Goal: Task Accomplishment & Management: Use online tool/utility

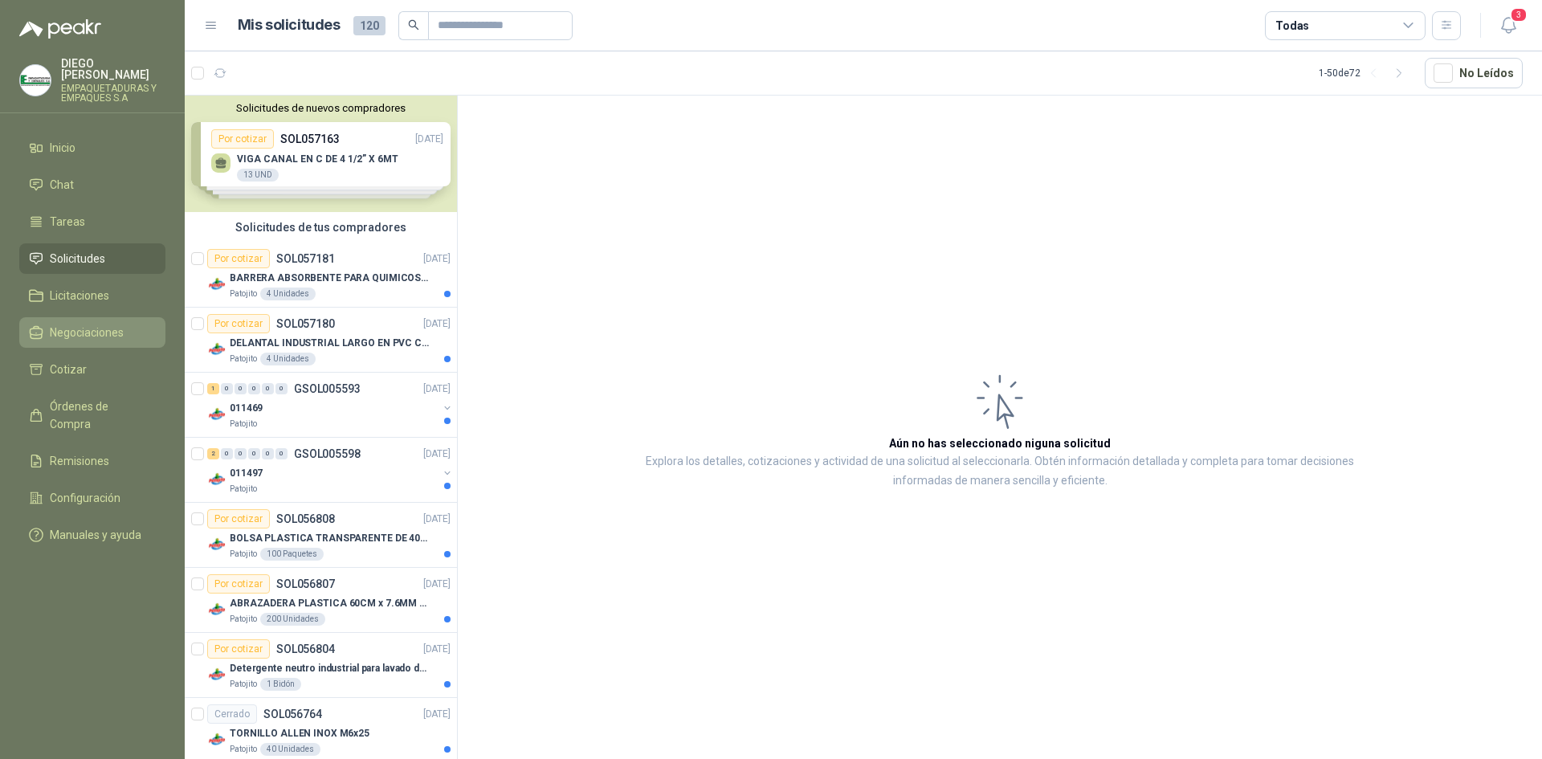
click at [87, 328] on span "Negociaciones" at bounding box center [87, 333] width 74 height 18
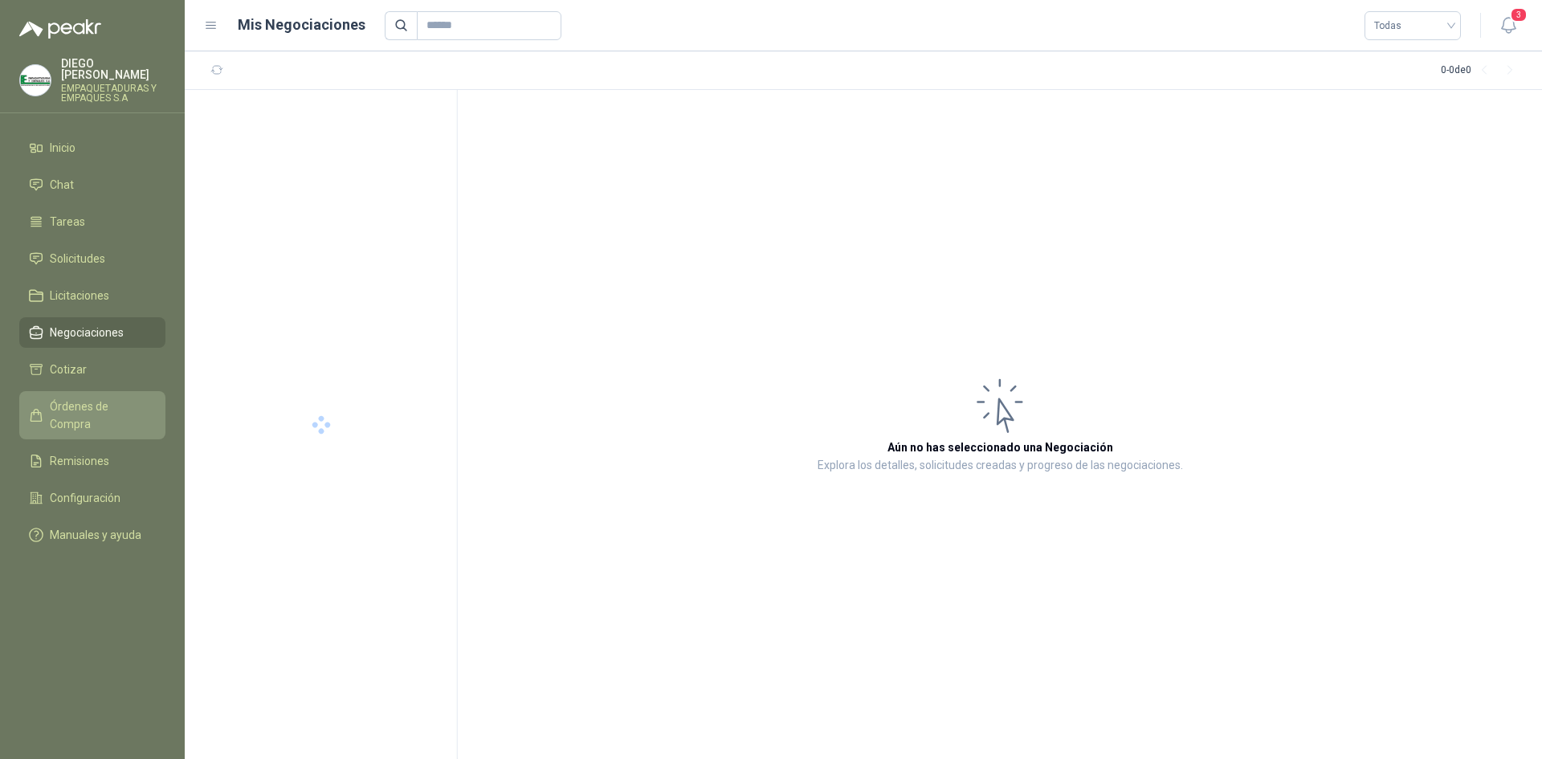
click at [83, 397] on span "Órdenes de Compra" at bounding box center [100, 414] width 100 height 35
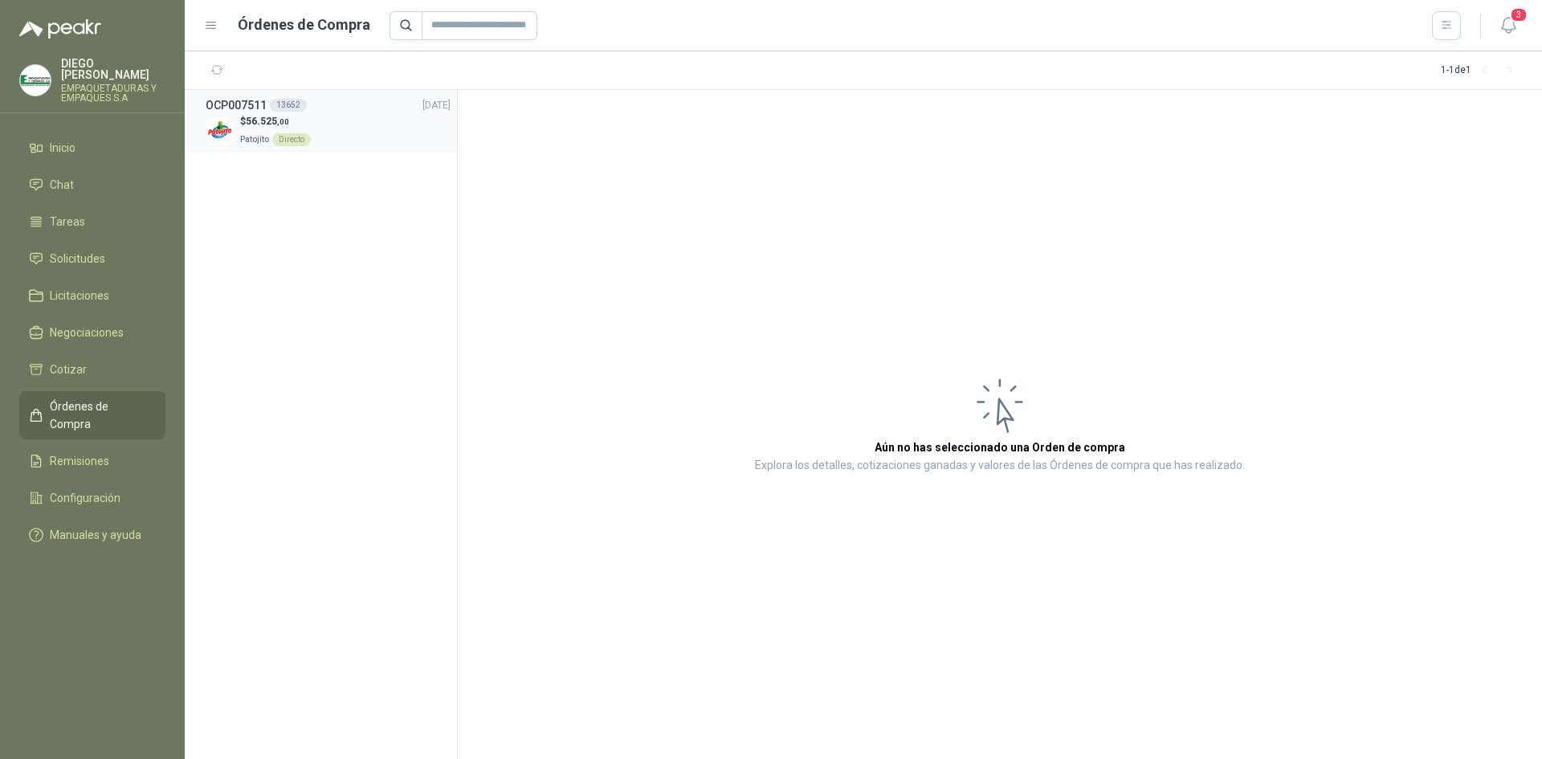
click at [226, 131] on img at bounding box center [220, 130] width 28 height 28
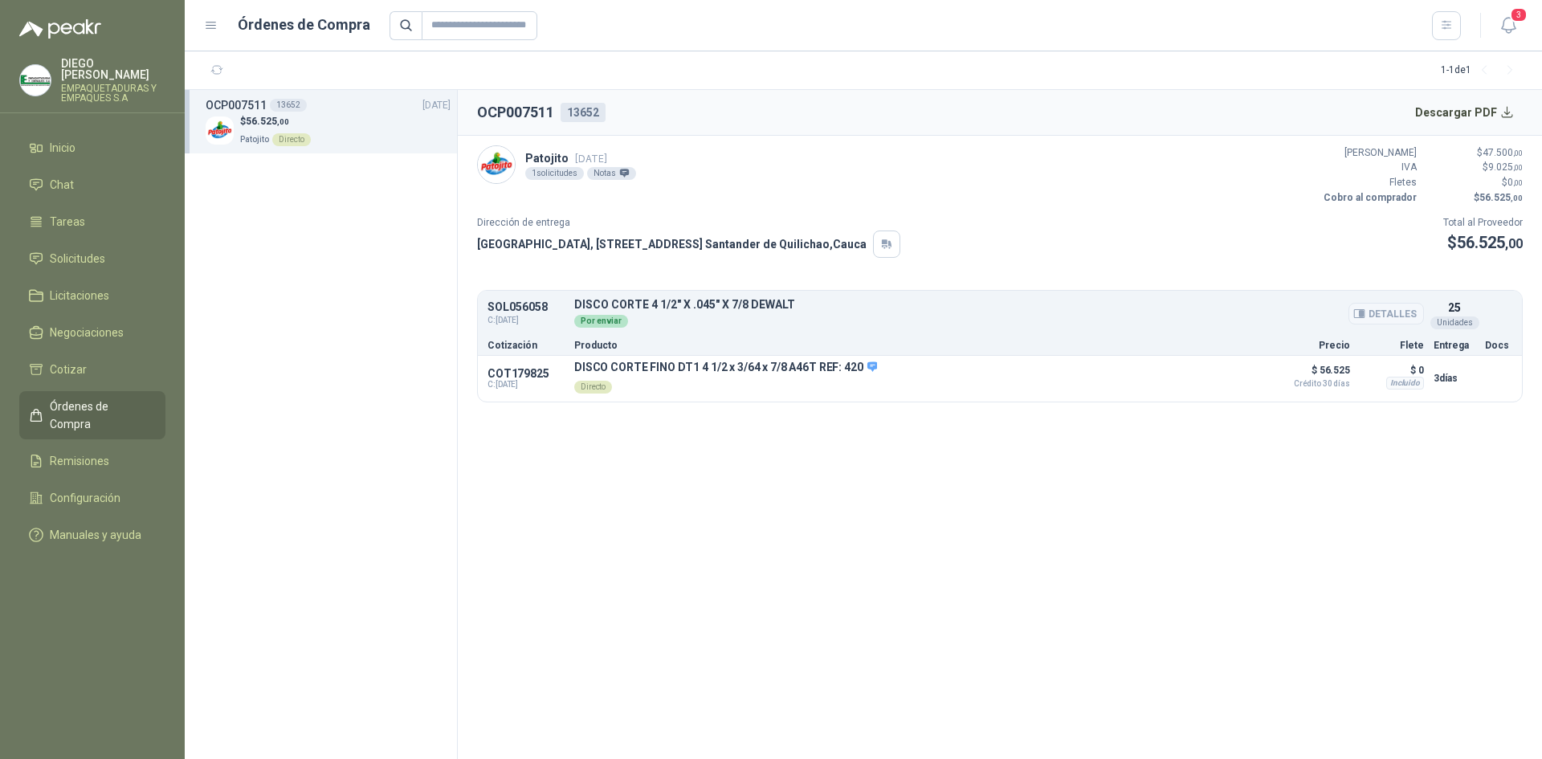
click at [1386, 312] on button "Detalles" at bounding box center [1385, 314] width 75 height 22
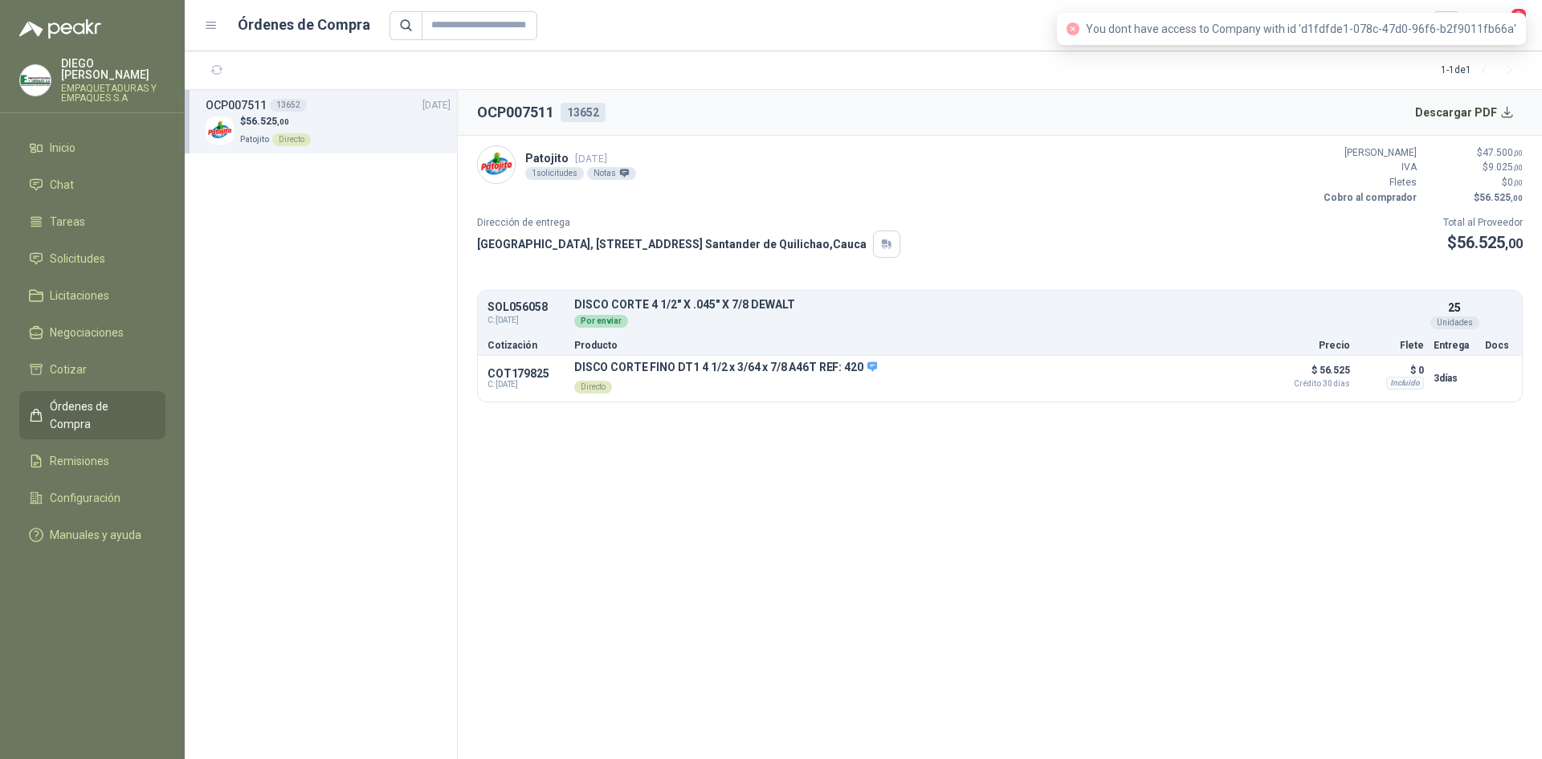
click at [1079, 28] on icon "close-circle" at bounding box center [1072, 28] width 13 height 13
click at [1047, 264] on article "Patojito [DATE] 1 solicitudes Notas Valor Bruto $ 47.500 ,00 IVA $ 9.025 ,00 Fl…" at bounding box center [1000, 274] width 1084 height 277
click at [1261, 84] on section "1 - 1 de 1" at bounding box center [863, 70] width 1357 height 39
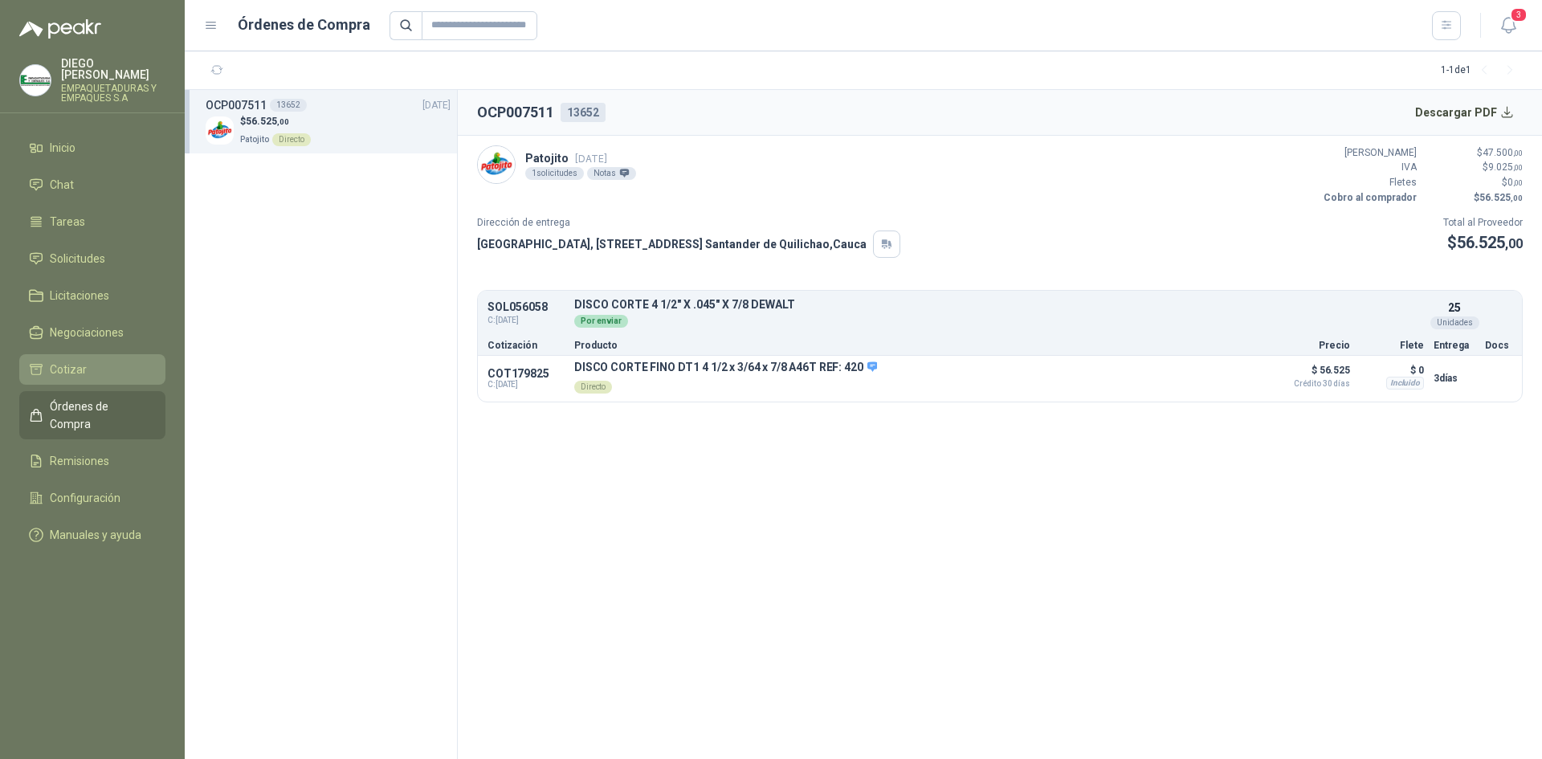
click at [102, 365] on li "Cotizar" at bounding box center [92, 369] width 127 height 18
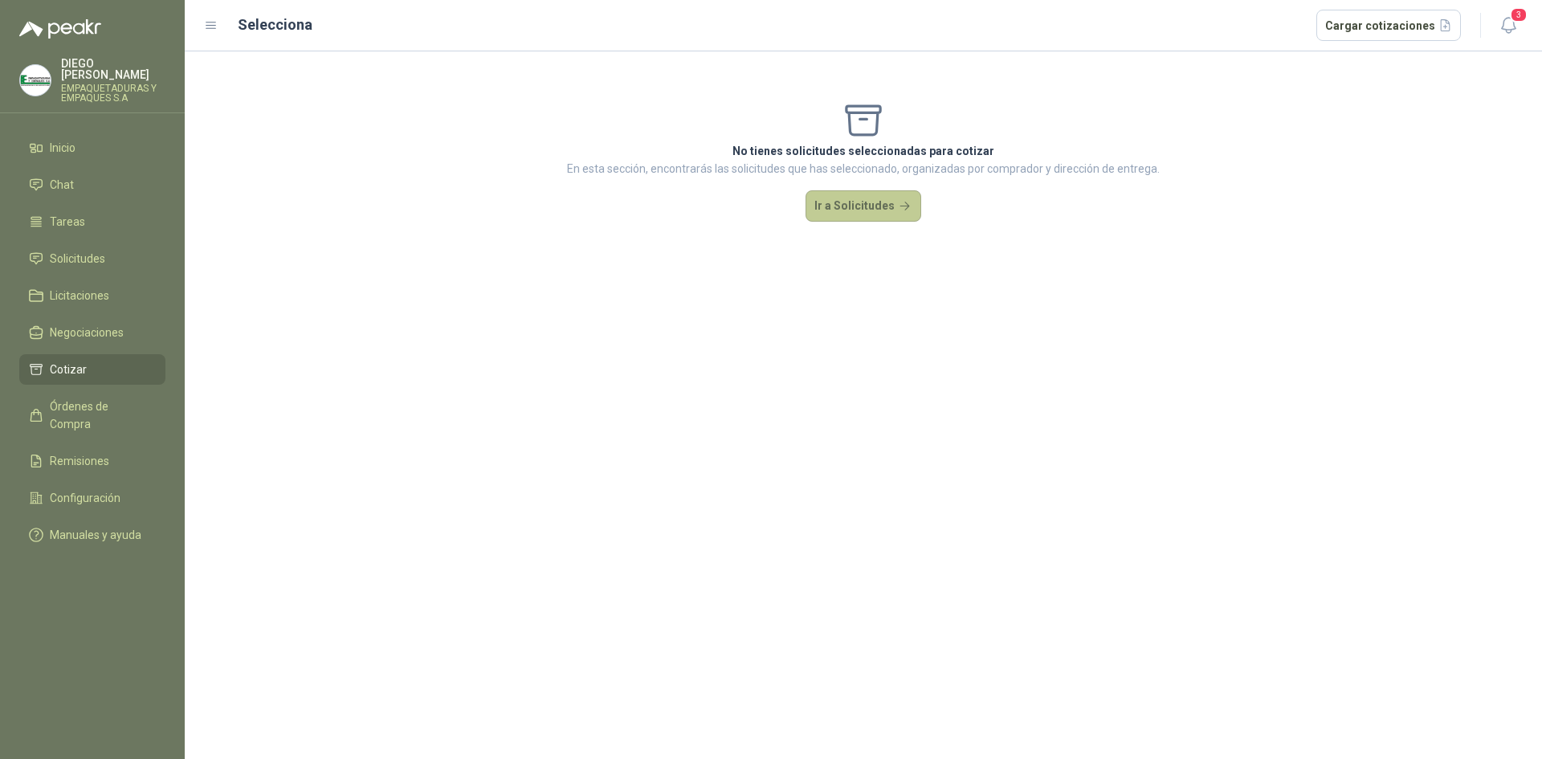
click at [817, 219] on button "Ir a Solicitudes" at bounding box center [863, 206] width 116 height 32
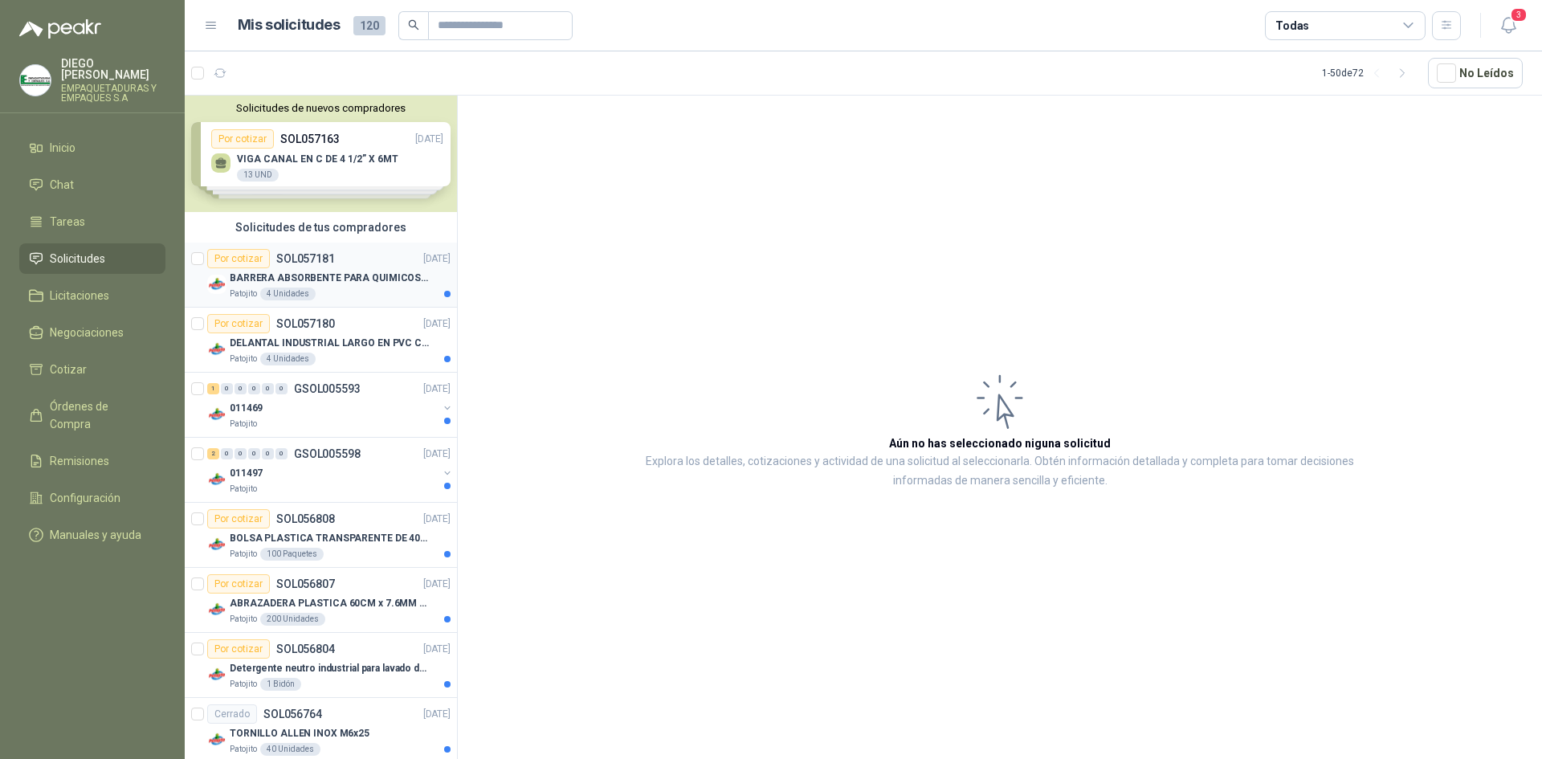
click at [348, 278] on p "BARRERA ABSORBENTE PARA QUIMICOS (DERRAME DE HIPOCLORITO)" at bounding box center [330, 278] width 200 height 15
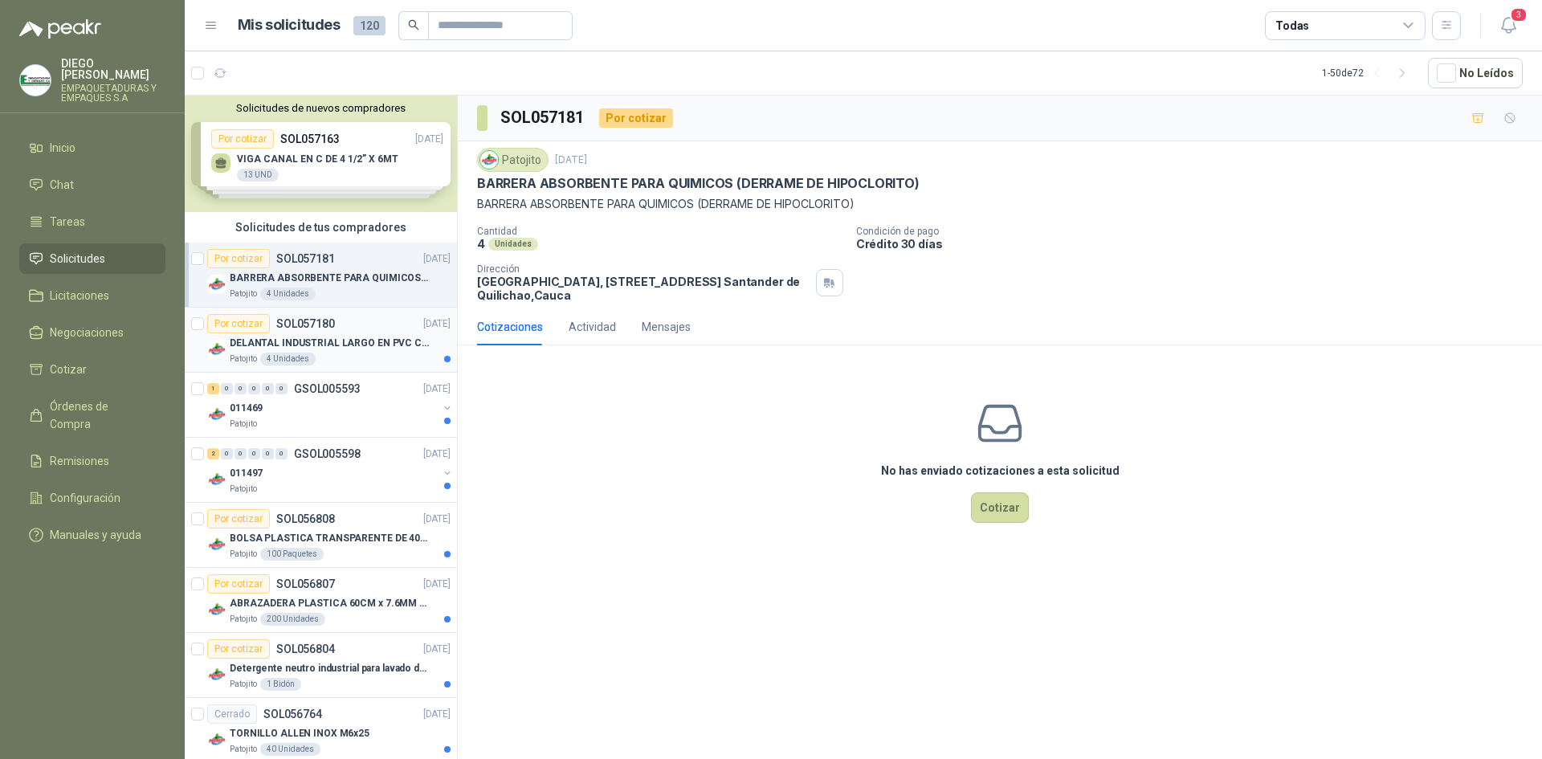
click at [315, 325] on p "SOL057180" at bounding box center [305, 323] width 59 height 11
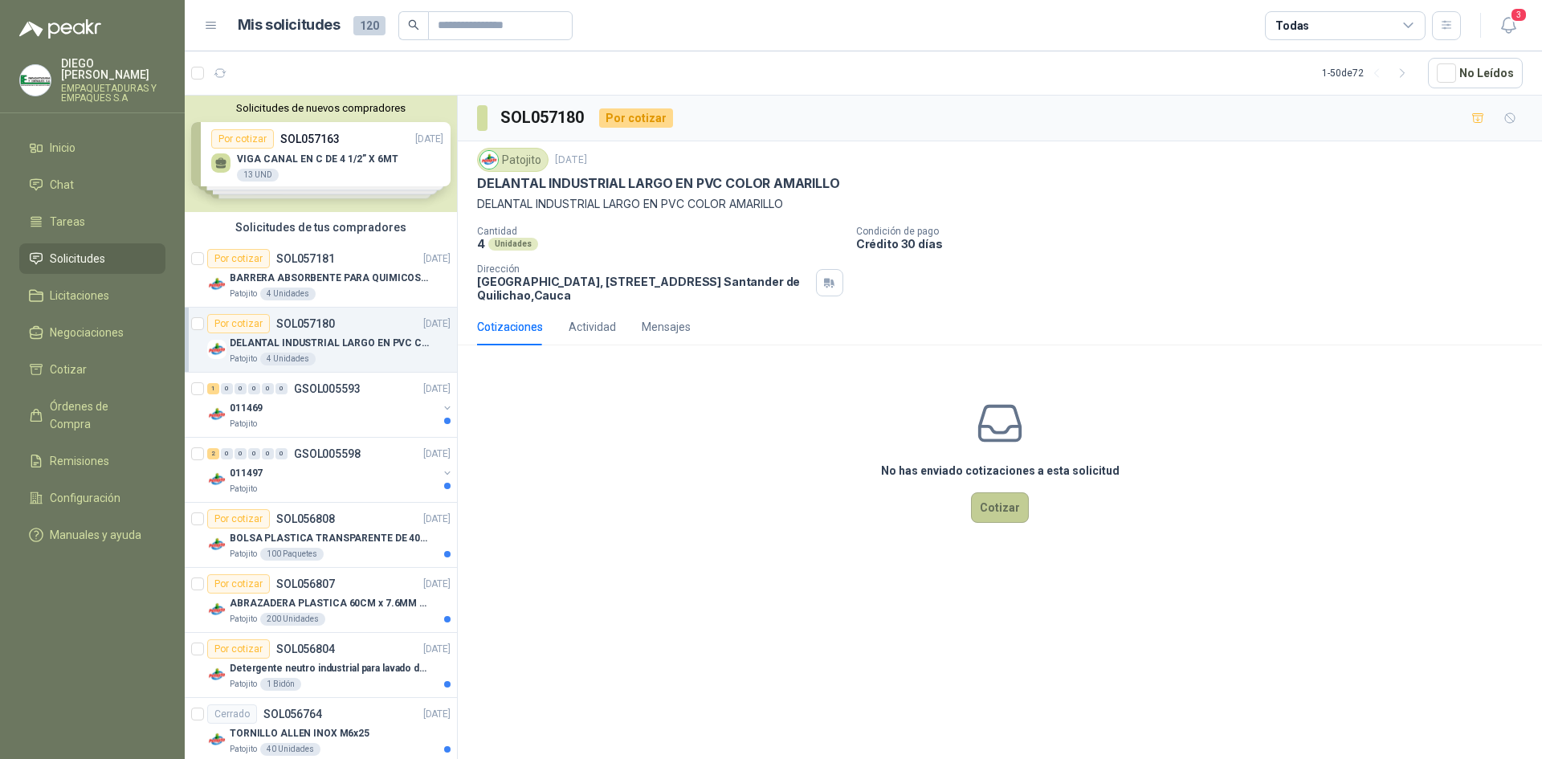
click at [998, 507] on button "Cotizar" at bounding box center [1000, 507] width 58 height 31
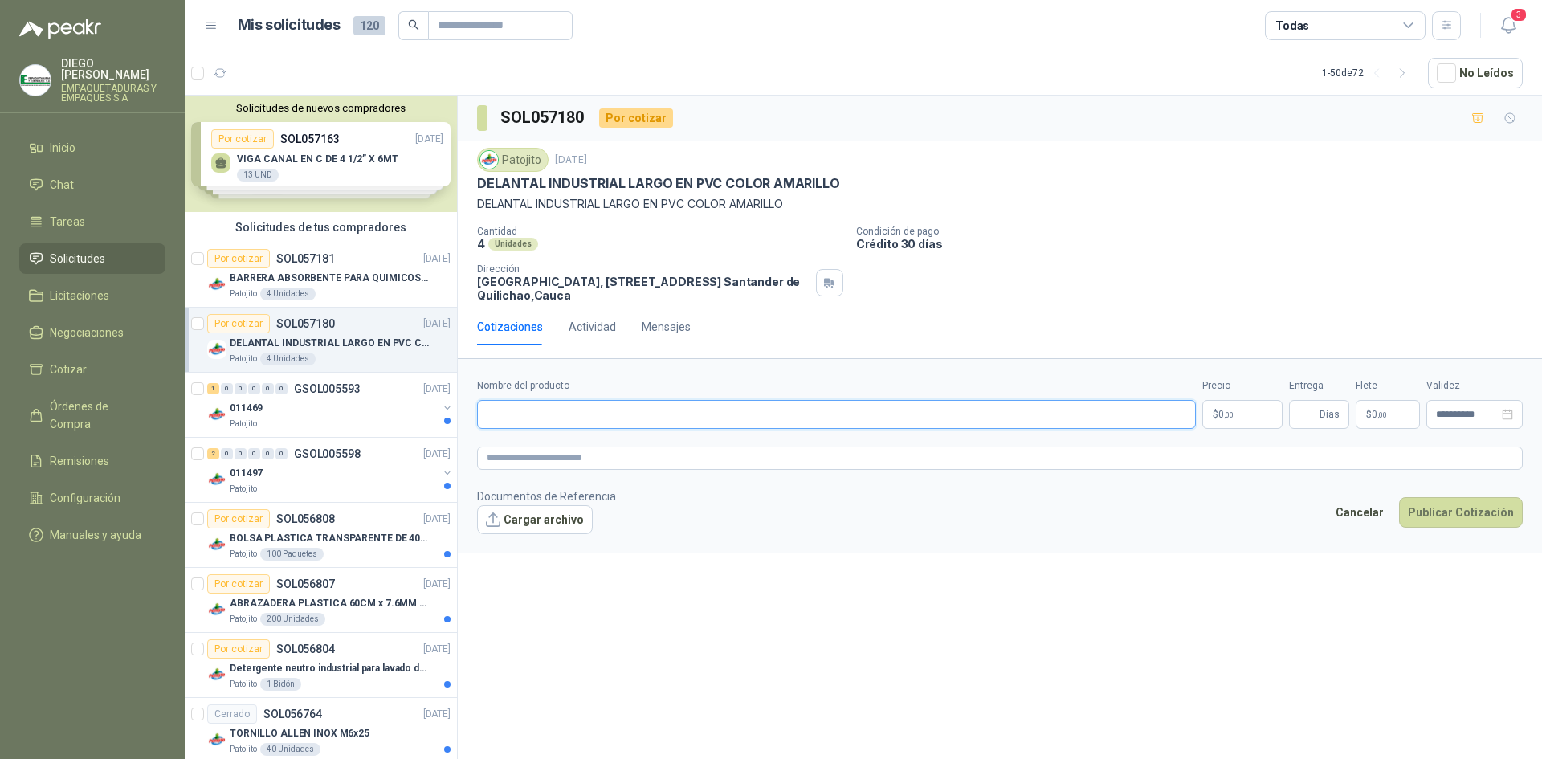
click at [591, 405] on input "Nombre del producto" at bounding box center [836, 414] width 719 height 29
paste input "**********"
type input "**********"
click at [1216, 401] on p "$ 0 ,00" at bounding box center [1242, 414] width 80 height 29
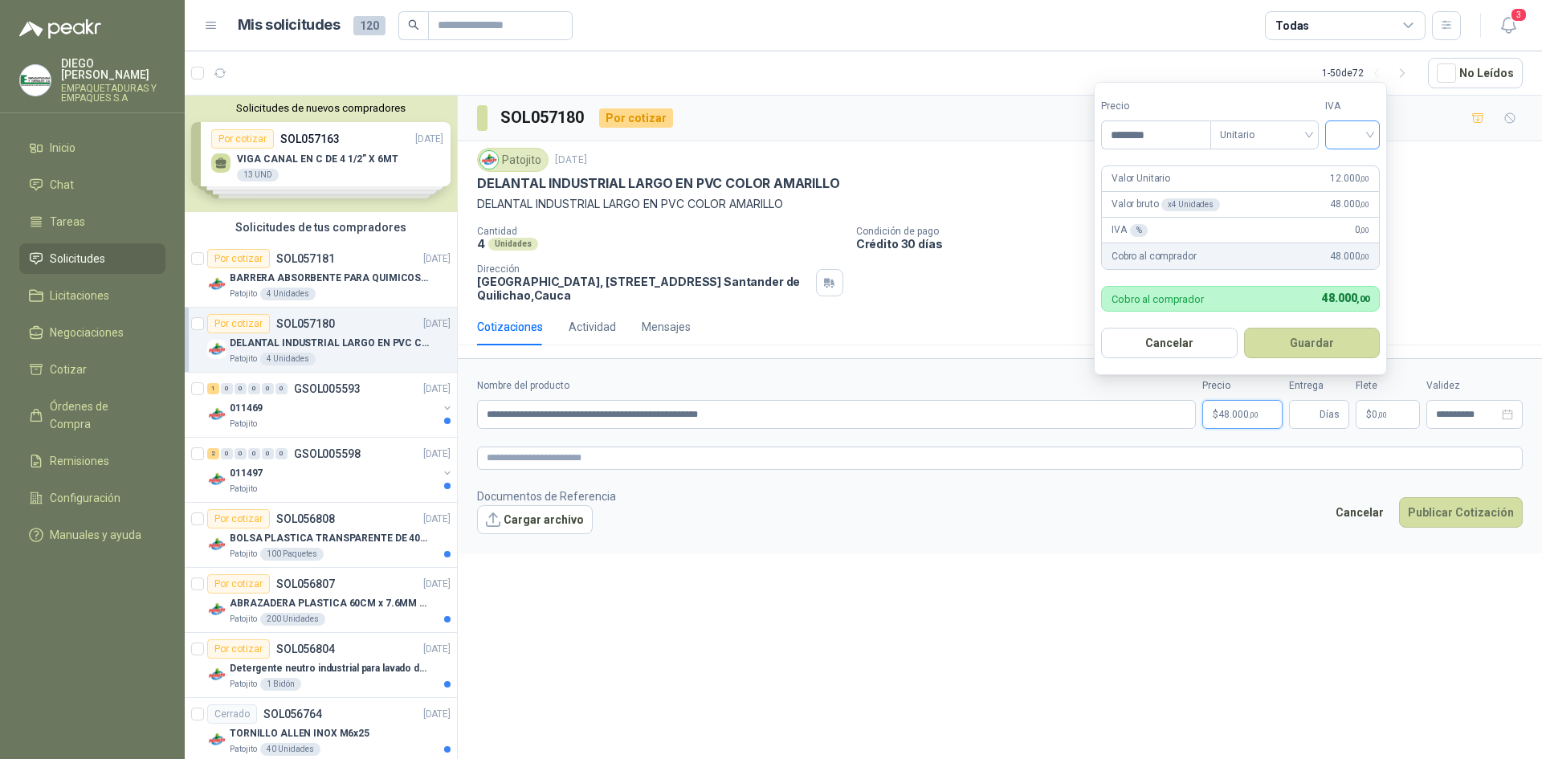
type input "********"
click at [1347, 135] on input "search" at bounding box center [1351, 133] width 35 height 24
click at [1365, 160] on div "19%" at bounding box center [1356, 168] width 30 height 18
click at [1341, 346] on button "Guardar" at bounding box center [1314, 343] width 138 height 31
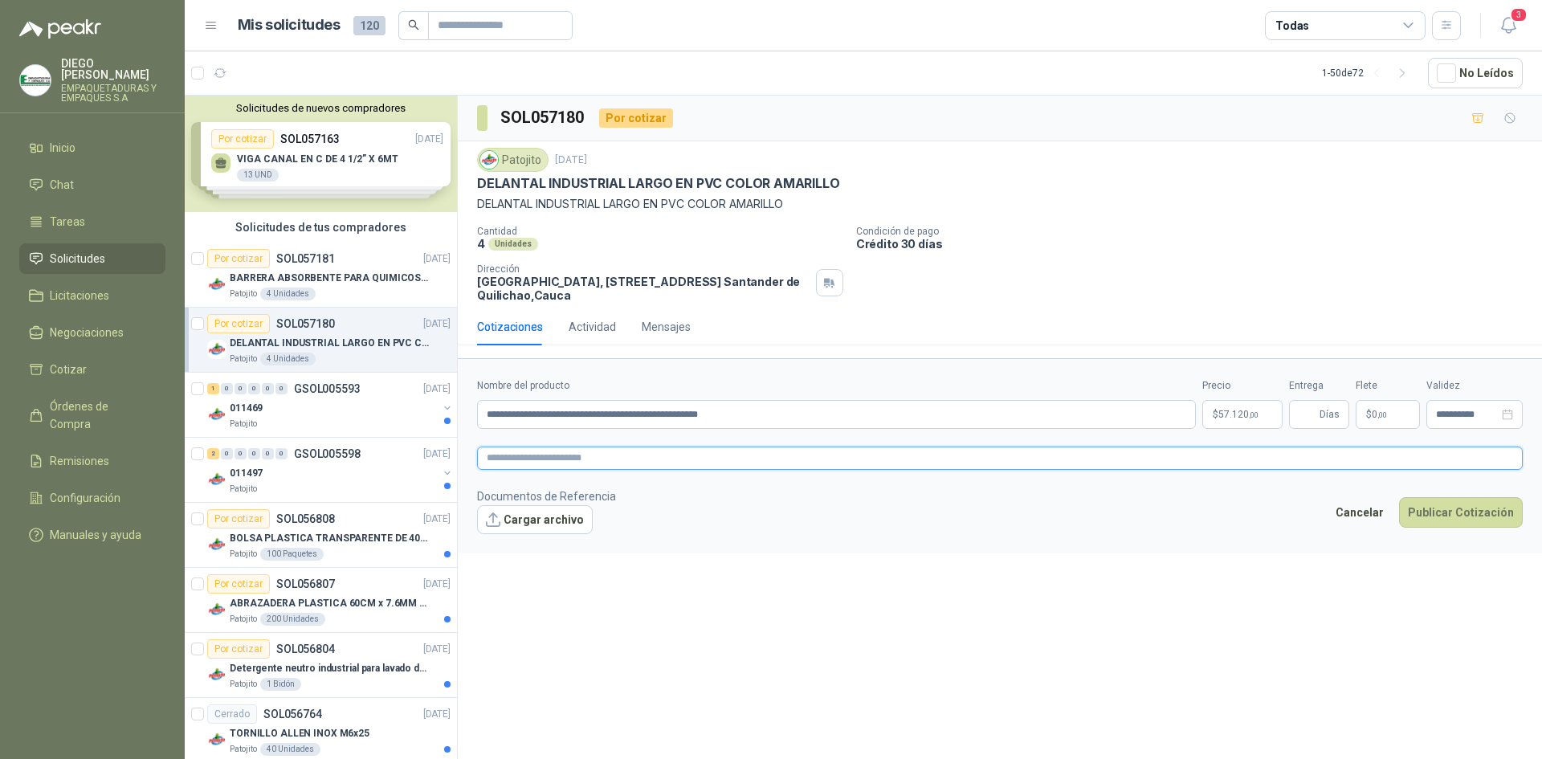
click at [693, 455] on textarea at bounding box center [999, 457] width 1045 height 23
click at [1335, 426] on span "Días" at bounding box center [1329, 414] width 20 height 27
type input "*"
click at [1449, 517] on button "Publicar Cotización" at bounding box center [1461, 512] width 124 height 31
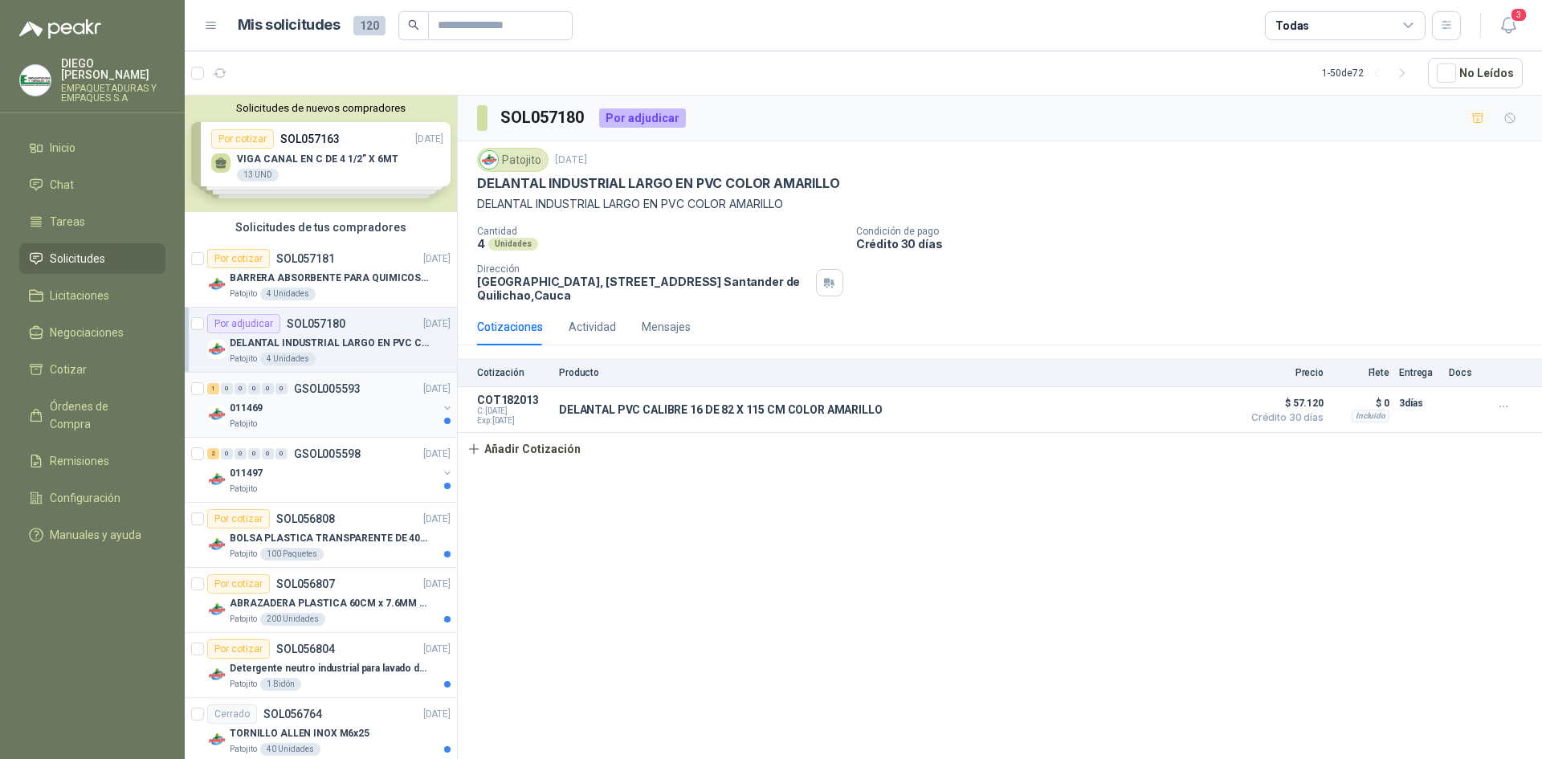
click at [333, 405] on div "011469" at bounding box center [334, 407] width 208 height 19
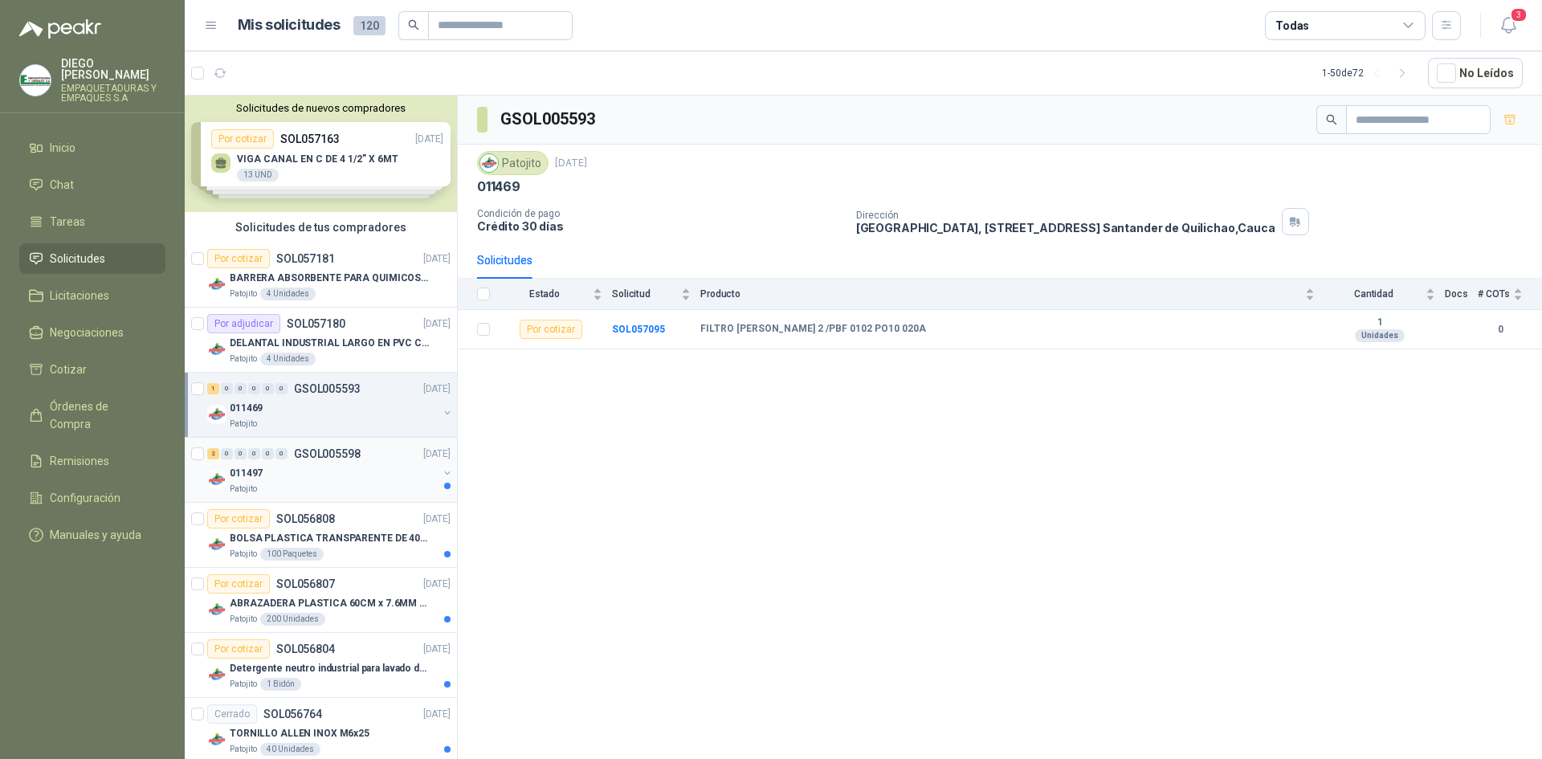
click at [304, 470] on div "011497" at bounding box center [334, 472] width 208 height 19
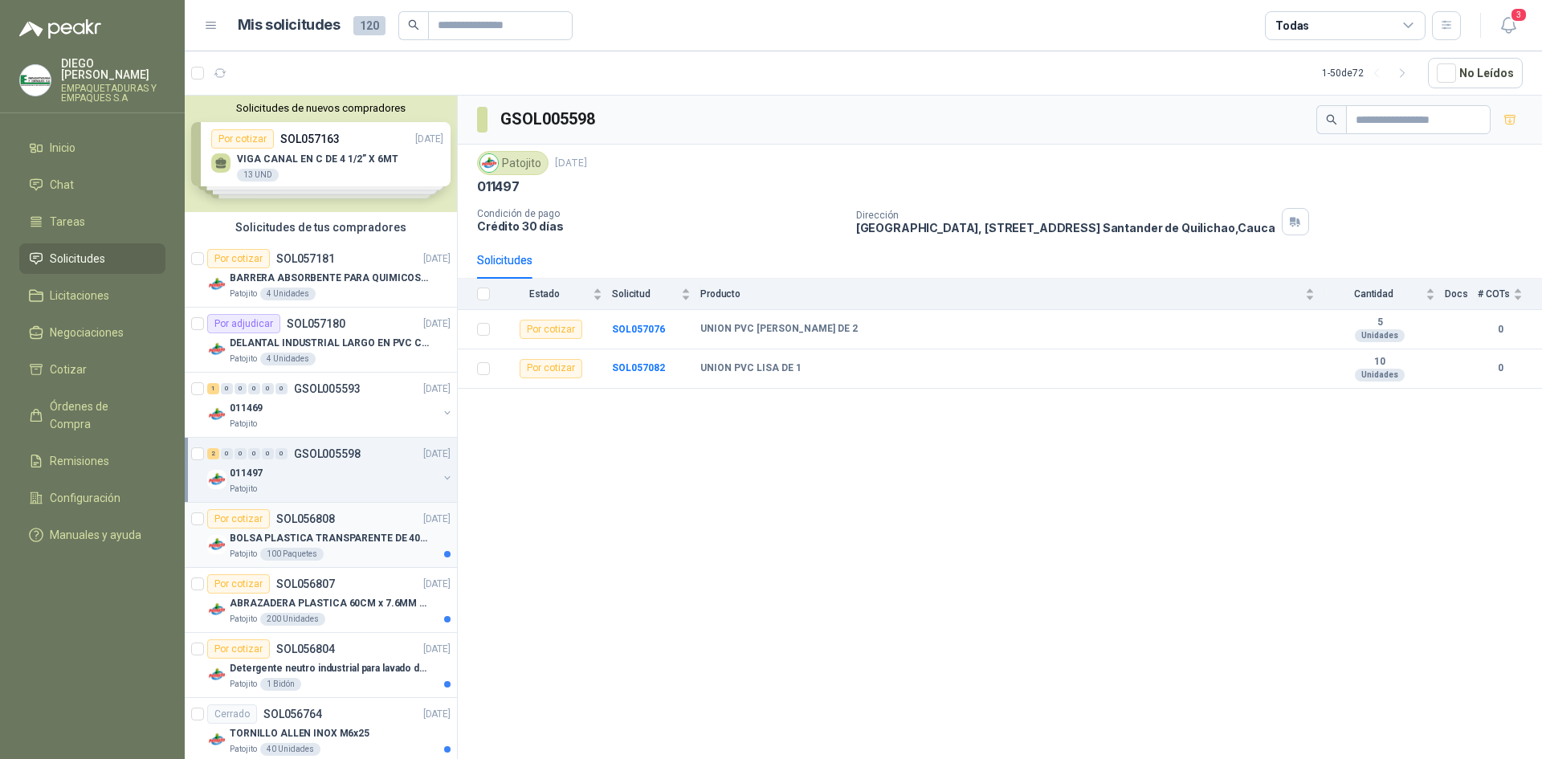
click at [353, 534] on p "BOLSA PLASTICA TRANSPARENTE DE 40*60 CMS" at bounding box center [330, 538] width 200 height 15
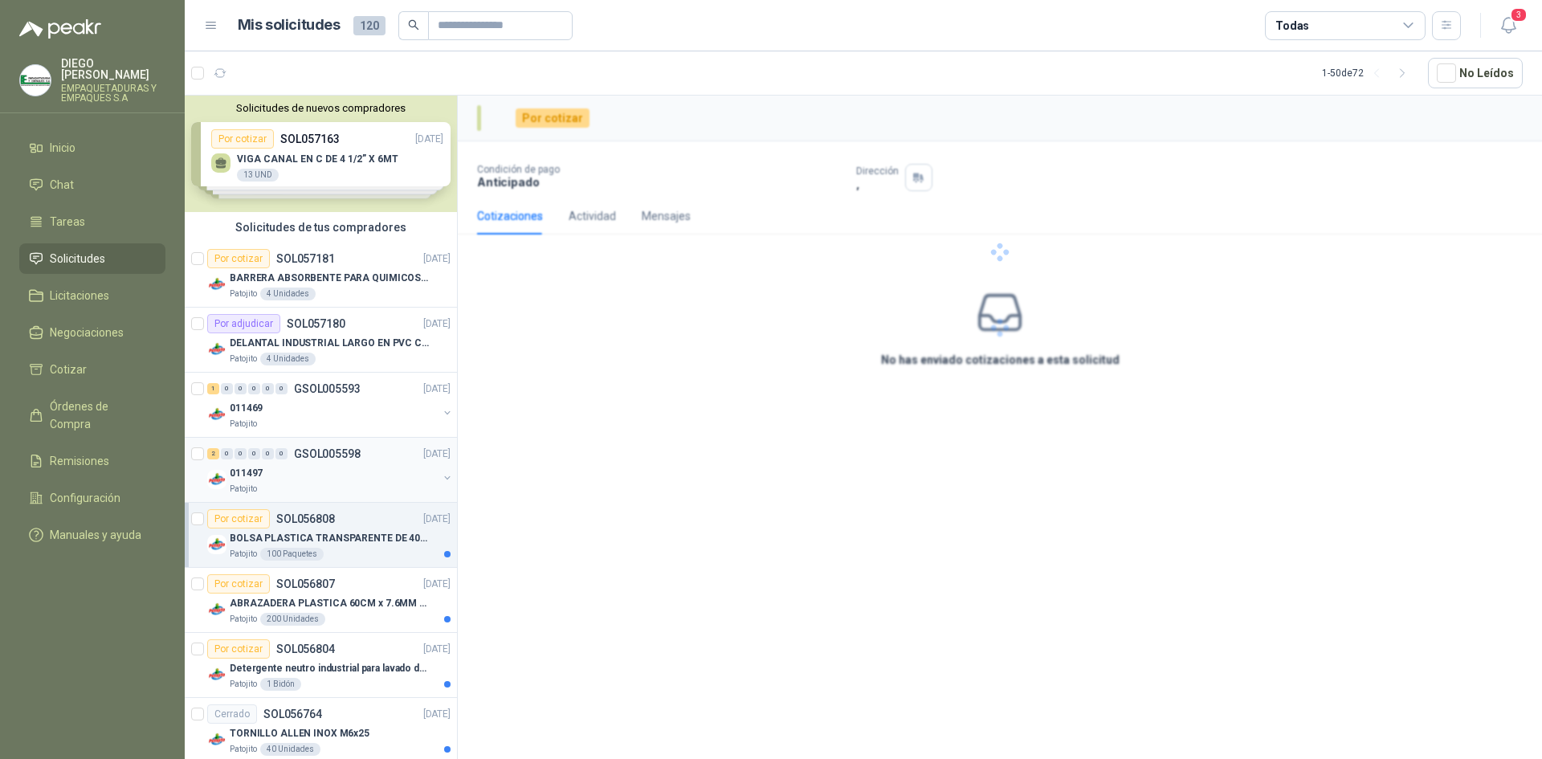
click at [347, 473] on div "011497" at bounding box center [334, 472] width 208 height 19
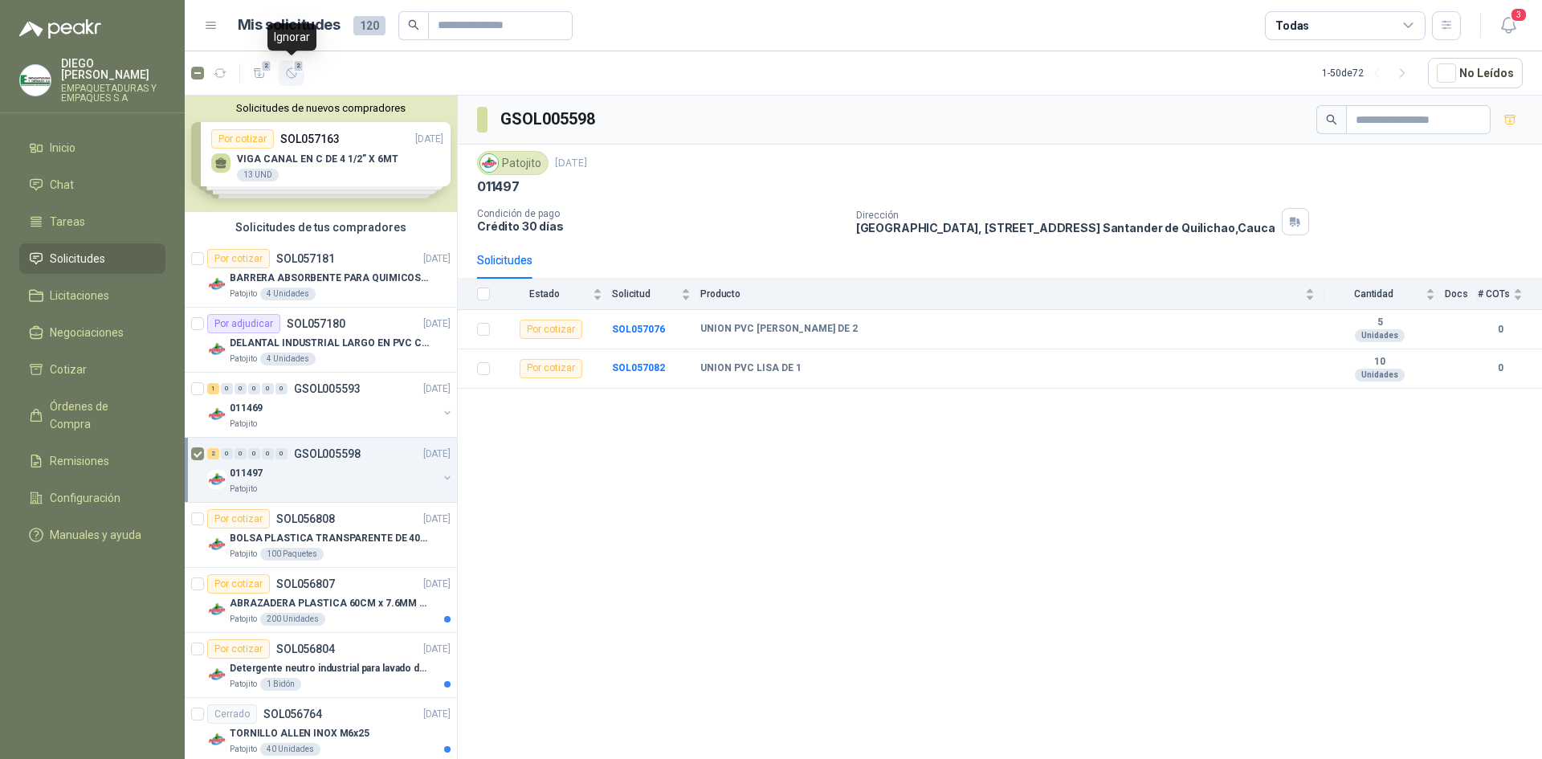
click at [295, 74] on icon "button" at bounding box center [292, 74] width 14 height 14
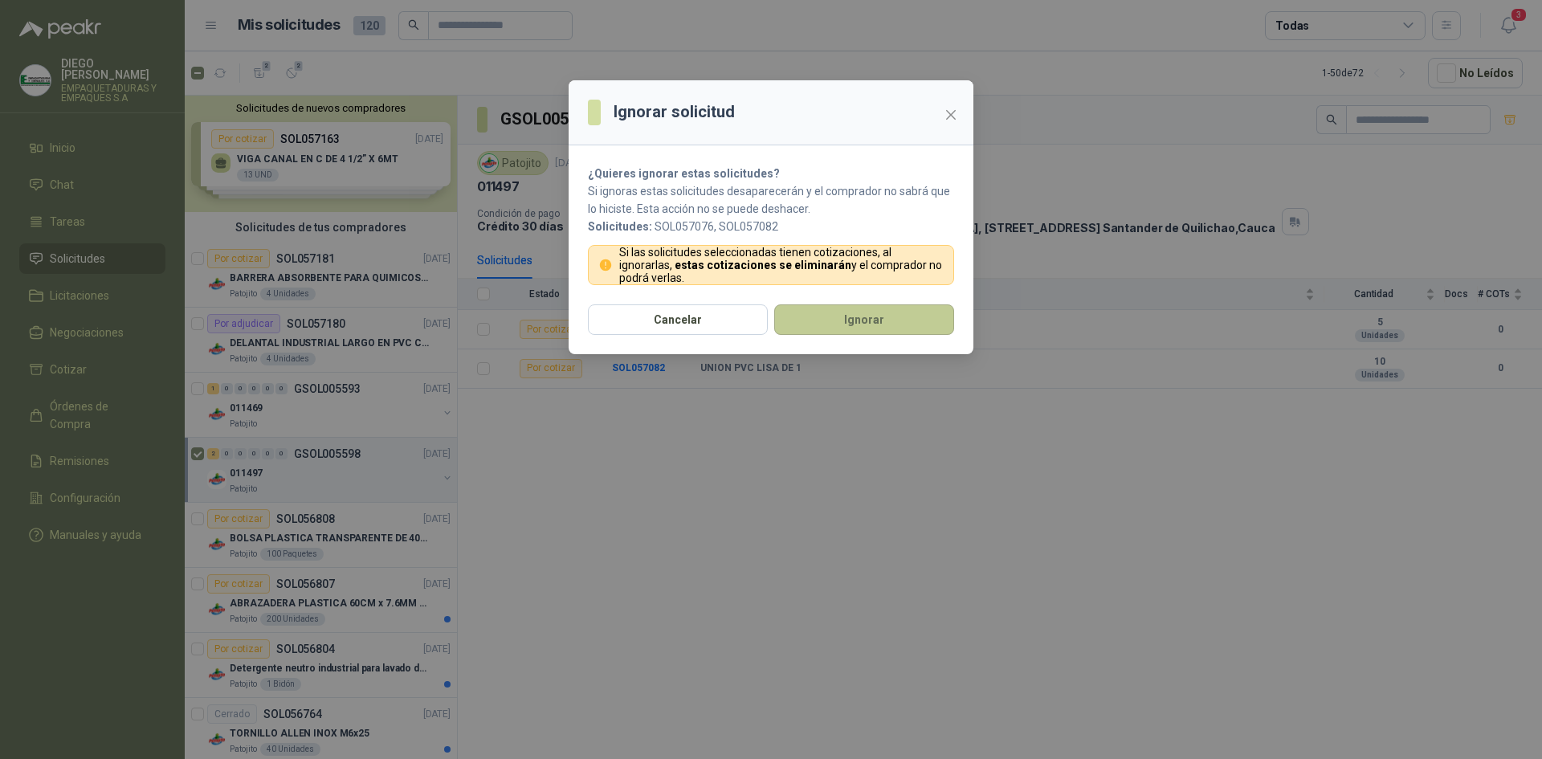
click at [840, 324] on button "Ignorar" at bounding box center [864, 319] width 180 height 31
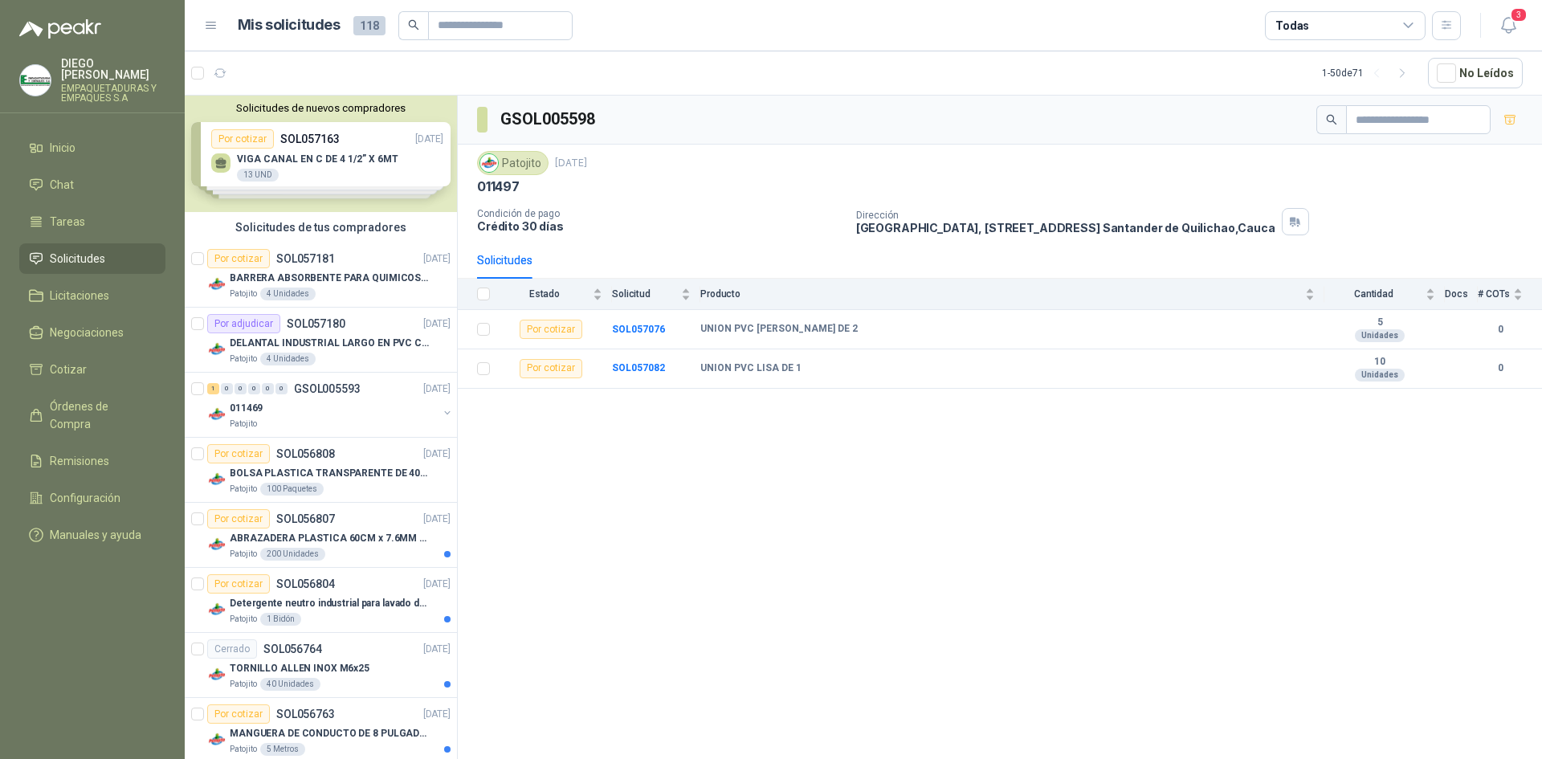
click at [325, 397] on div "1 0 0 0 0 0 GSOL005593 [DATE]" at bounding box center [330, 388] width 246 height 19
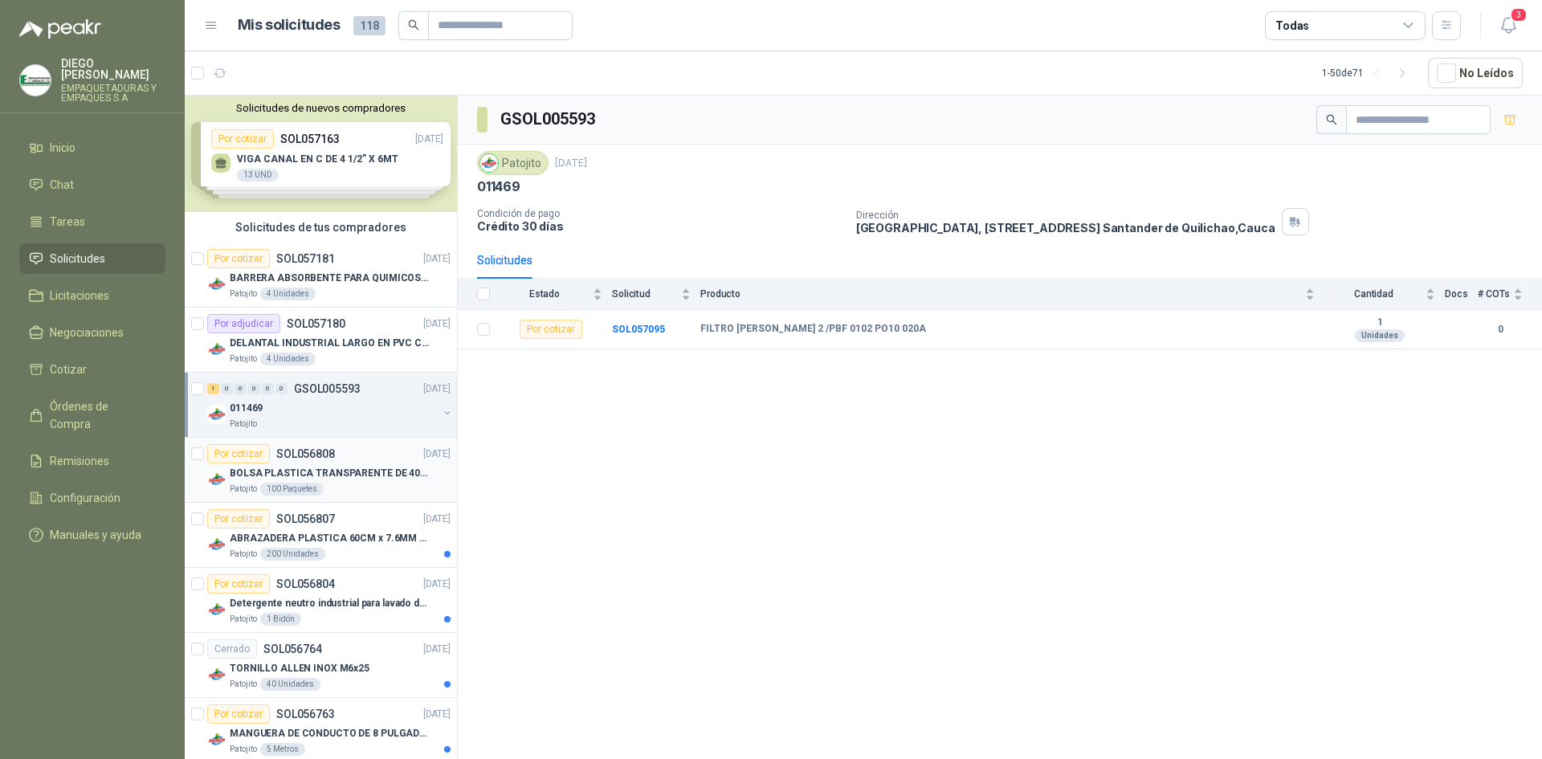
click at [320, 457] on p "SOL056808" at bounding box center [305, 453] width 59 height 11
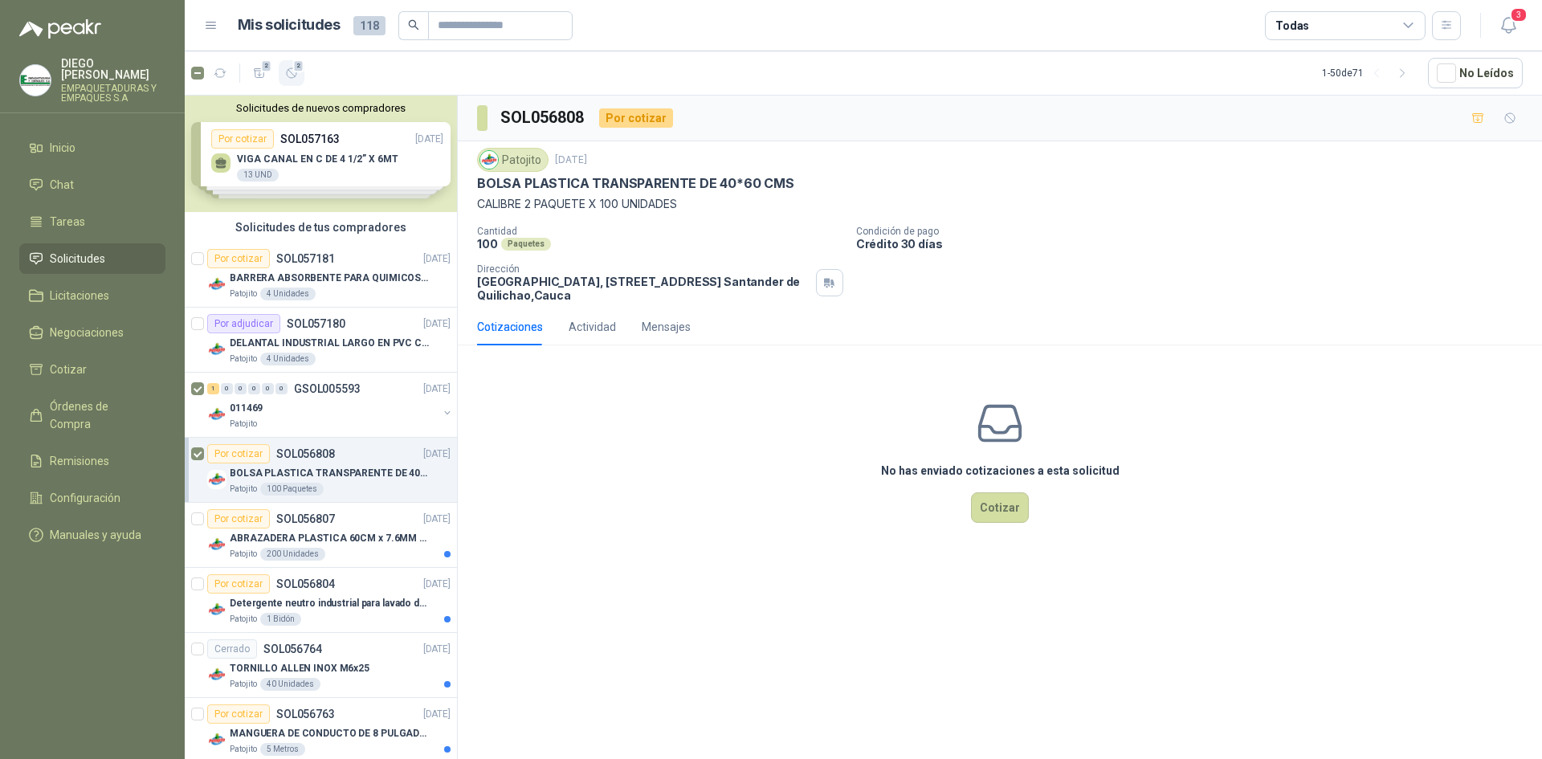
click at [282, 75] on button "2" at bounding box center [292, 73] width 26 height 26
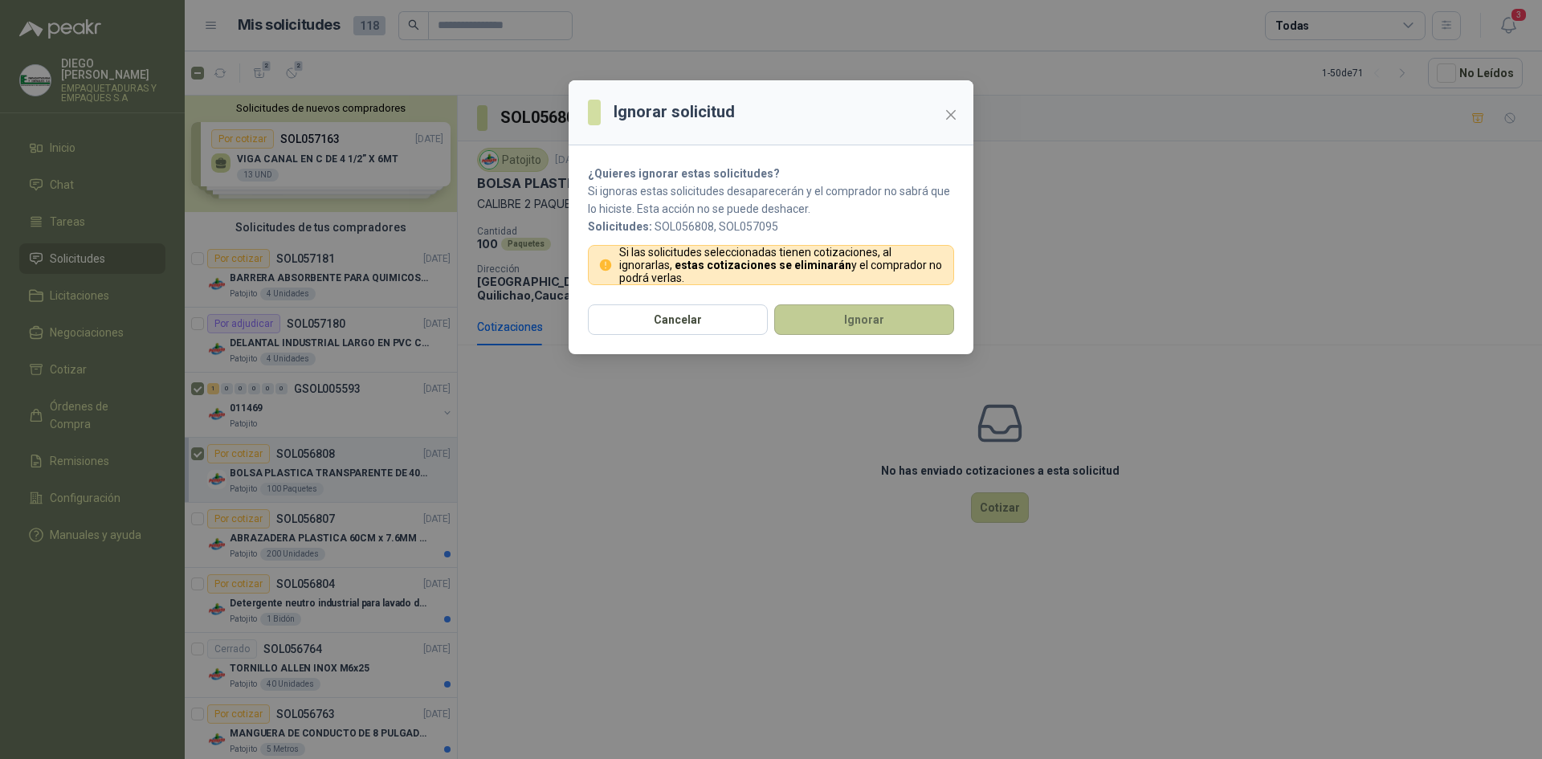
click at [816, 316] on button "Ignorar" at bounding box center [864, 319] width 180 height 31
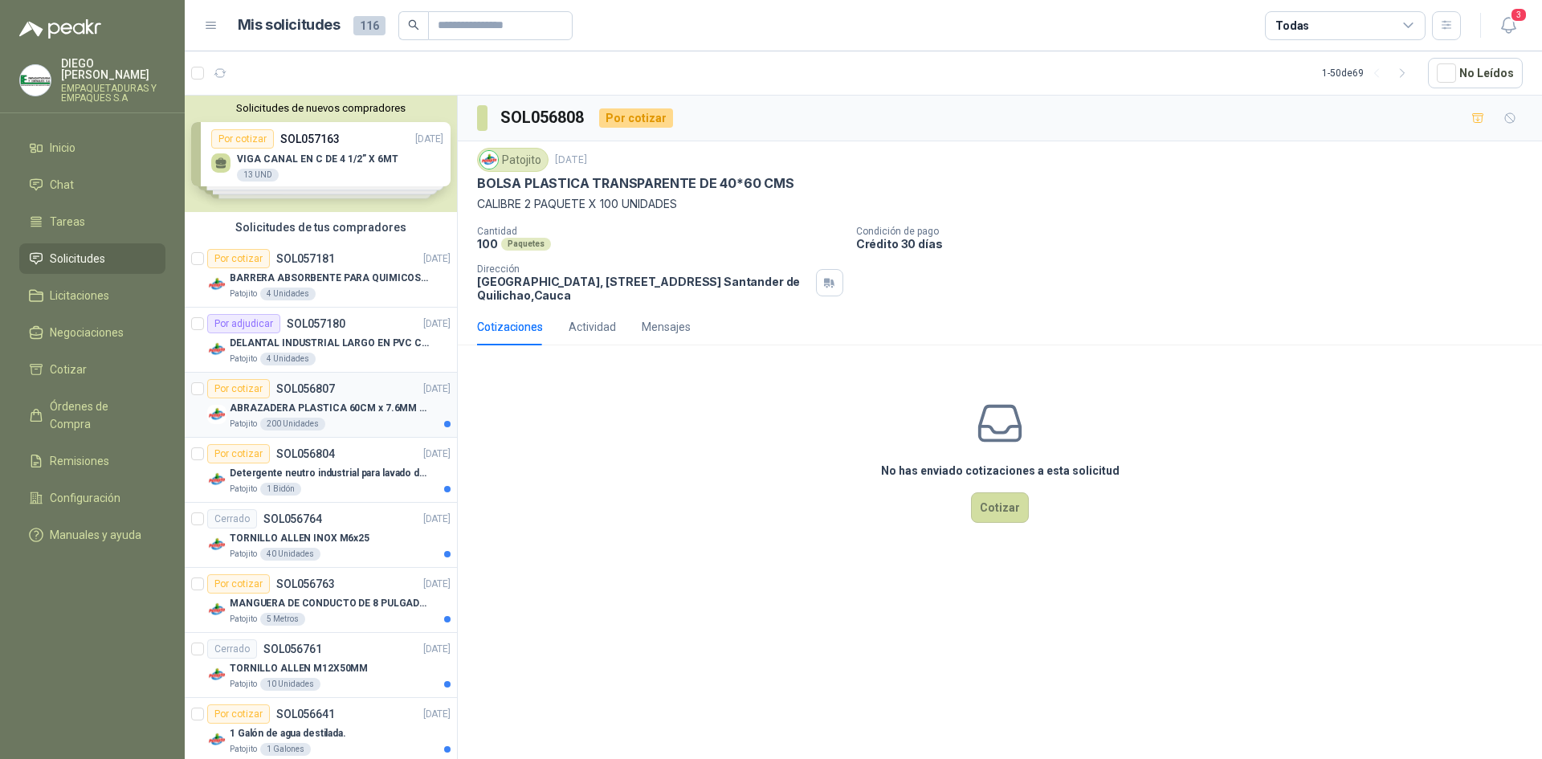
click at [352, 389] on div "Por cotizar SOL056807 [DATE]" at bounding box center [328, 388] width 243 height 19
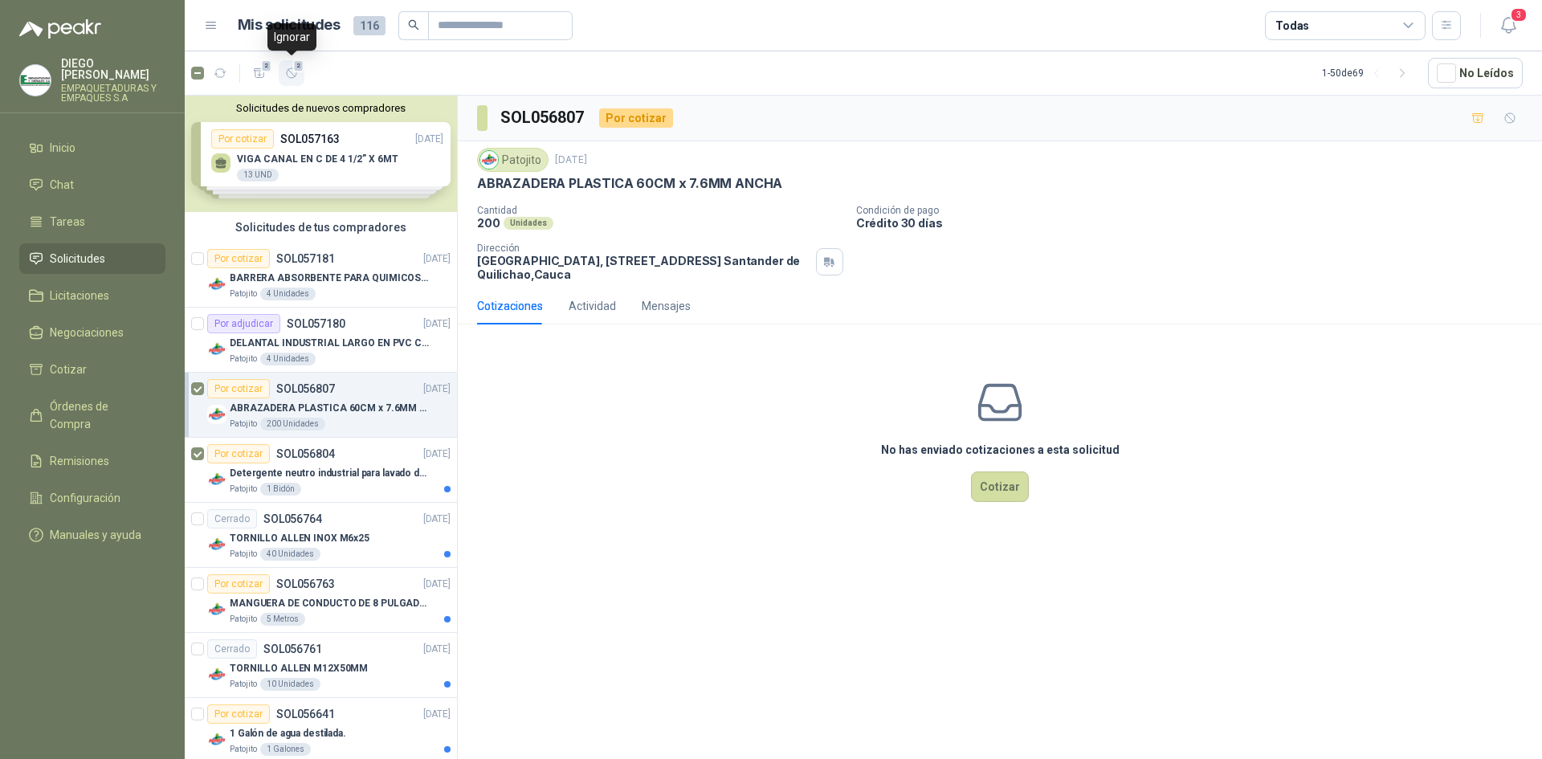
click at [291, 69] on icon "button" at bounding box center [292, 74] width 14 height 14
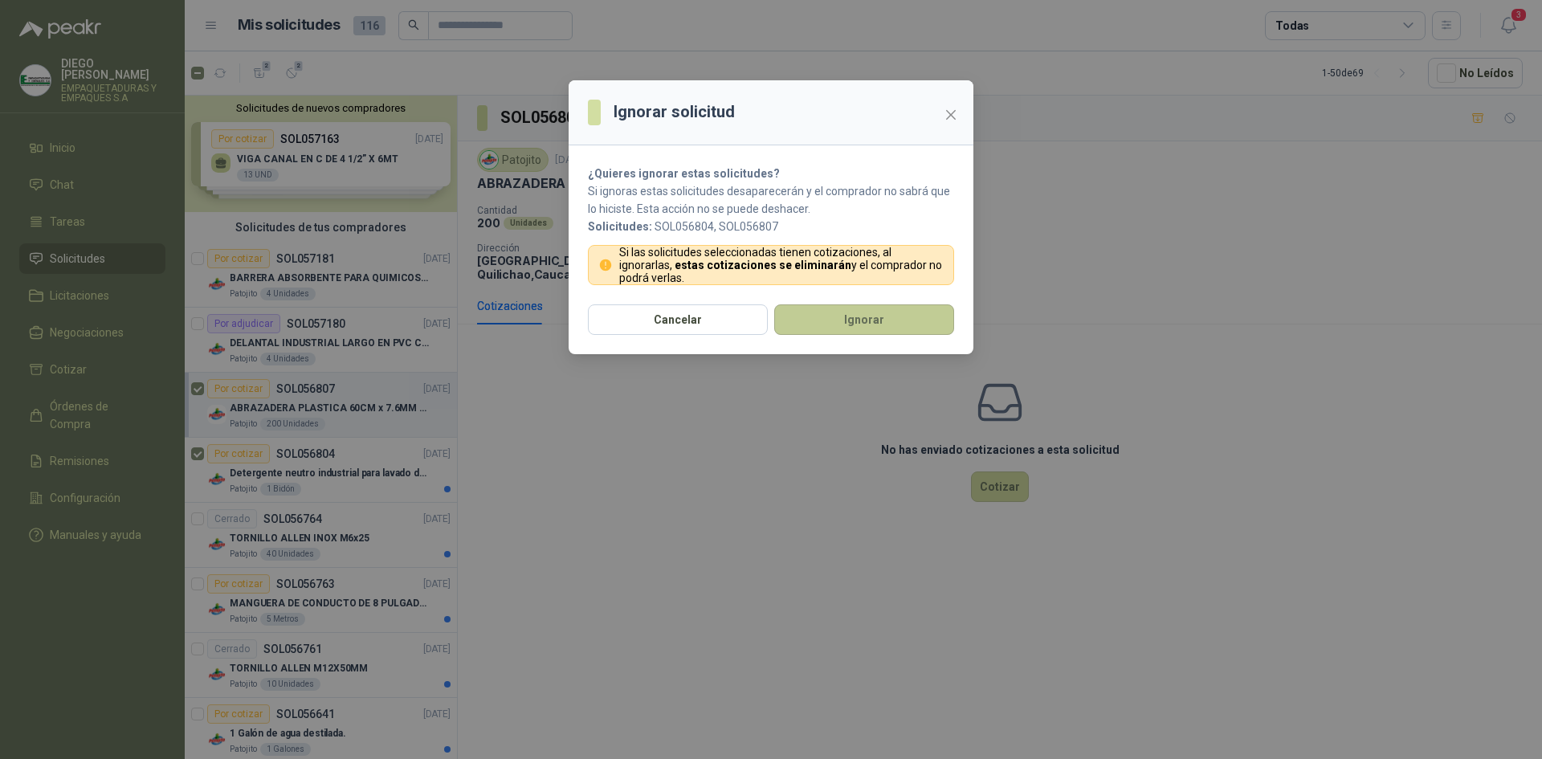
click at [845, 315] on button "Ignorar" at bounding box center [864, 319] width 180 height 31
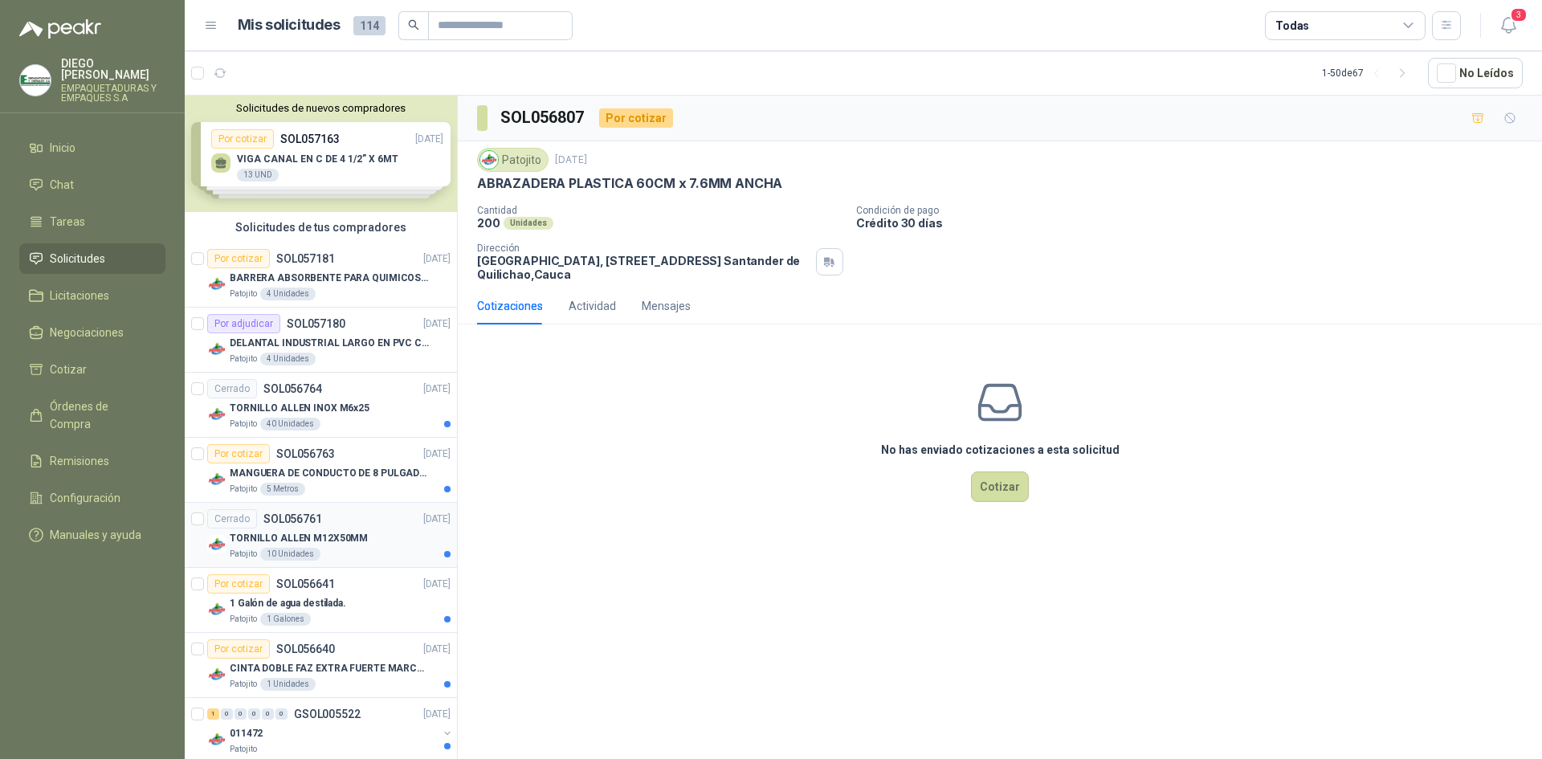
scroll to position [80, 0]
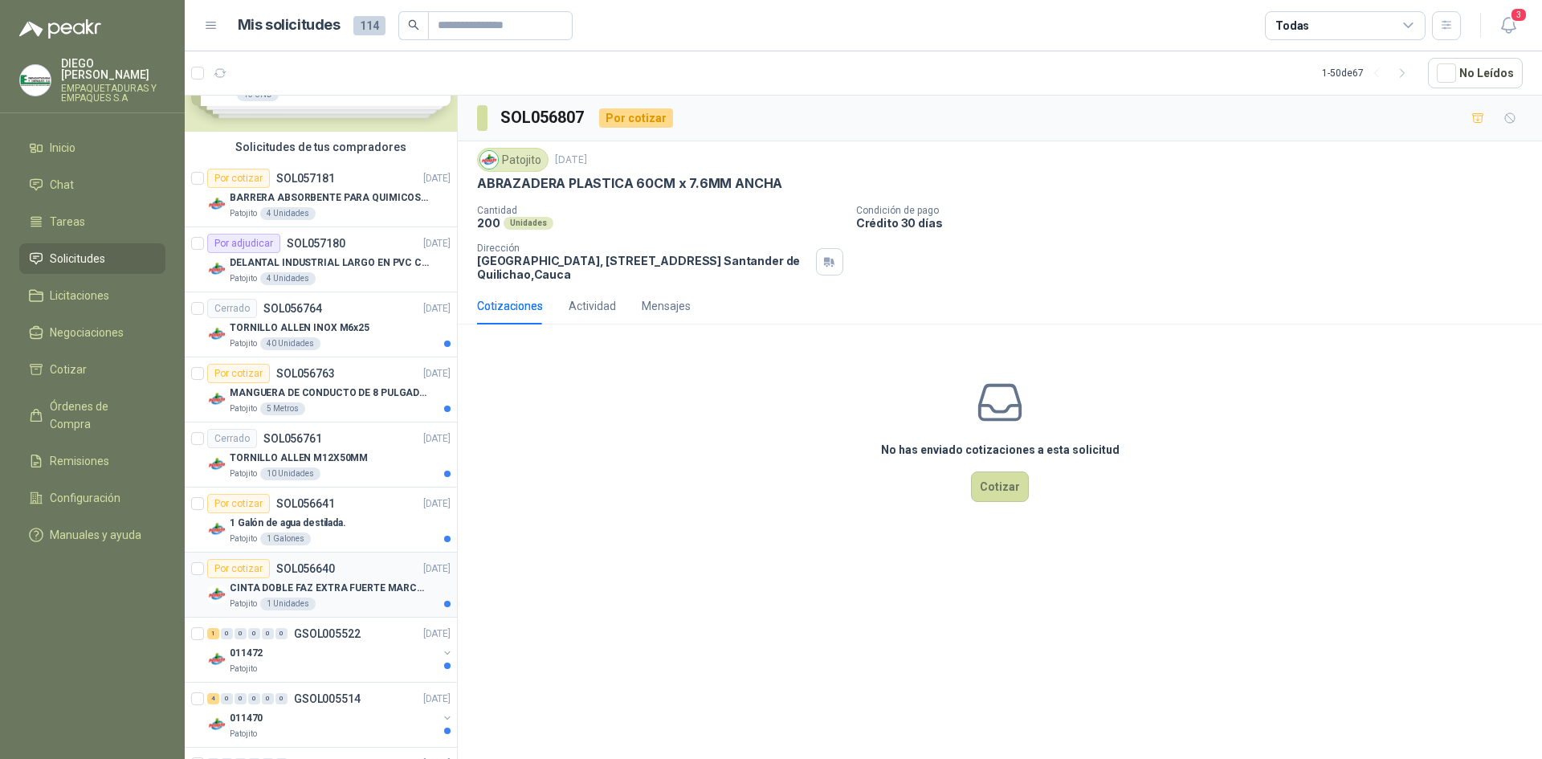
click at [300, 569] on p "SOL056640" at bounding box center [305, 568] width 59 height 11
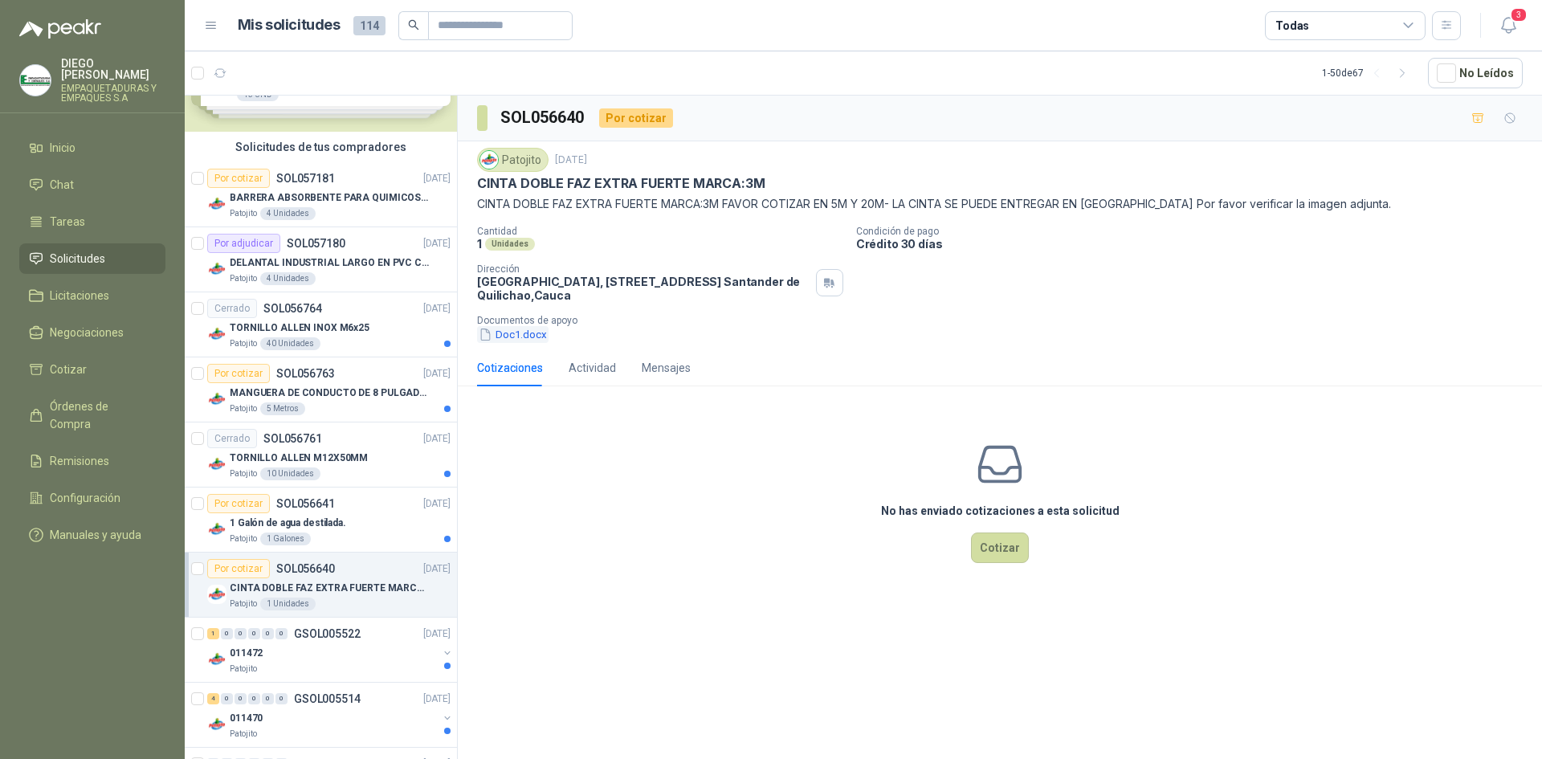
click at [516, 337] on button "Doc1.docx" at bounding box center [512, 334] width 71 height 17
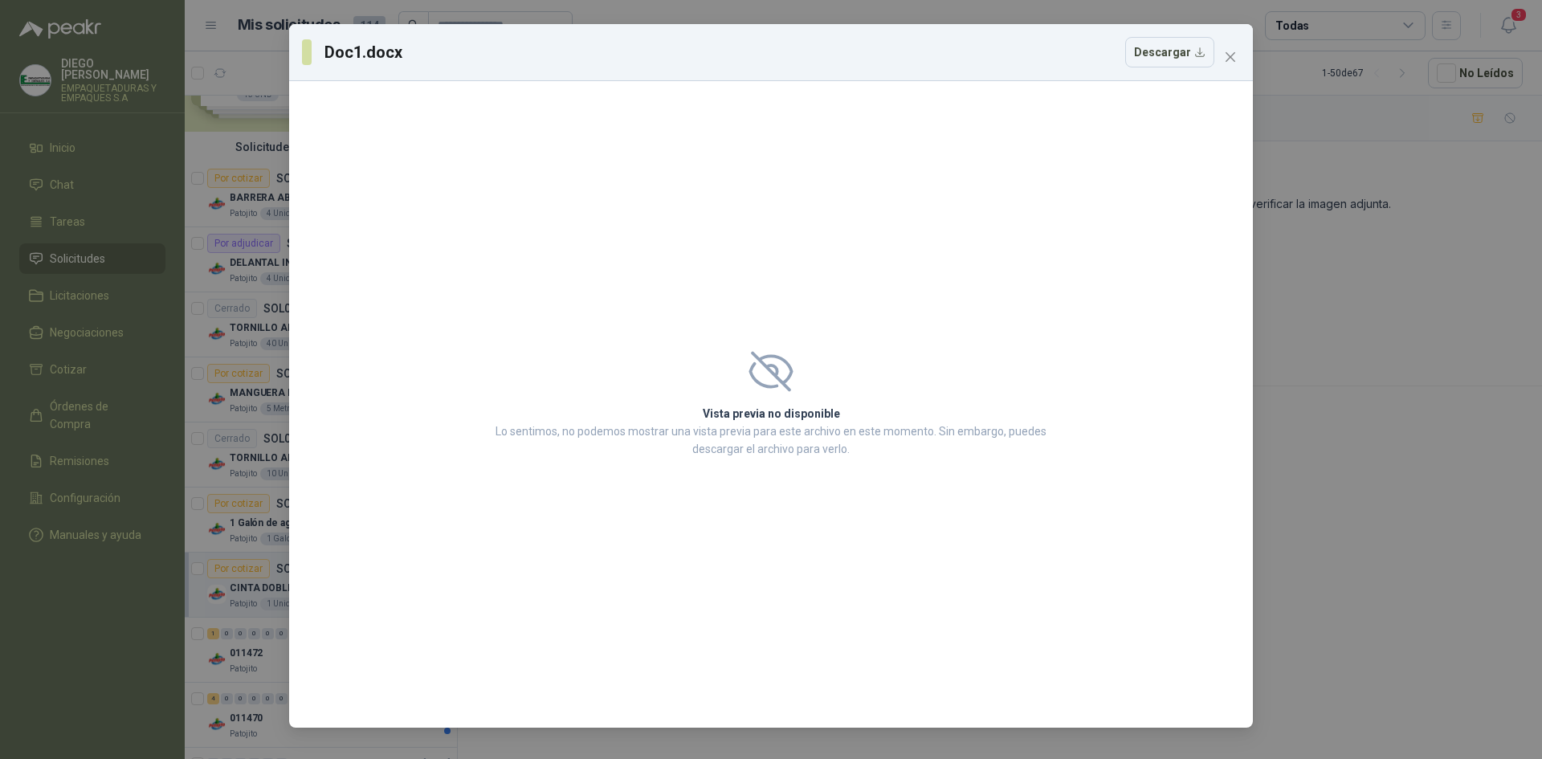
click at [791, 349] on div "Vista previa no disponible Lo sentimos, no podemos mostrar una vista previa par…" at bounding box center [770, 404] width 599 height 145
click at [1177, 58] on button "Descargar" at bounding box center [1169, 52] width 89 height 31
click at [1238, 59] on span "Close" at bounding box center [1230, 57] width 26 height 13
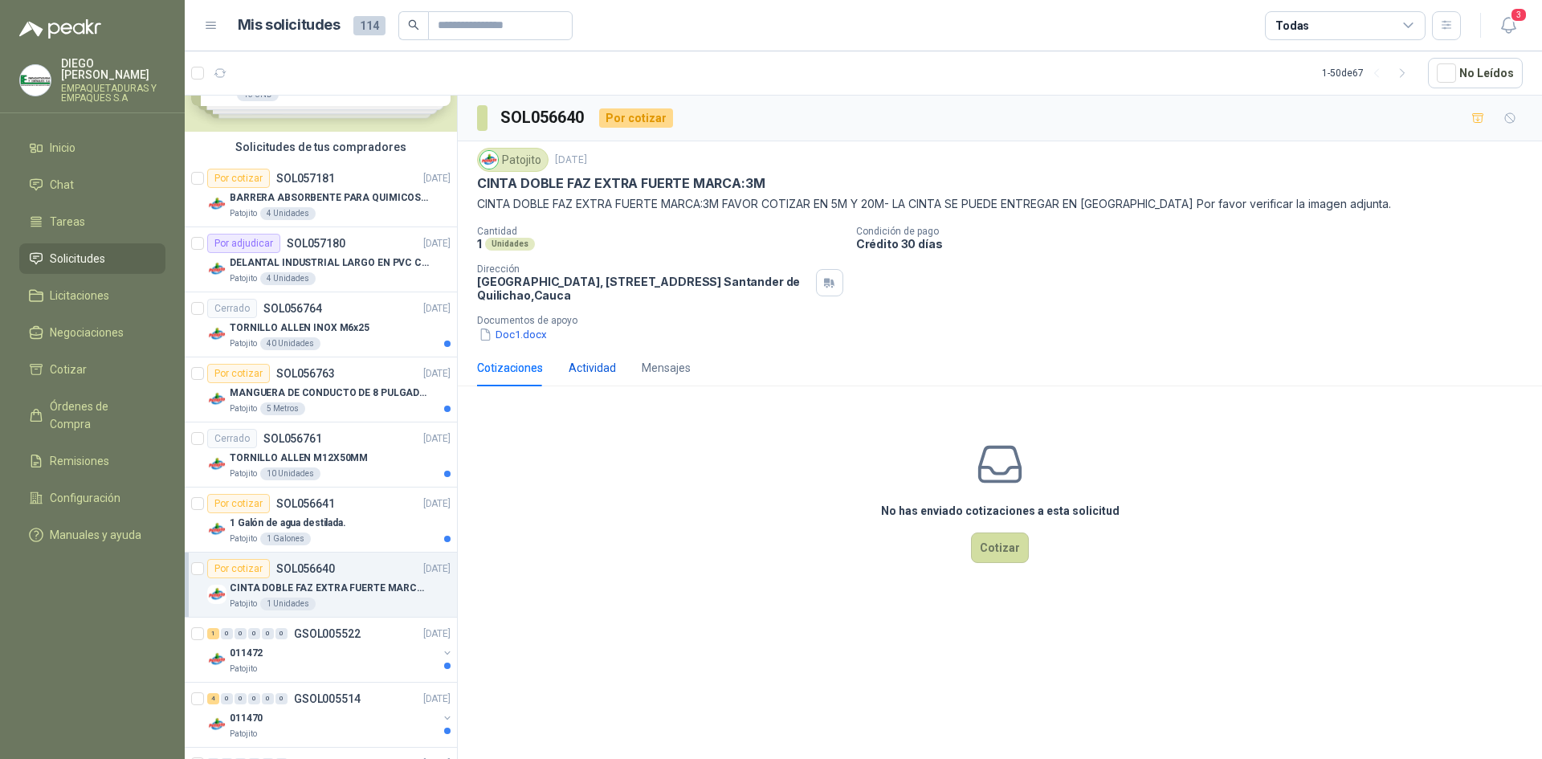
click at [581, 370] on div "Actividad" at bounding box center [591, 368] width 47 height 18
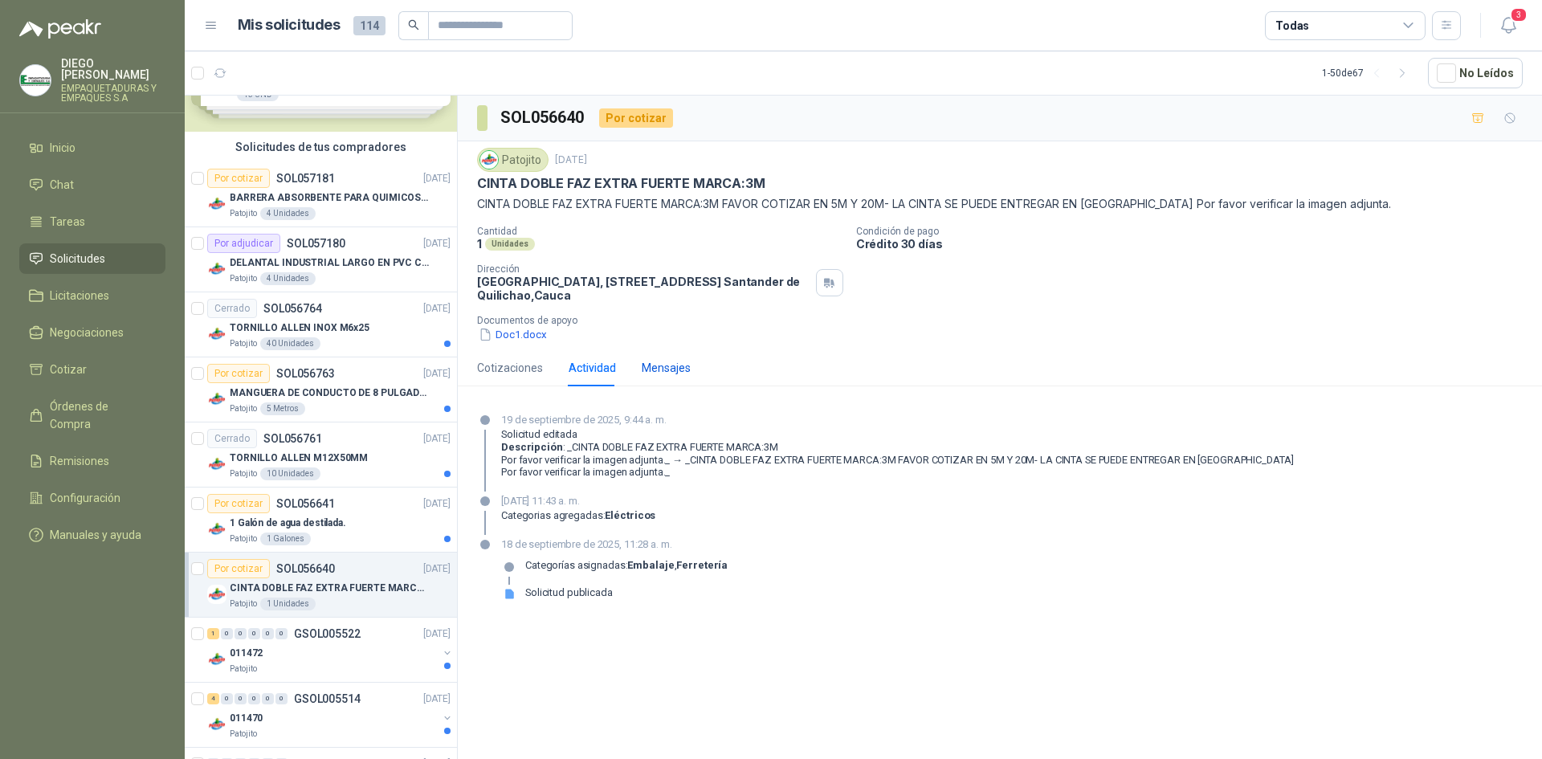
click at [654, 368] on div "Mensajes" at bounding box center [666, 368] width 49 height 18
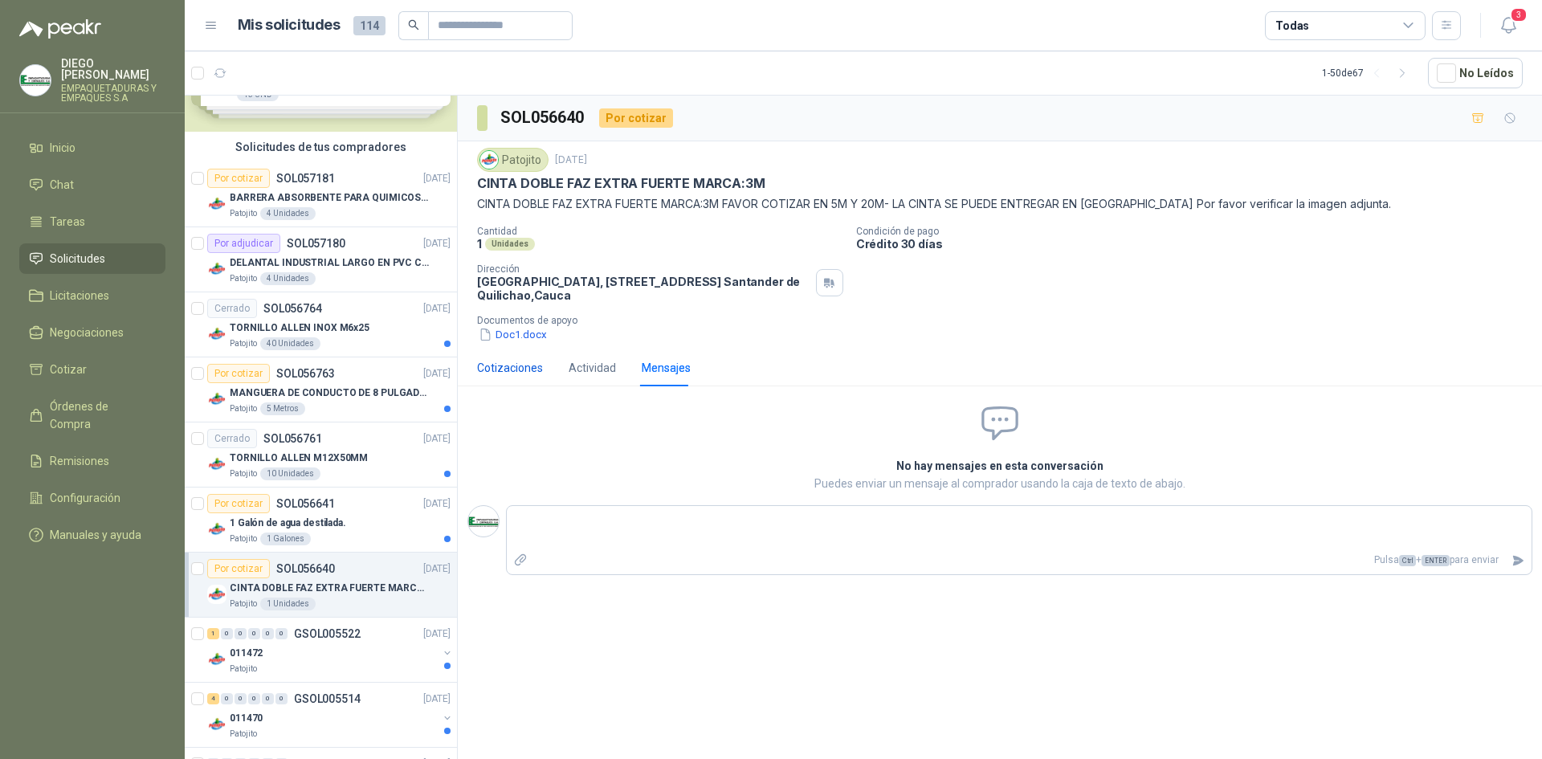
click at [492, 374] on div "Cotizaciones" at bounding box center [510, 368] width 66 height 18
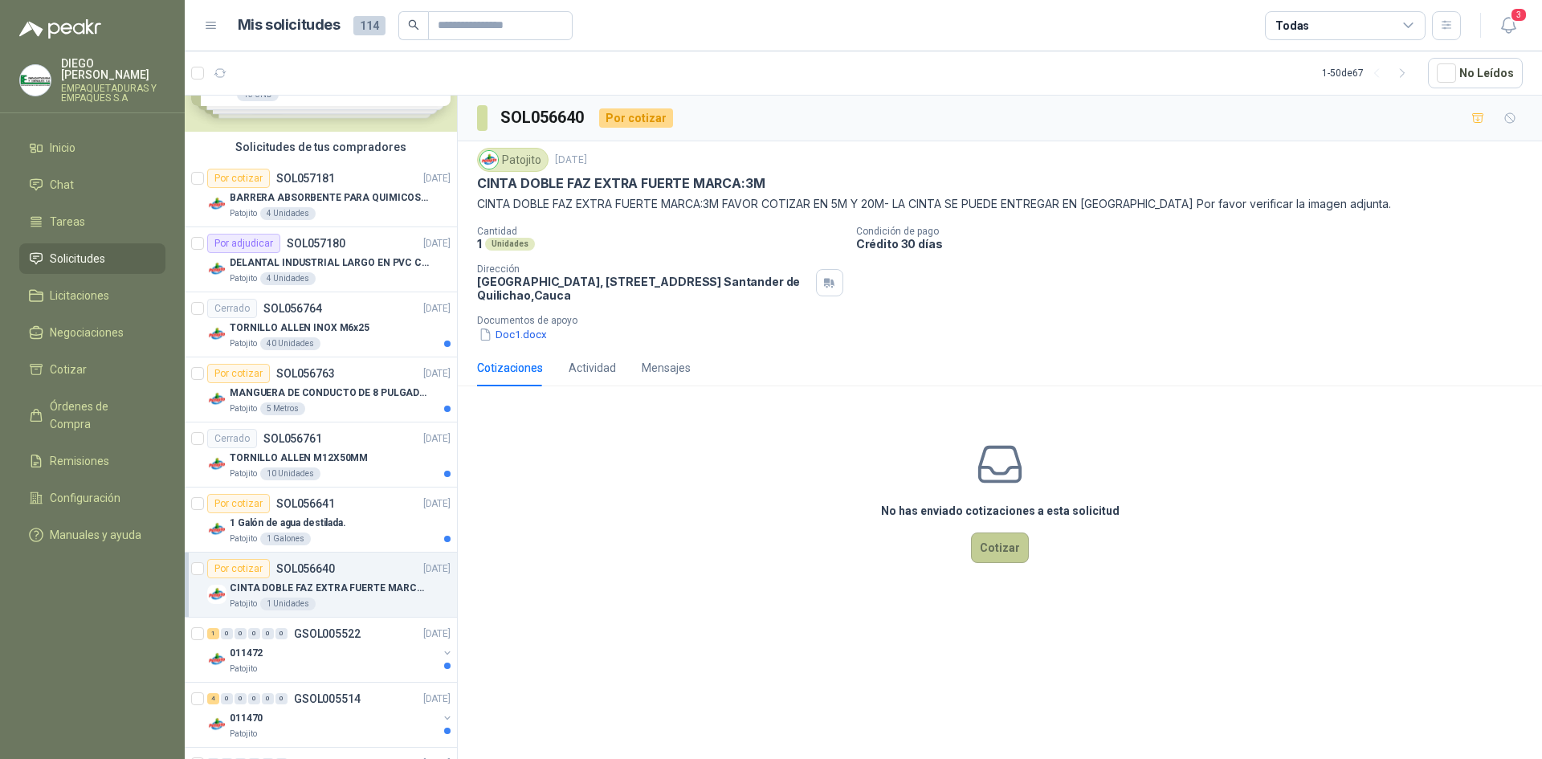
click at [989, 546] on button "Cotizar" at bounding box center [1000, 547] width 58 height 31
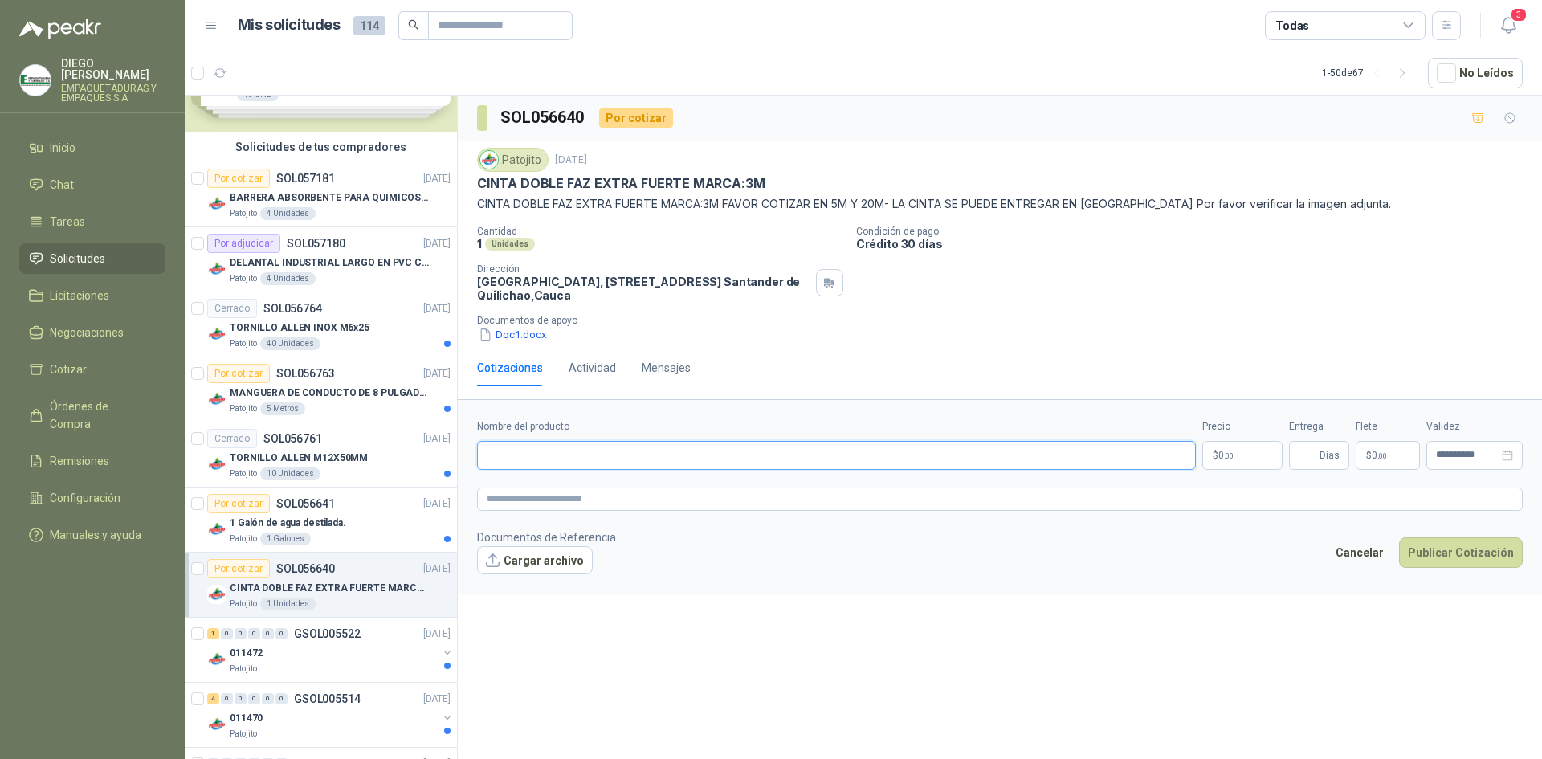
click at [690, 452] on input "Nombre del producto" at bounding box center [836, 455] width 719 height 29
paste input "**********"
type input "**********"
click at [1235, 454] on p "$ 0 ,00" at bounding box center [1242, 455] width 80 height 29
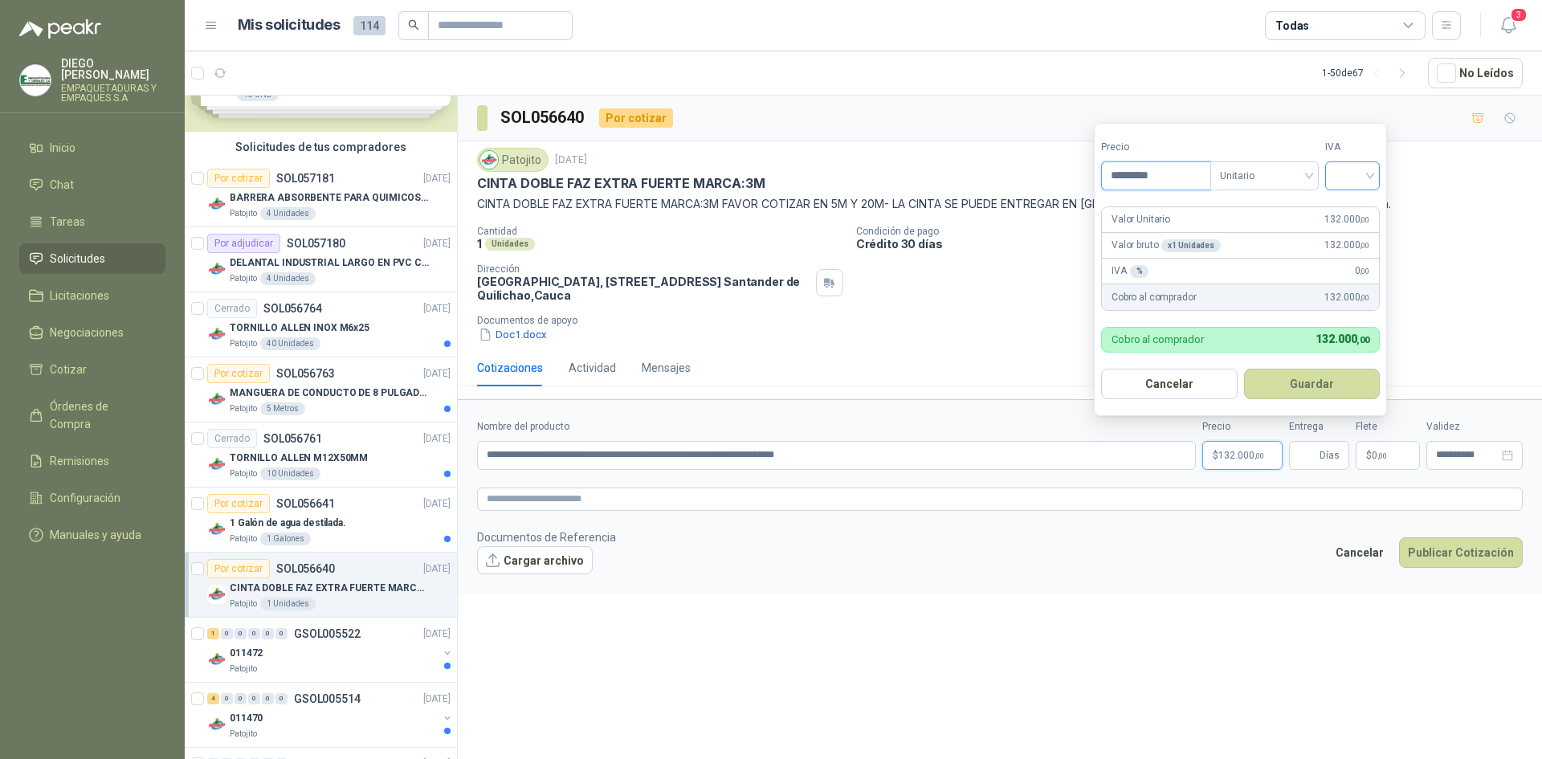
type input "*********"
click at [1338, 166] on input "search" at bounding box center [1351, 174] width 35 height 24
click at [1367, 206] on div "19%" at bounding box center [1356, 209] width 30 height 18
click at [1306, 394] on button "Guardar" at bounding box center [1314, 384] width 138 height 31
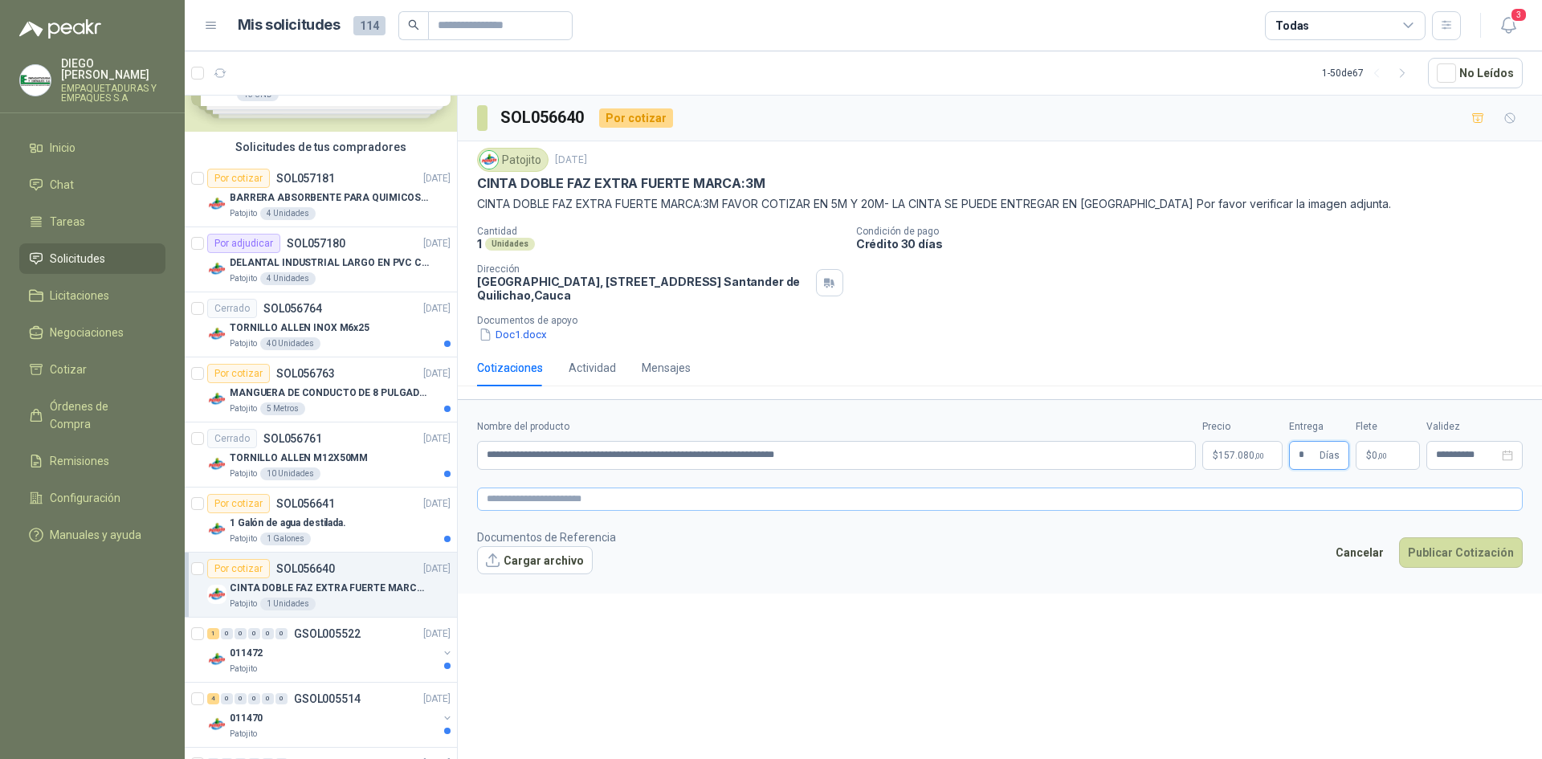
type input "*"
click at [754, 497] on textarea at bounding box center [999, 498] width 1045 height 23
click at [654, 369] on div "Mensajes" at bounding box center [666, 368] width 49 height 18
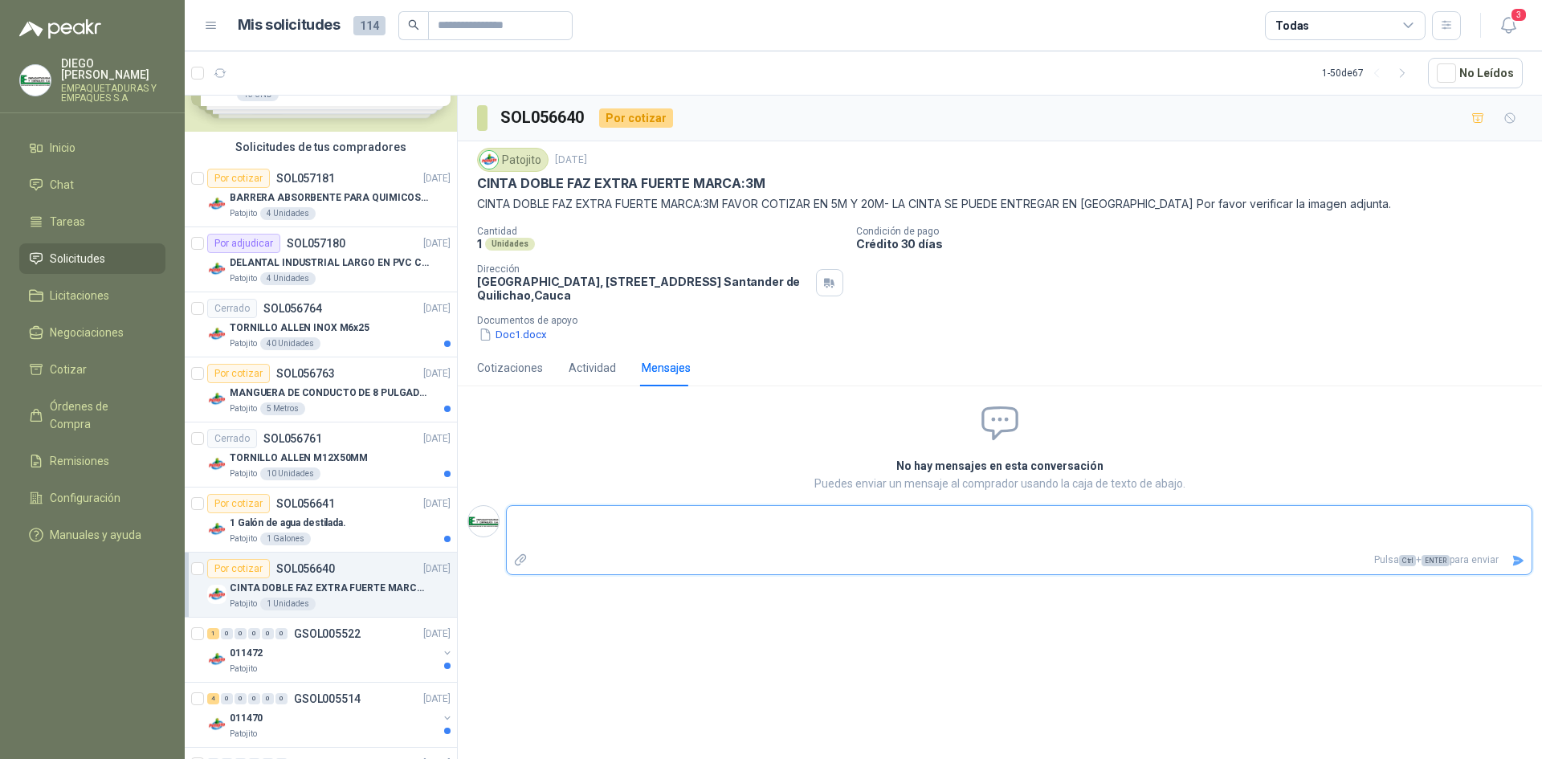
click at [554, 532] on textarea at bounding box center [1019, 527] width 1024 height 37
paste textarea "**********"
type textarea "**********"
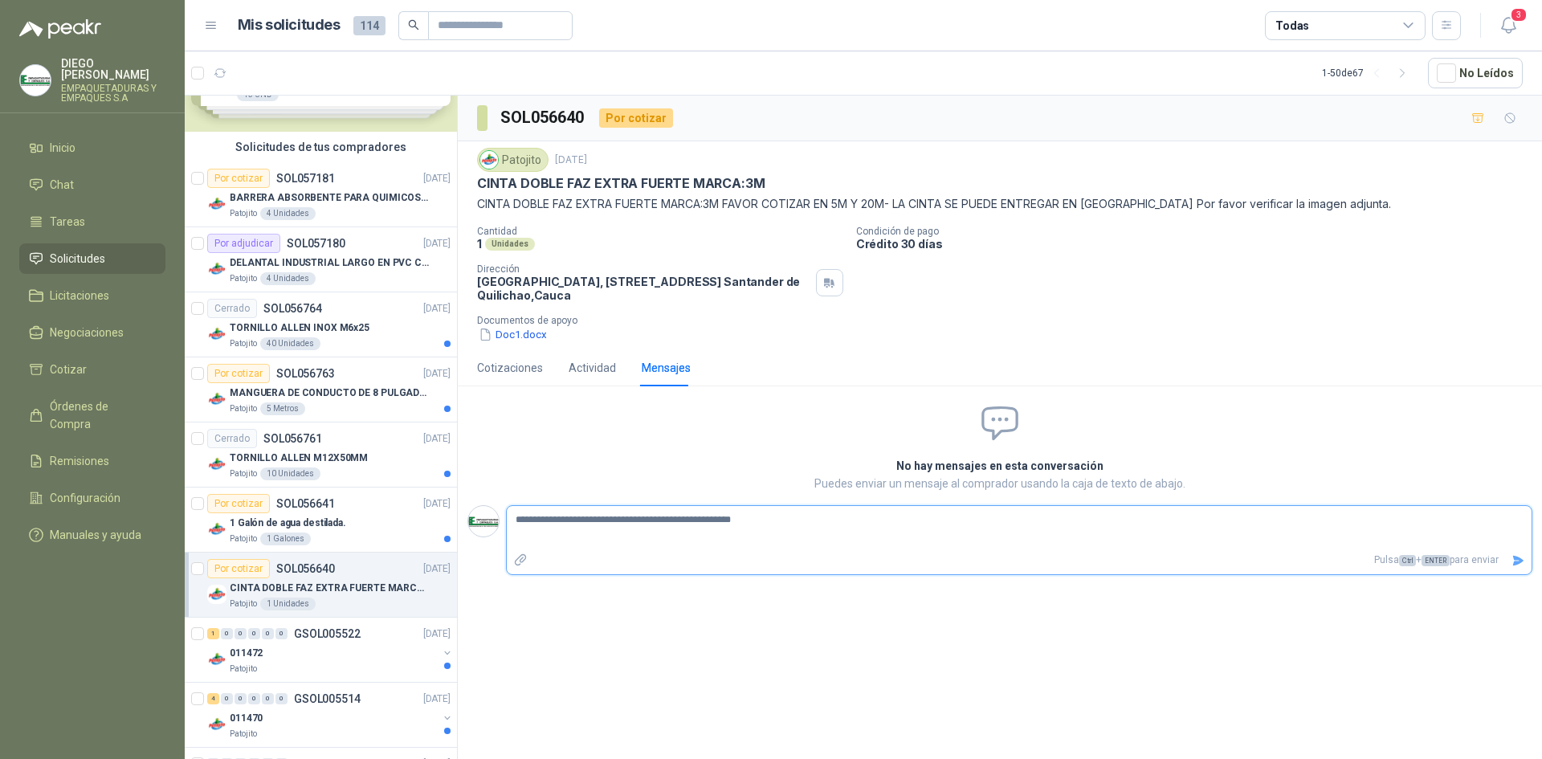
type textarea "**********"
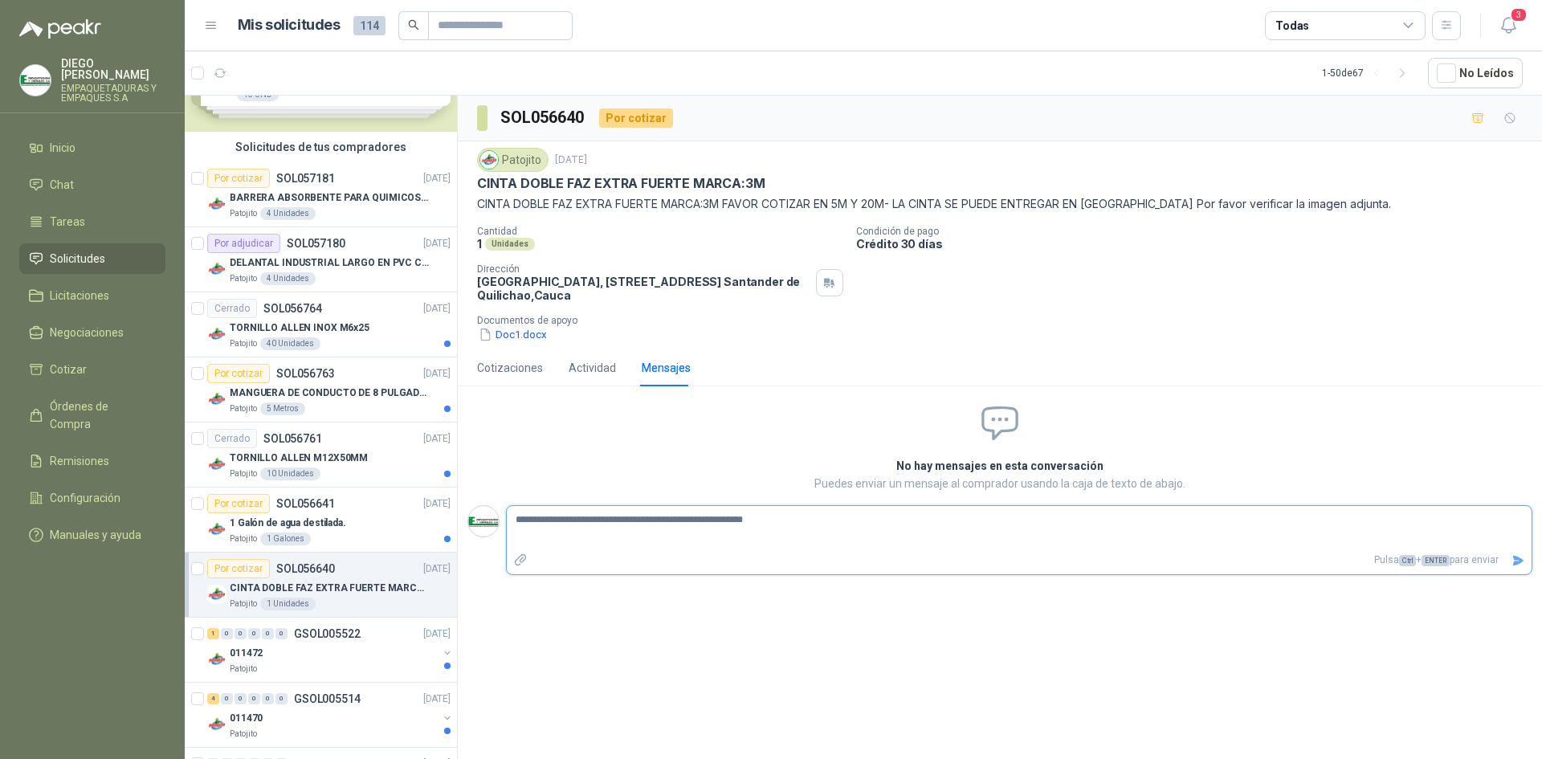
type textarea "**********"
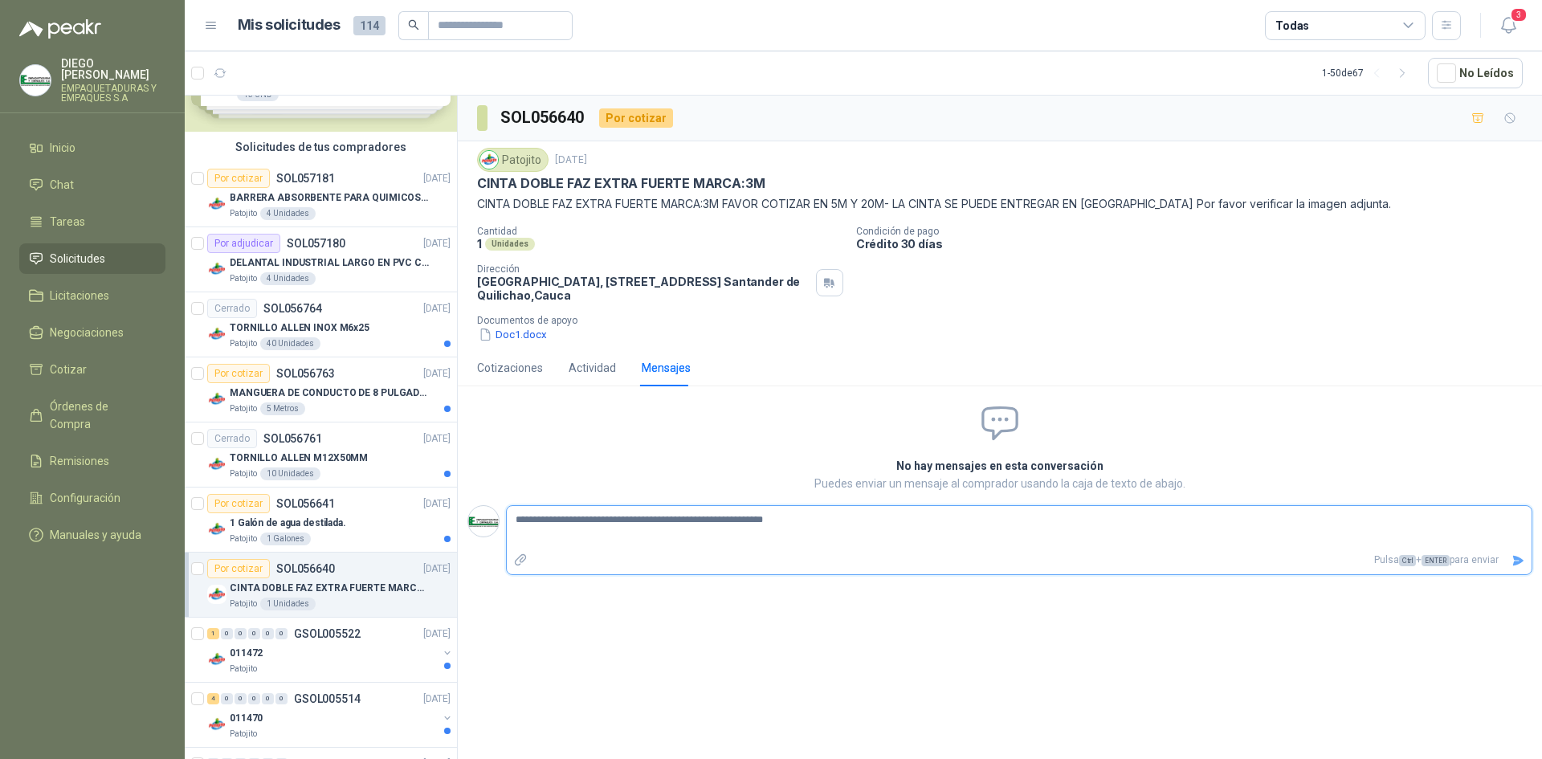
type textarea "**********"
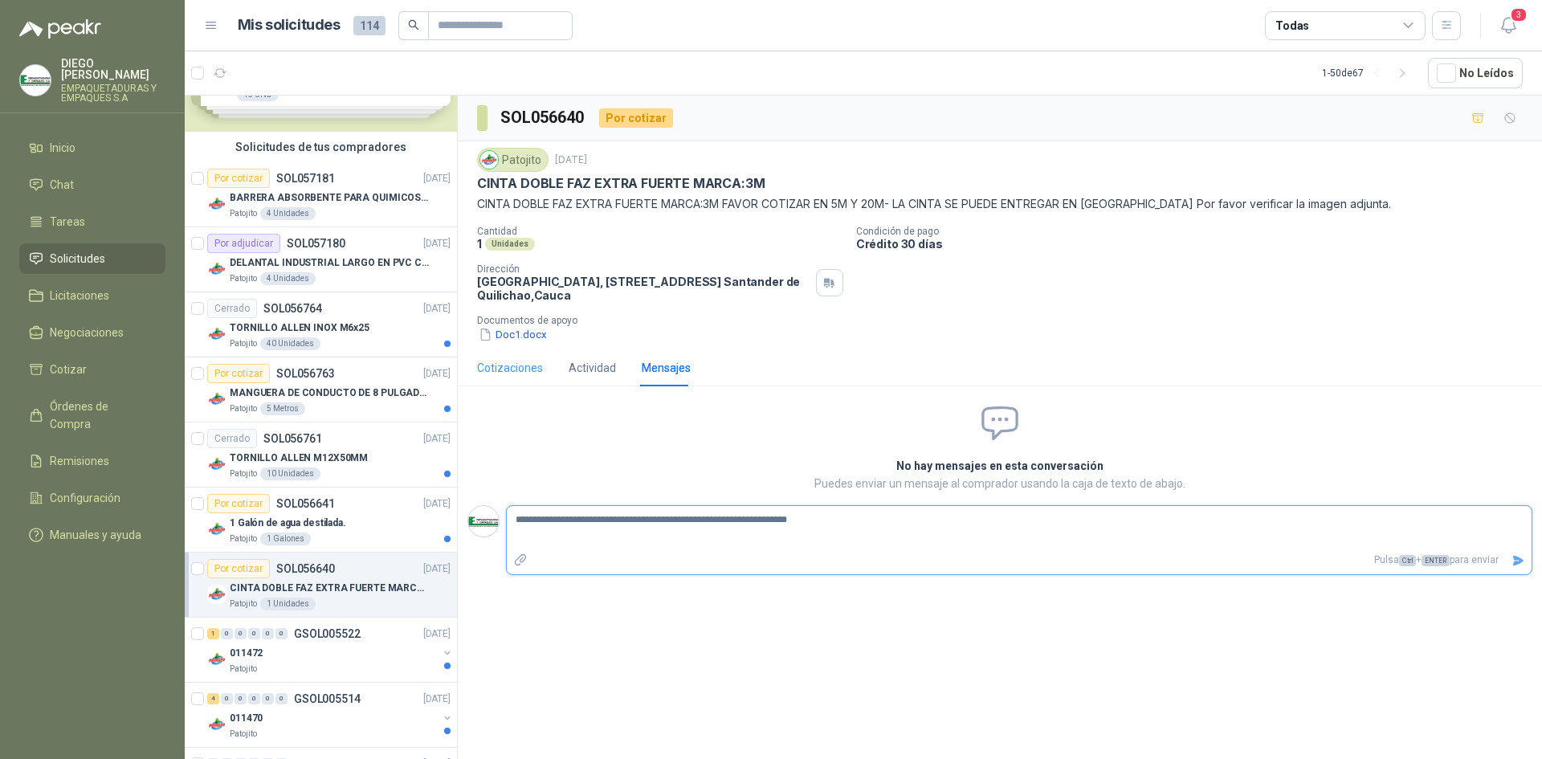
type textarea "**********"
click at [519, 372] on div "Cotizaciones" at bounding box center [510, 368] width 66 height 18
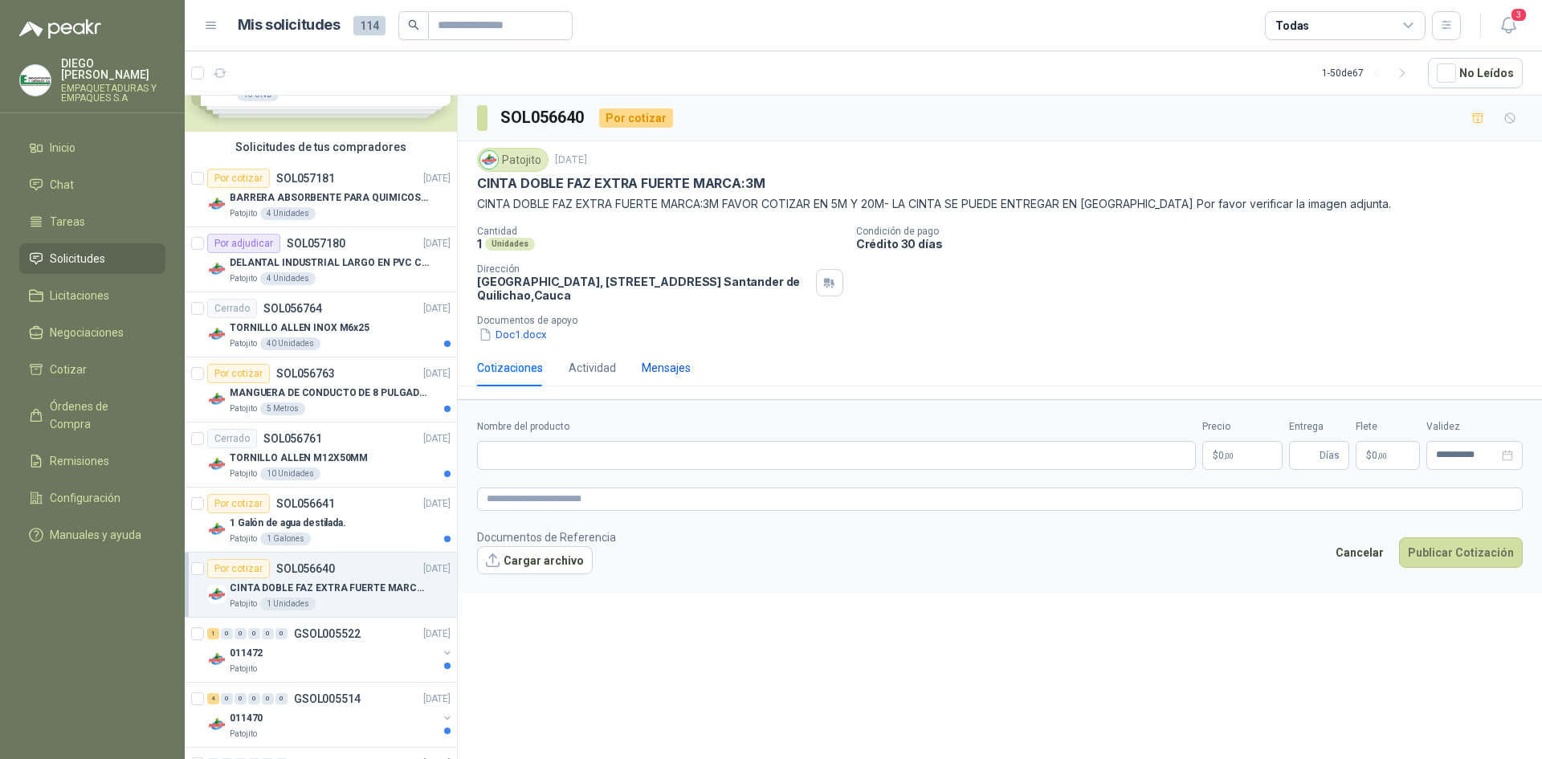
click at [658, 365] on div "Mensajes" at bounding box center [666, 368] width 49 height 18
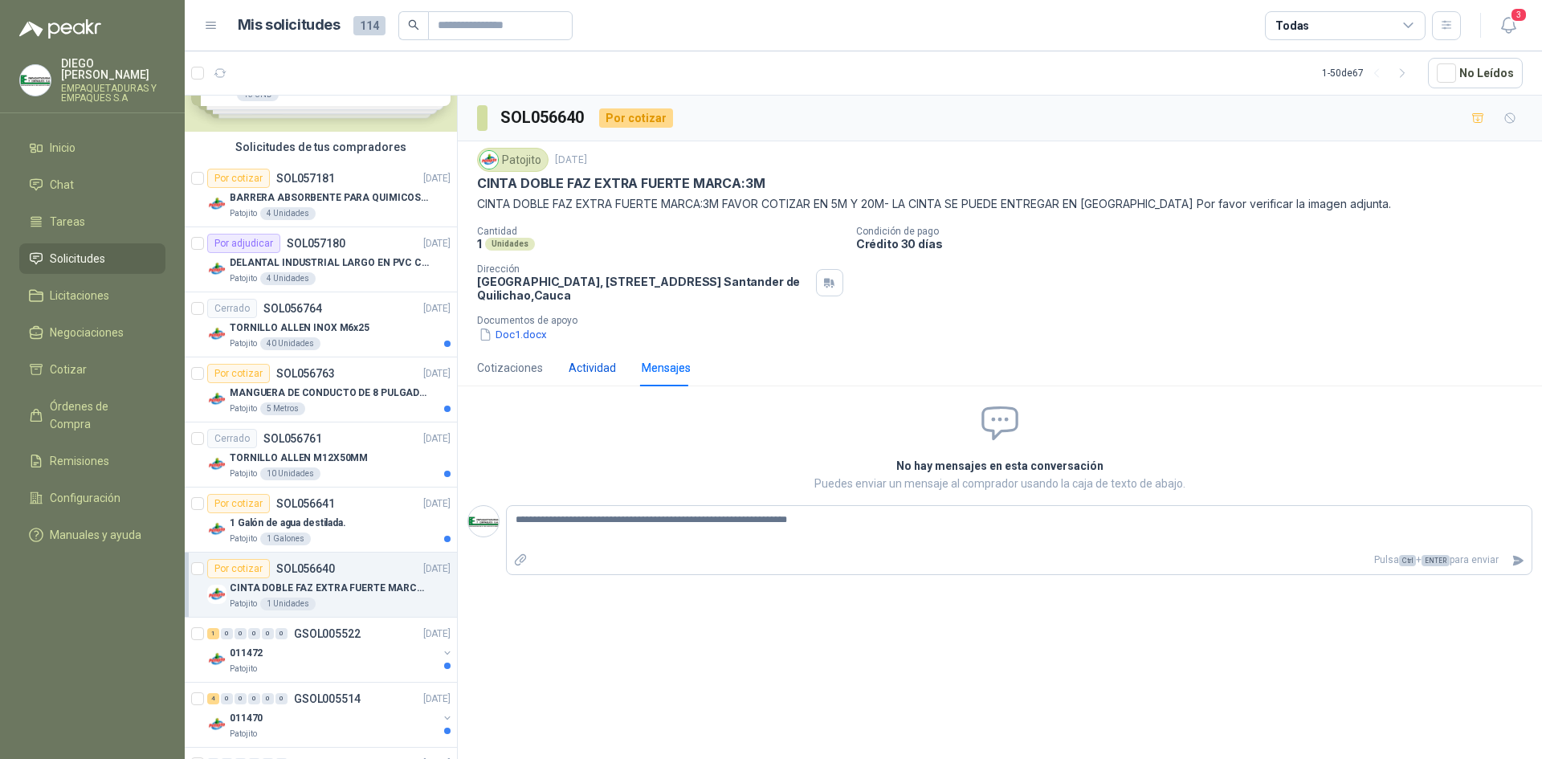
click at [595, 374] on div "Actividad" at bounding box center [591, 368] width 47 height 18
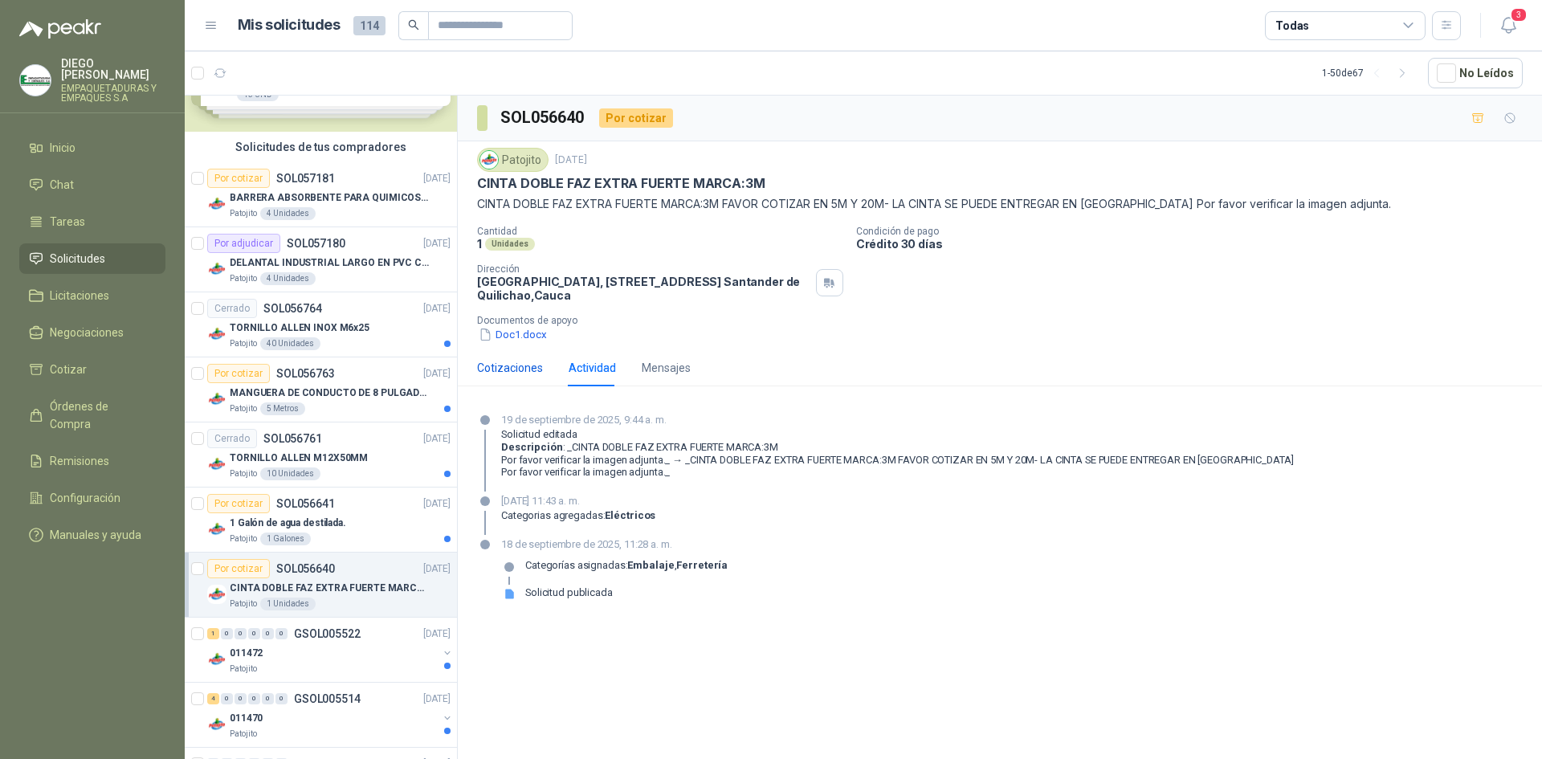
click at [509, 369] on div "Cotizaciones" at bounding box center [510, 368] width 66 height 18
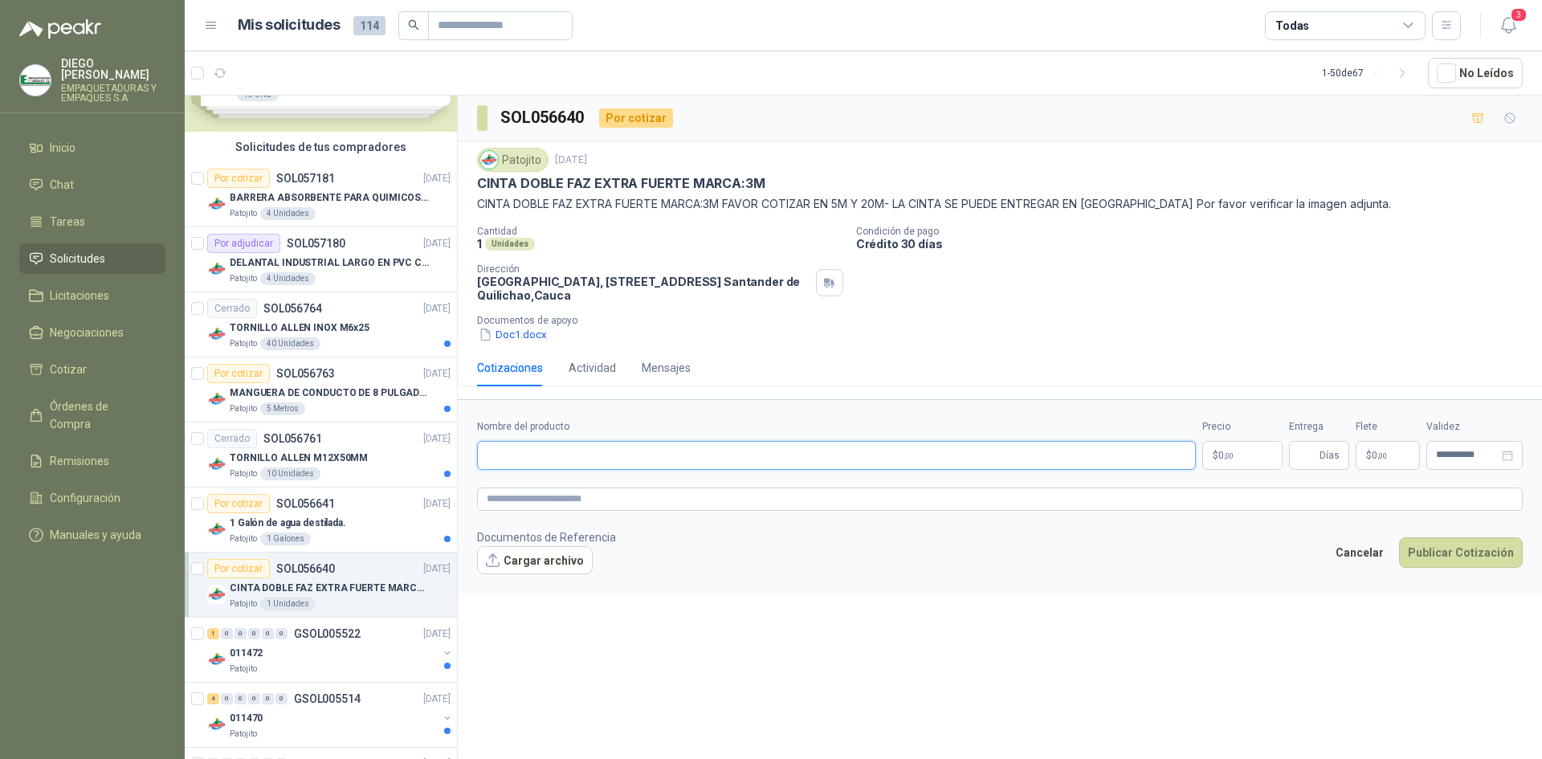
click at [761, 451] on input "Nombre del producto" at bounding box center [836, 455] width 719 height 29
type input "**********"
click at [1263, 474] on form "**********" at bounding box center [1000, 496] width 1084 height 194
click at [1244, 451] on p "$ 0 ,00" at bounding box center [1242, 455] width 80 height 29
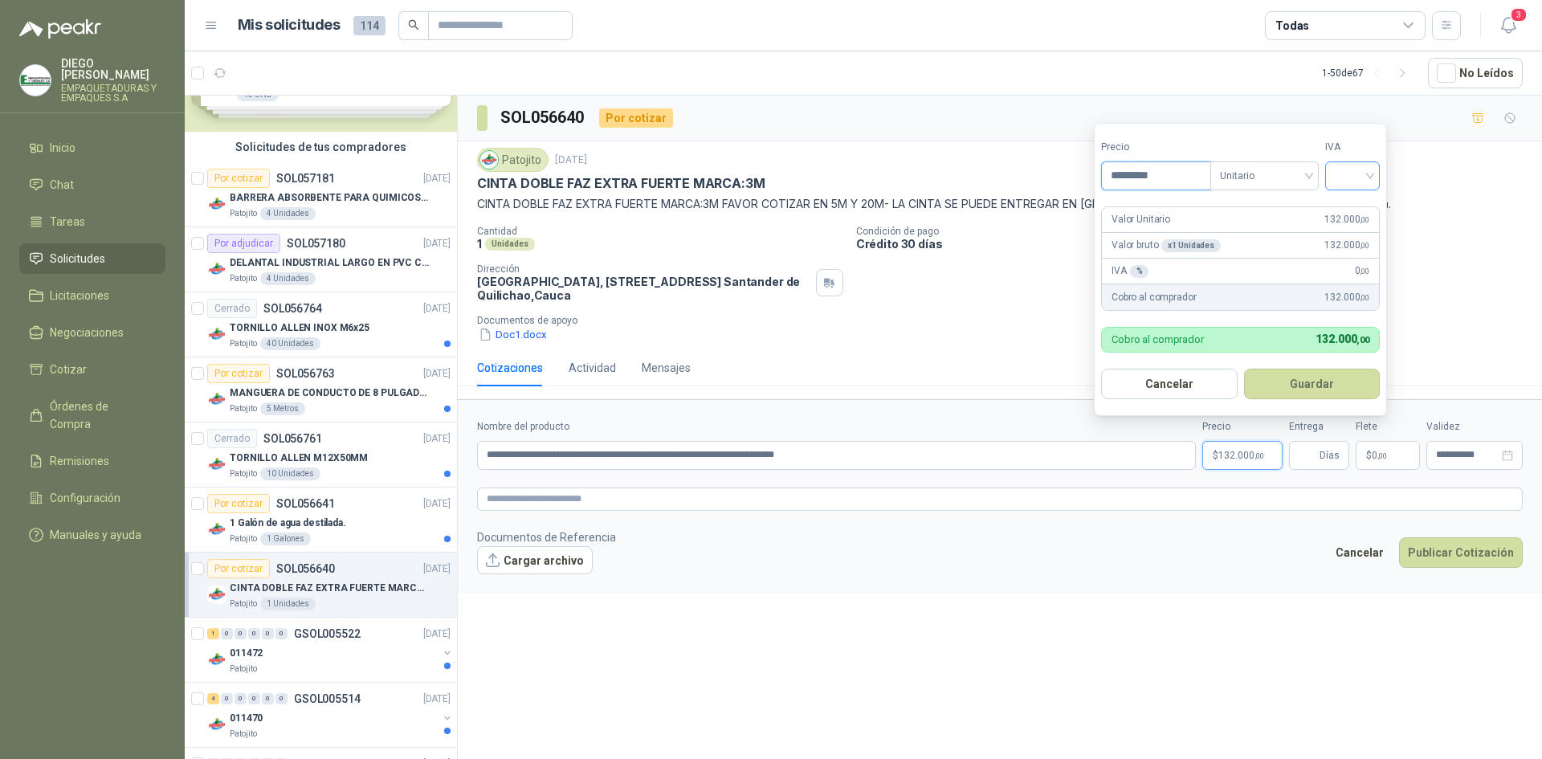
type input "*********"
click at [1354, 173] on input "search" at bounding box center [1351, 174] width 35 height 24
click at [1362, 209] on div "19%" at bounding box center [1356, 209] width 30 height 18
click at [1324, 377] on button "Guardar" at bounding box center [1314, 384] width 138 height 31
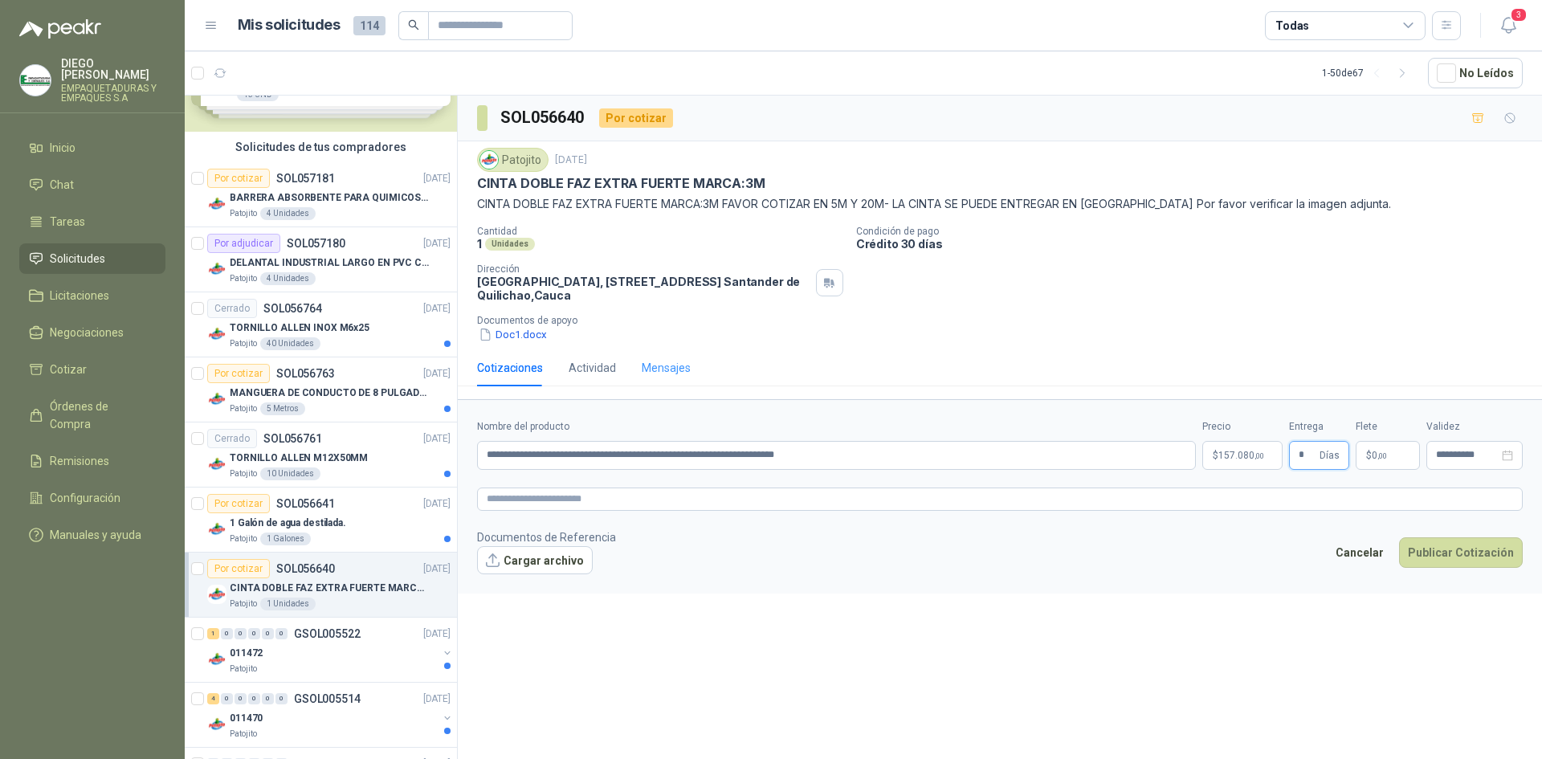
type input "*"
click at [681, 368] on div "Mensajes" at bounding box center [666, 368] width 49 height 18
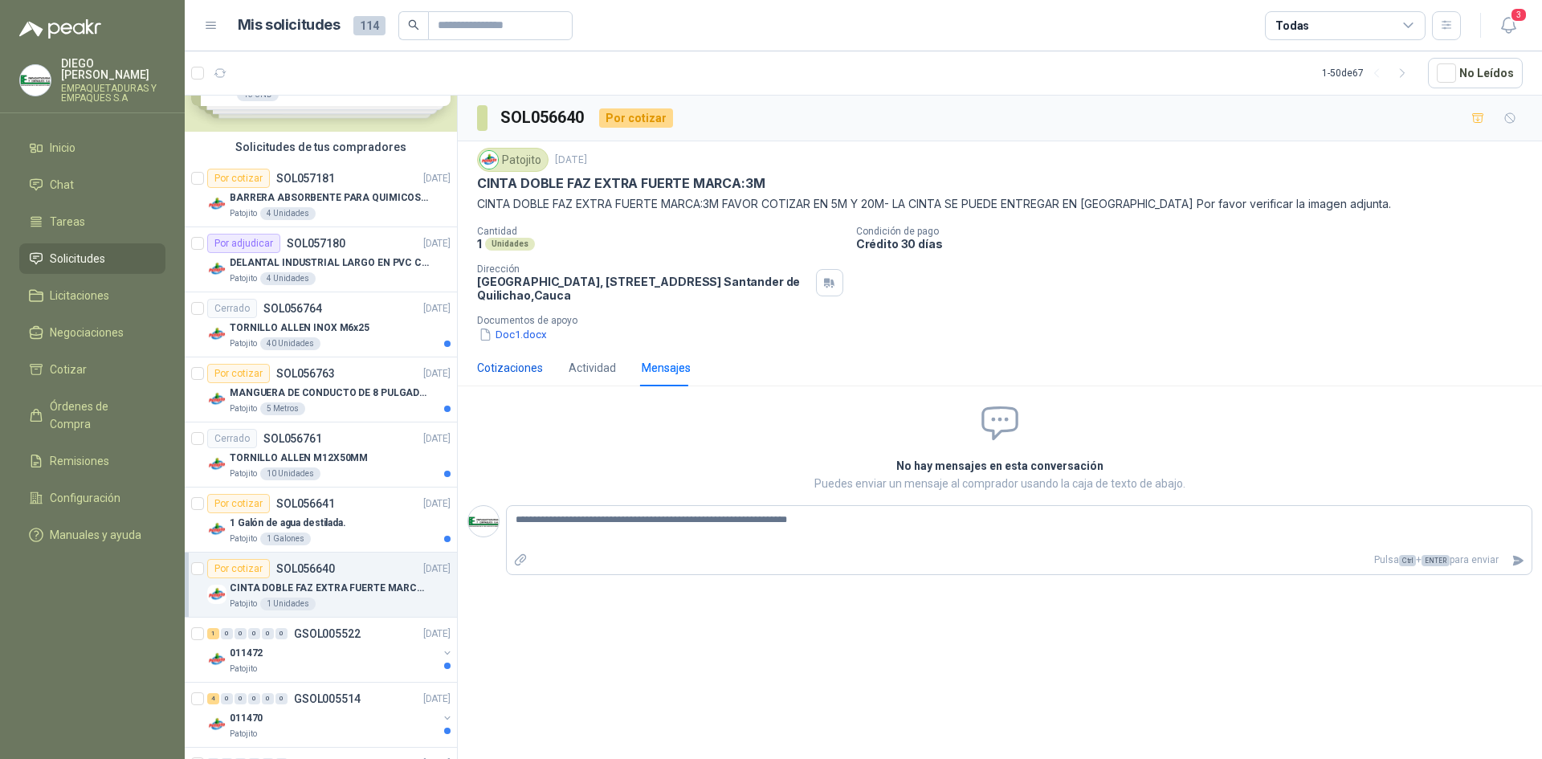
click at [517, 369] on div "Cotizaciones" at bounding box center [510, 368] width 66 height 18
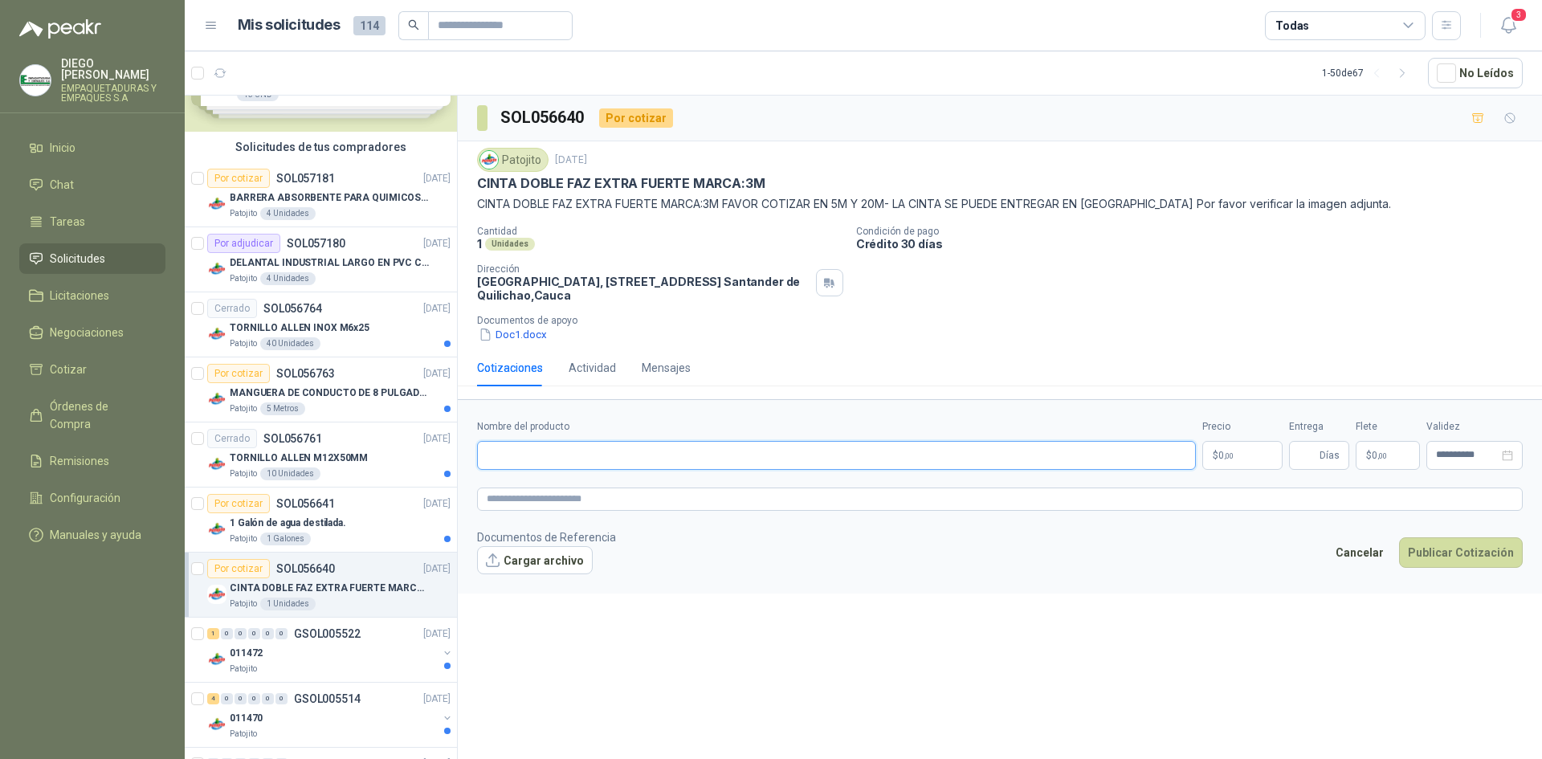
click at [632, 459] on input "Nombre del producto" at bounding box center [836, 455] width 719 height 29
paste input "**********"
click at [722, 459] on input "**********" at bounding box center [836, 455] width 719 height 29
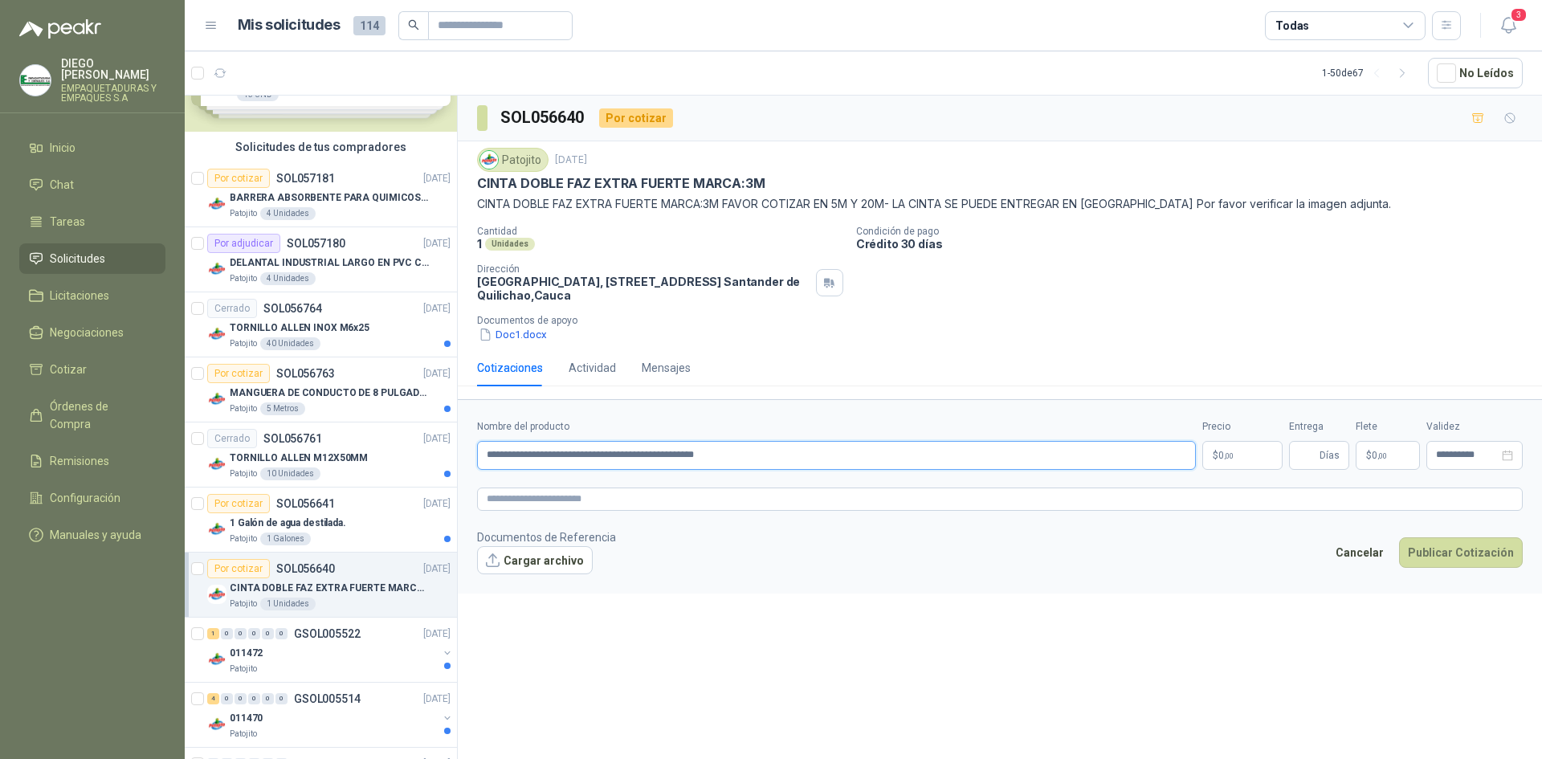
paste input "**********"
type input "**********"
click at [1256, 458] on p "$ 0 ,00" at bounding box center [1242, 455] width 80 height 29
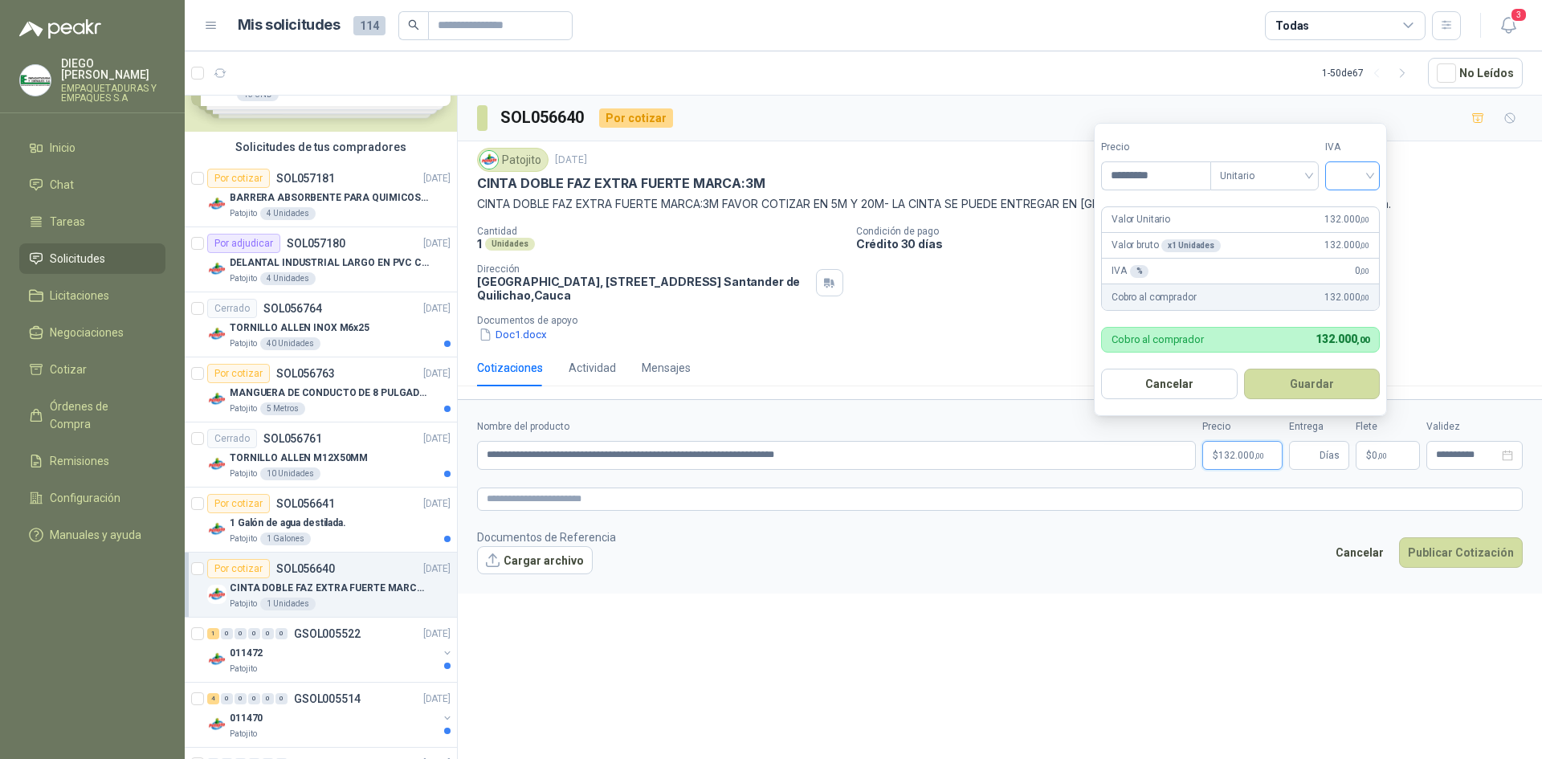
type input "*********"
click at [1365, 175] on input "search" at bounding box center [1351, 174] width 35 height 24
click at [1356, 206] on div "19%" at bounding box center [1356, 209] width 30 height 18
click at [1317, 371] on button "Guardar" at bounding box center [1314, 384] width 138 height 31
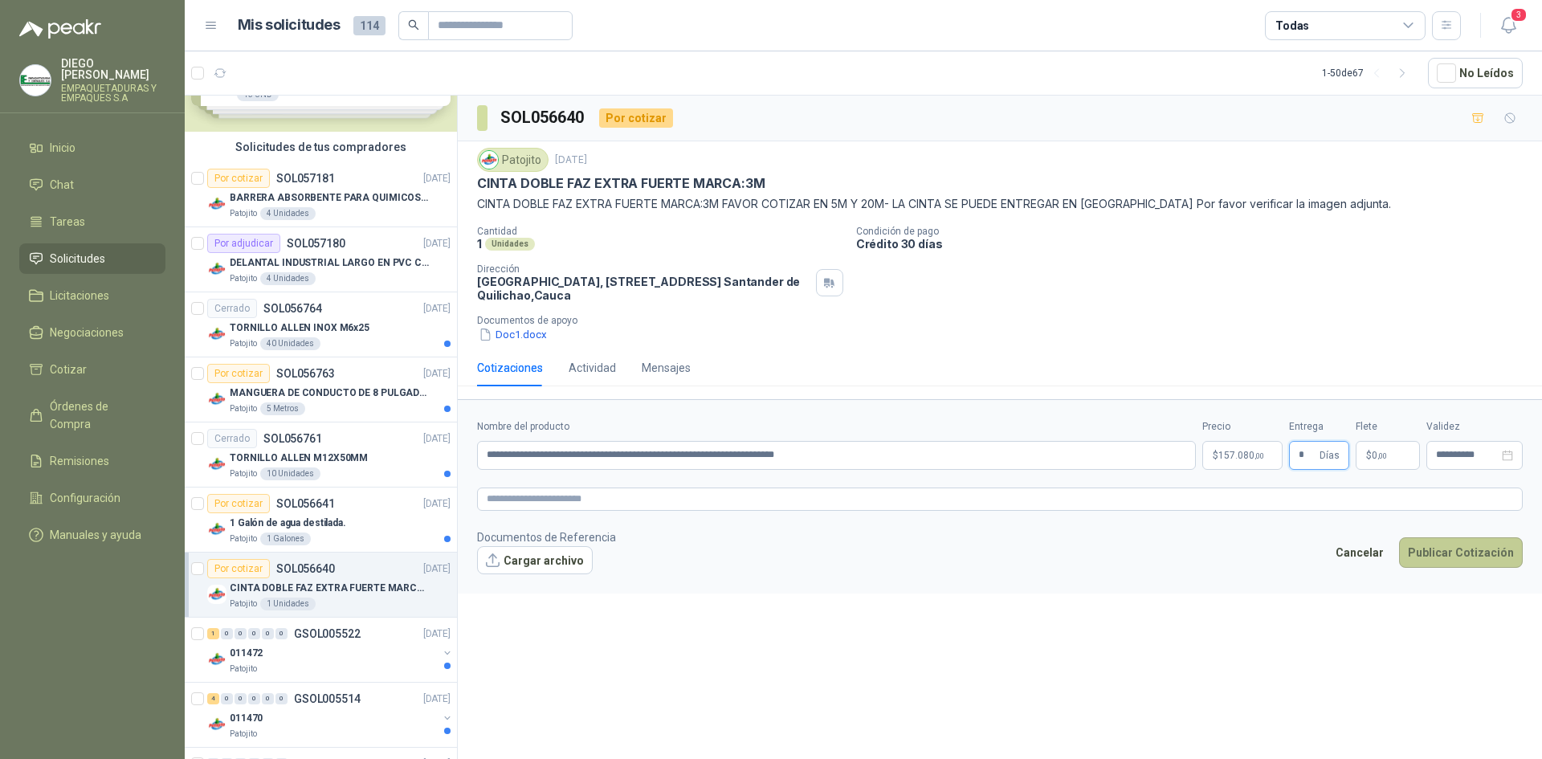
type input "*"
click at [1452, 558] on button "Publicar Cotización" at bounding box center [1461, 552] width 124 height 31
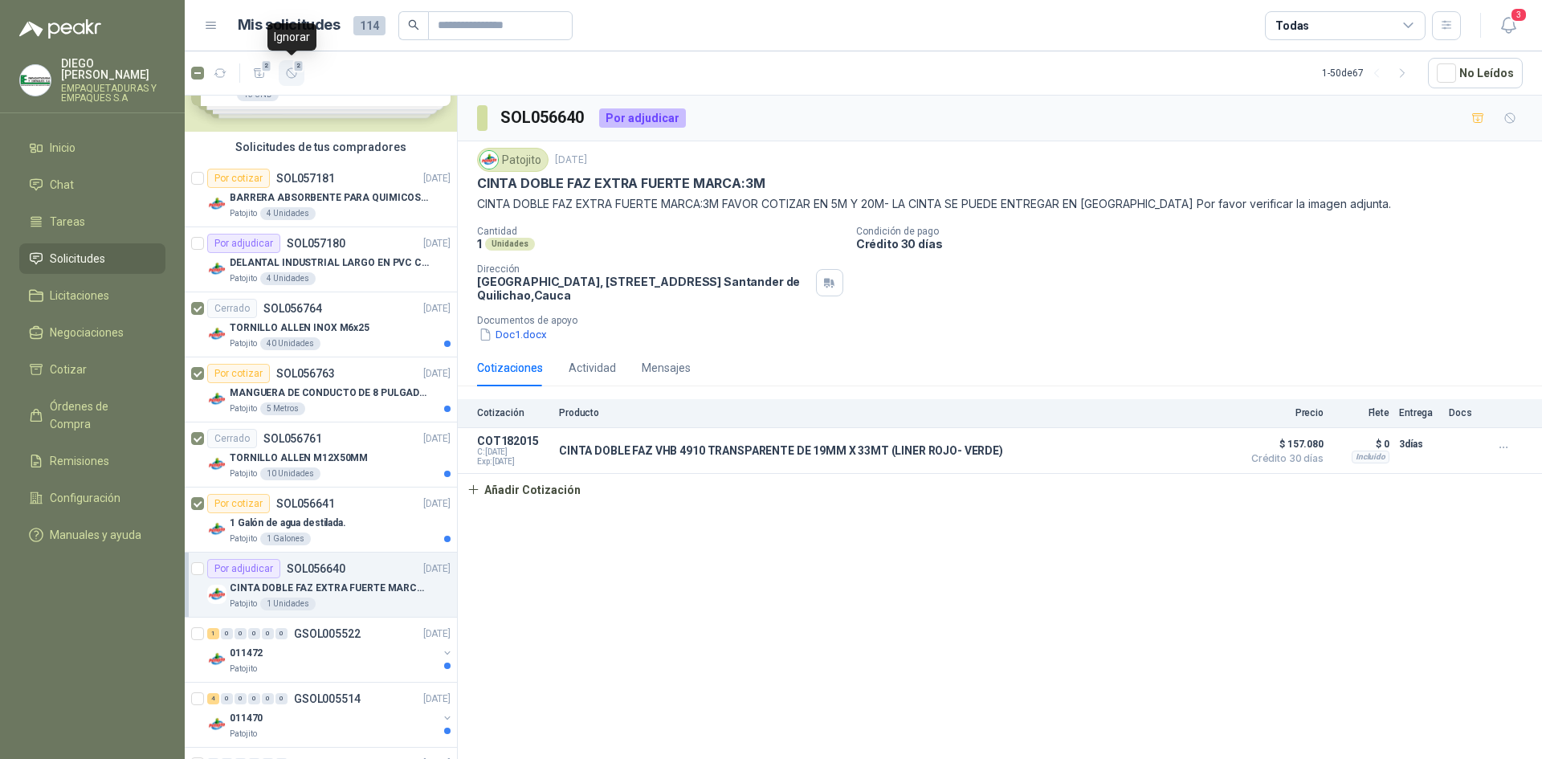
click at [293, 73] on icon "button" at bounding box center [292, 74] width 14 height 14
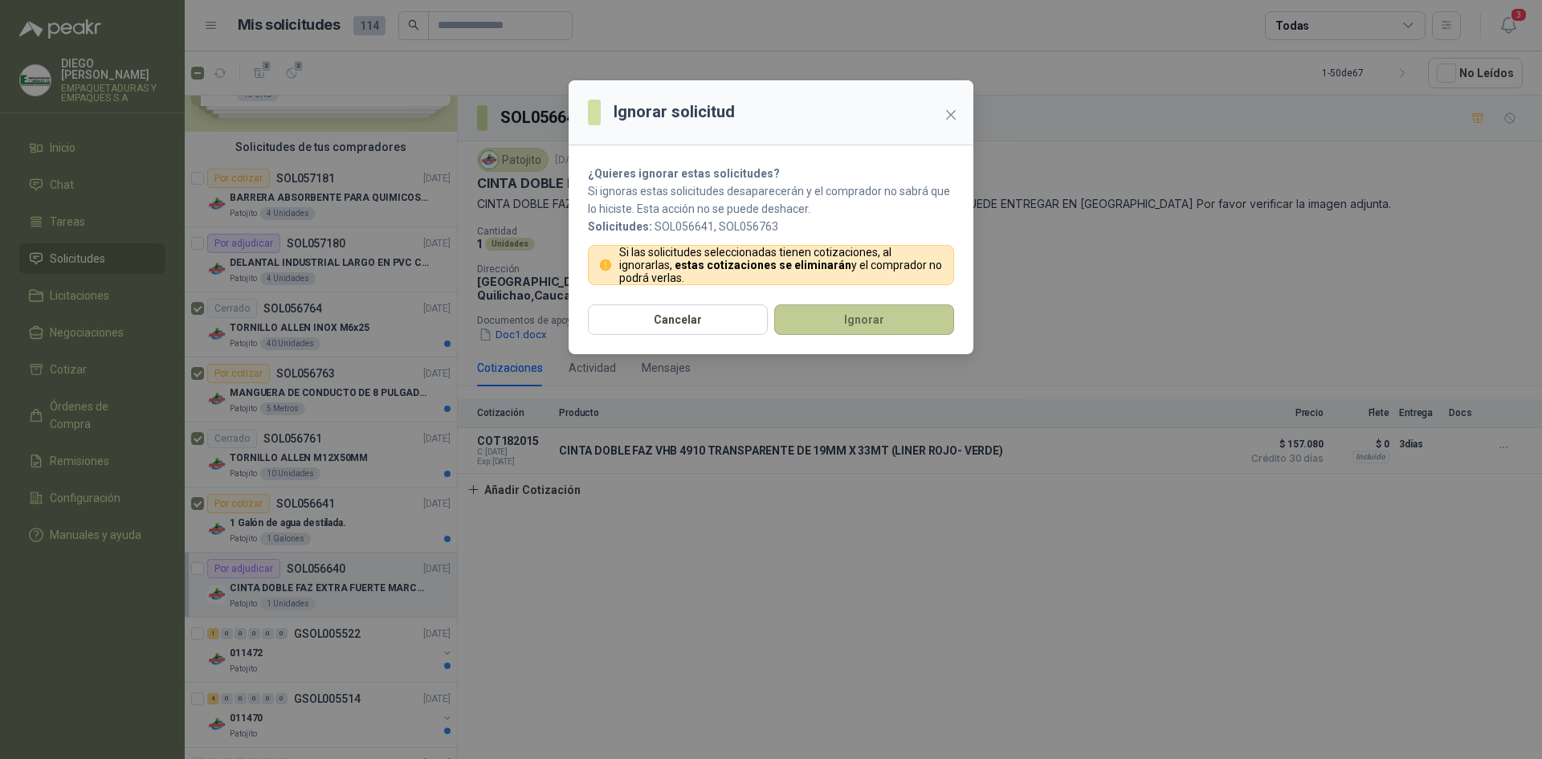
click at [816, 312] on button "Ignorar" at bounding box center [864, 319] width 180 height 31
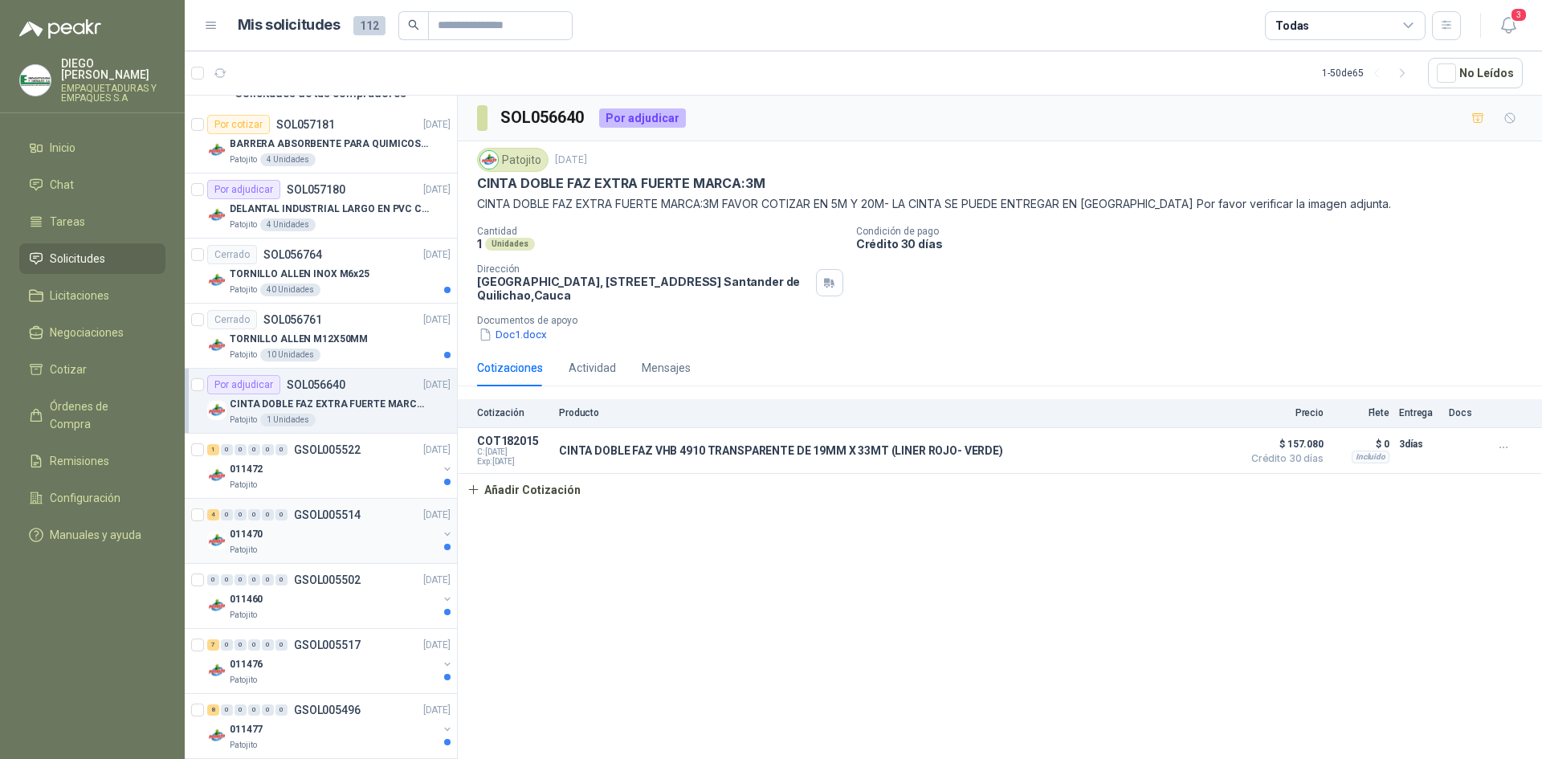
scroll to position [161, 0]
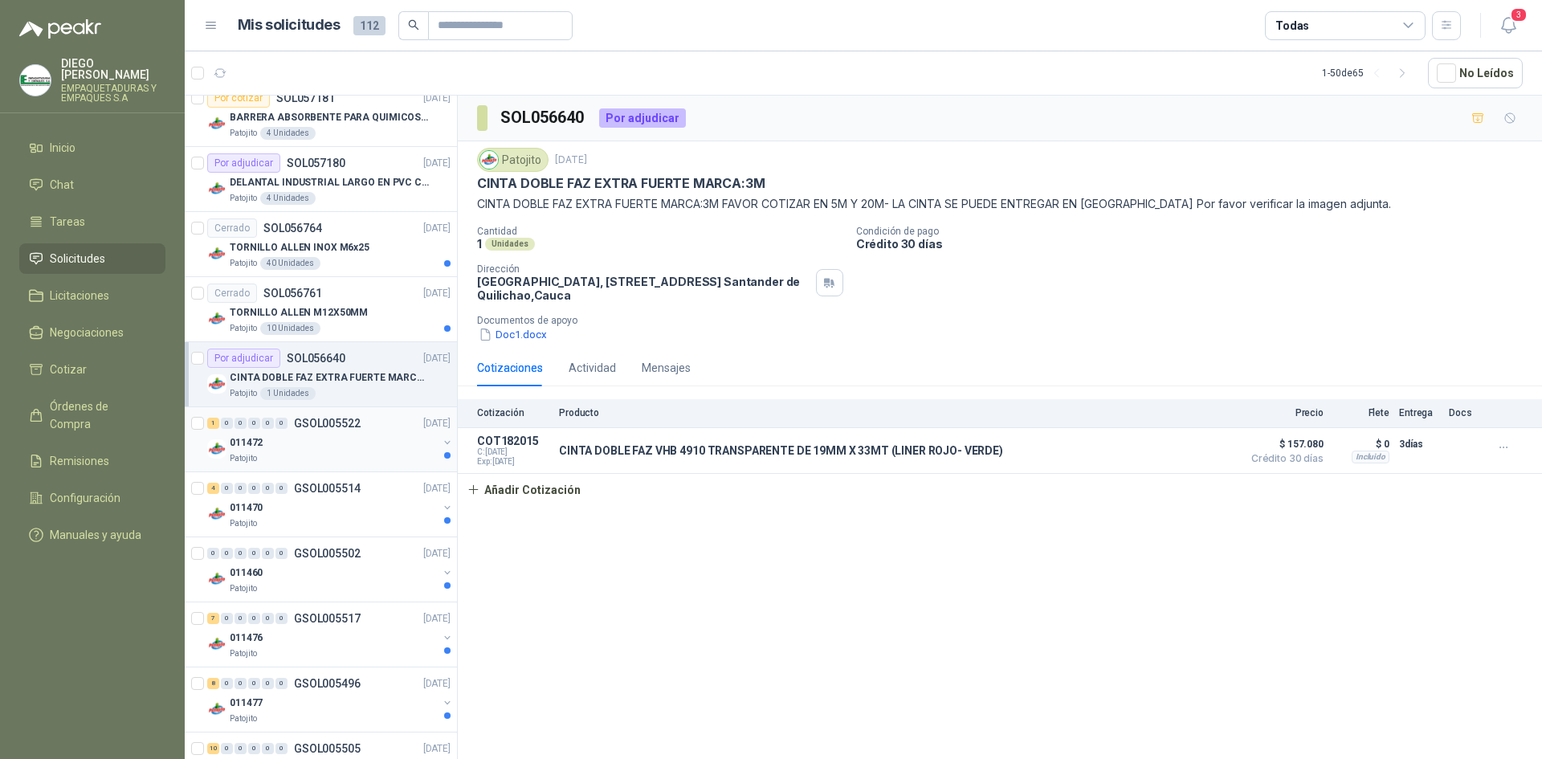
click at [281, 452] on div "Patojito" at bounding box center [334, 458] width 208 height 13
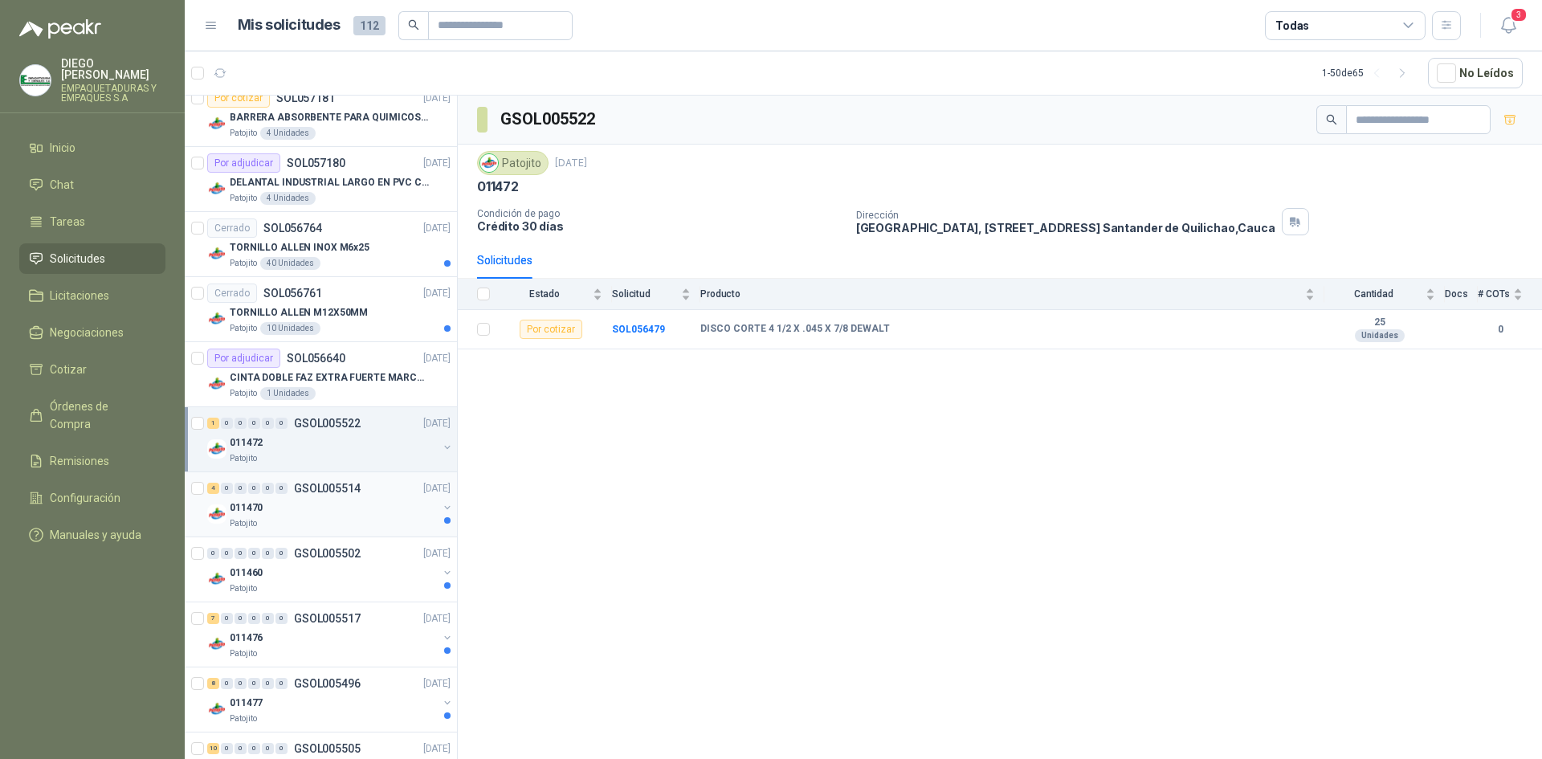
click at [333, 508] on div "011470" at bounding box center [334, 507] width 208 height 19
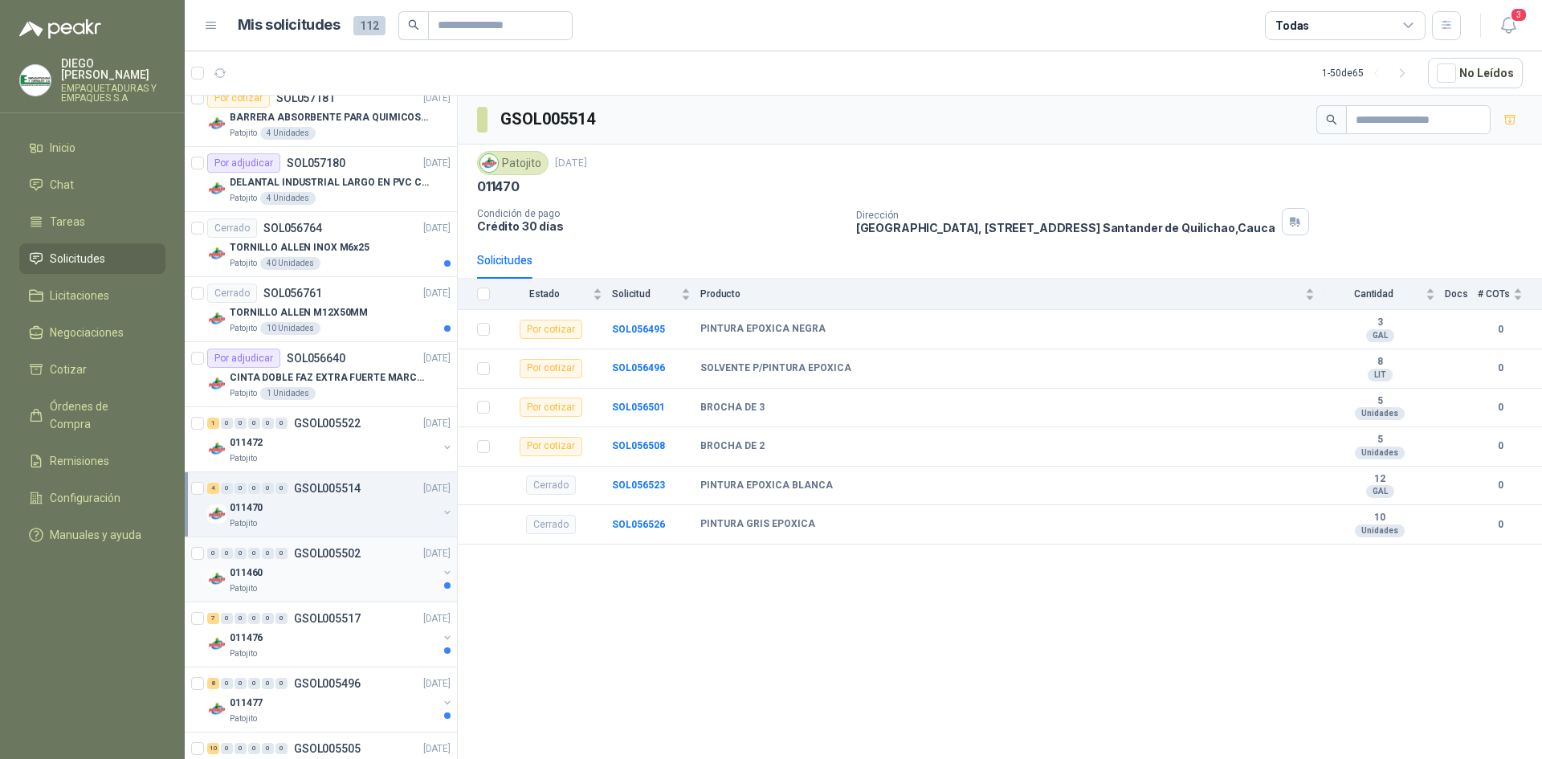
click at [329, 576] on div "011460" at bounding box center [334, 572] width 208 height 19
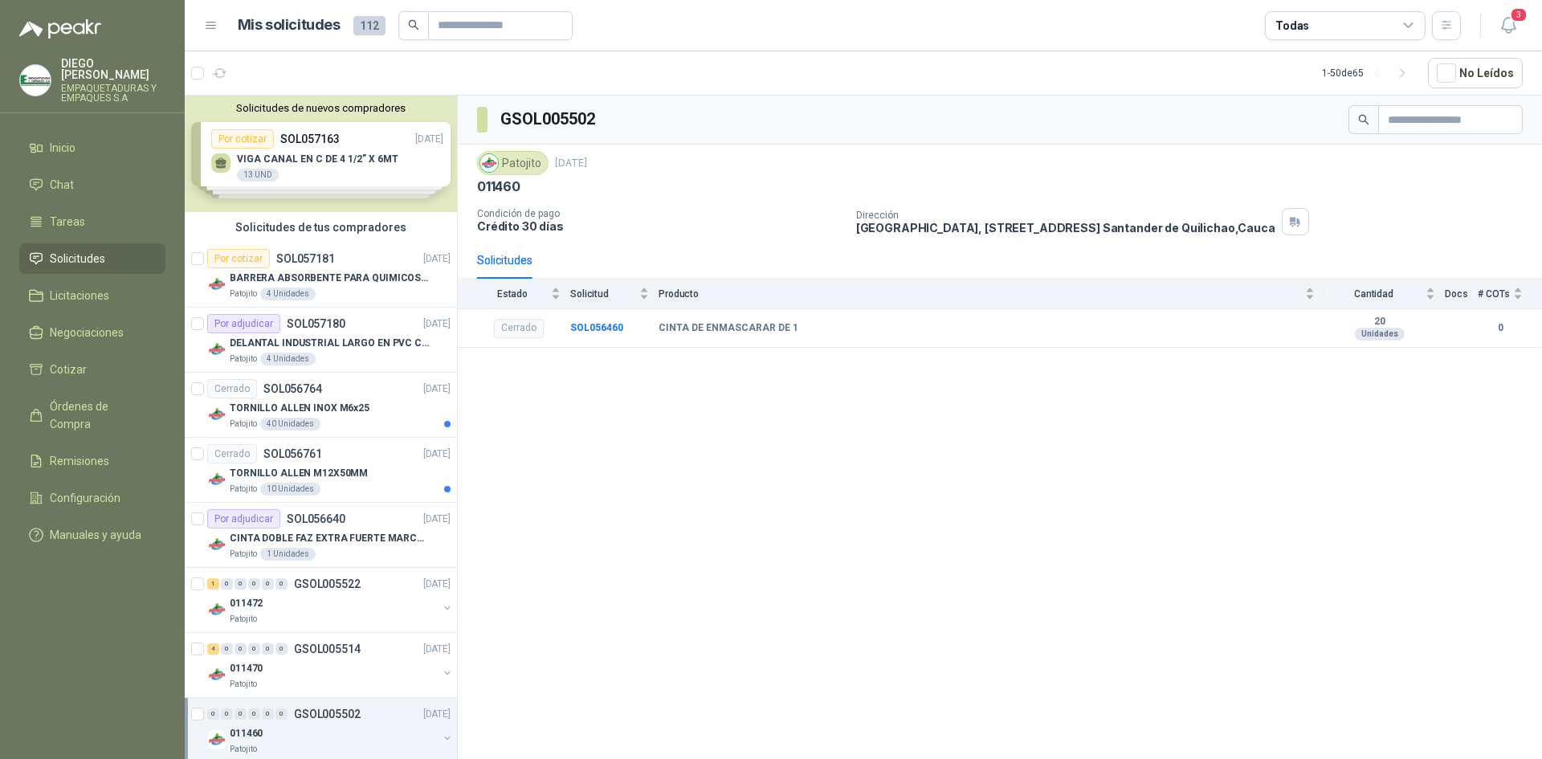
click at [289, 156] on div "Solicitudes de nuevos compradores Por cotizar SOL057163 [DATE] VIGA CANAL EN C …" at bounding box center [321, 154] width 272 height 116
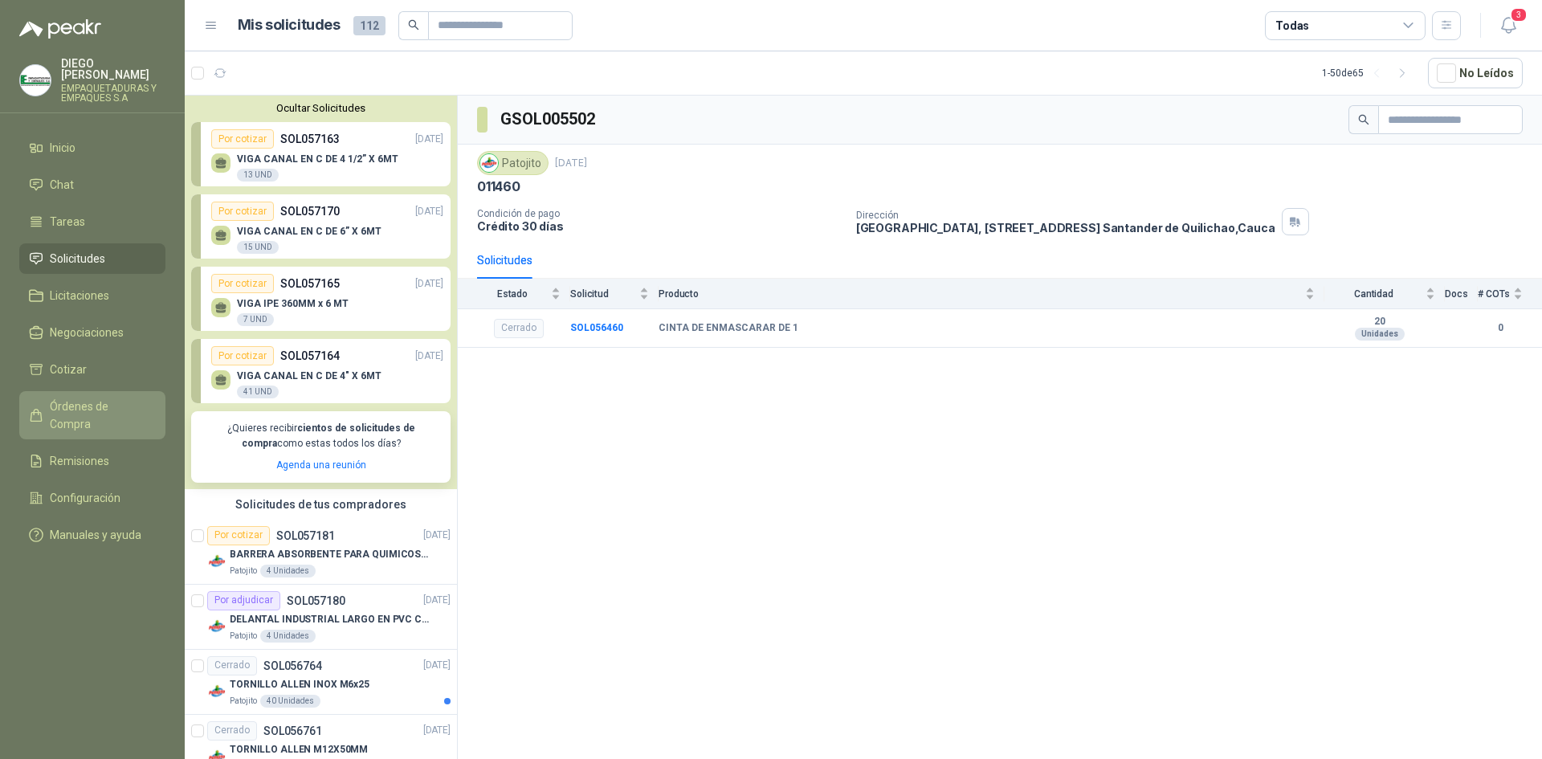
click at [111, 397] on span "Órdenes de Compra" at bounding box center [100, 414] width 100 height 35
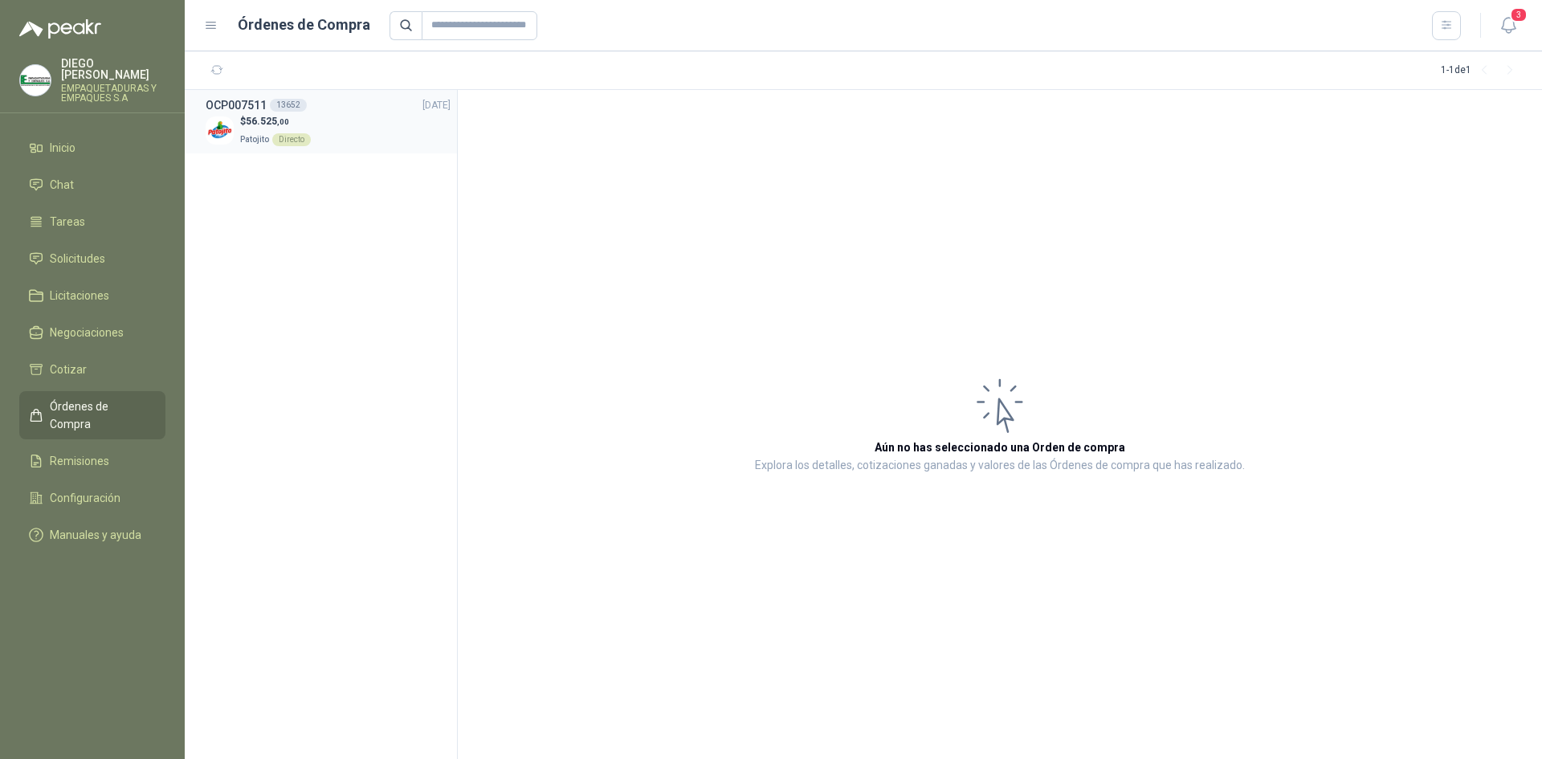
click at [285, 120] on span ",00" at bounding box center [283, 121] width 12 height 9
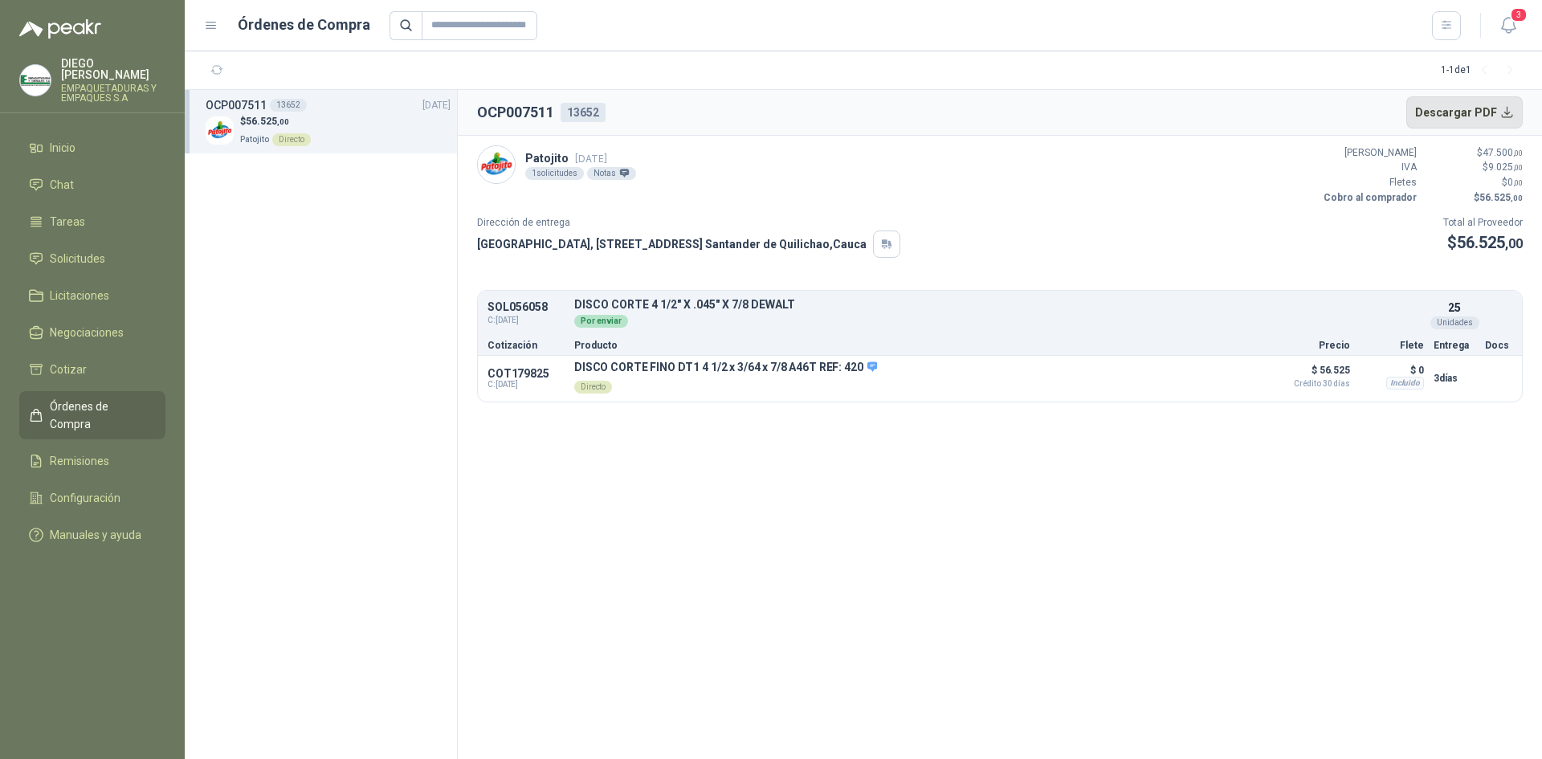
click at [1500, 118] on button "Descargar PDF" at bounding box center [1464, 112] width 117 height 32
